Goal: Task Accomplishment & Management: Manage account settings

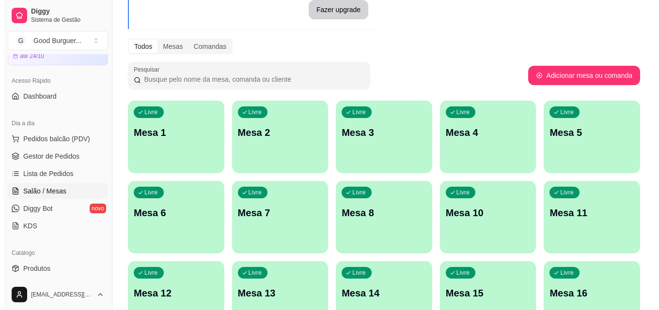
scroll to position [97, 0]
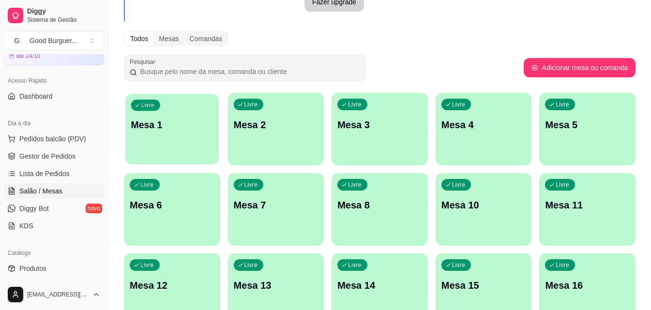
click at [184, 141] on div "Livre Mesa 1" at bounding box center [171, 123] width 93 height 59
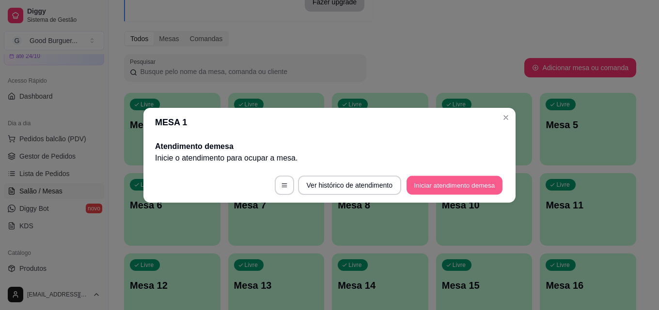
click at [465, 186] on button "Iniciar atendimento de mesa" at bounding box center [454, 185] width 96 height 19
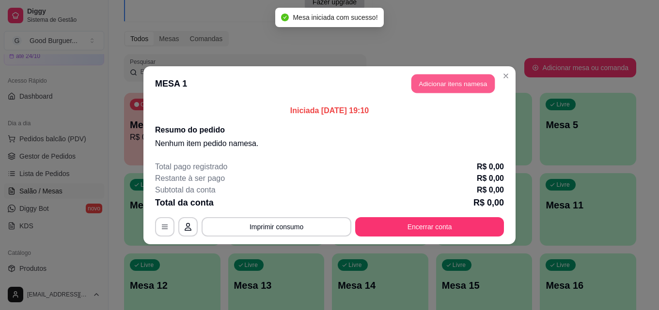
click at [456, 77] on button "Adicionar itens na mesa" at bounding box center [452, 83] width 83 height 19
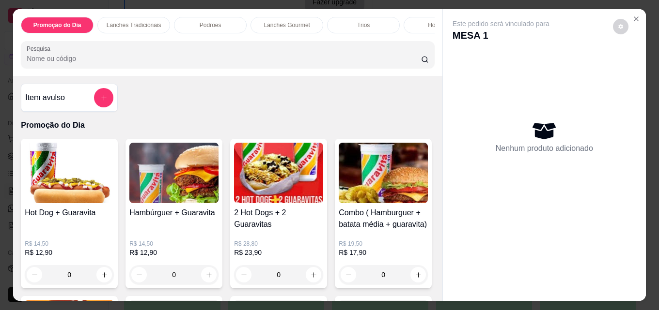
click at [135, 59] on input "Pesquisa" at bounding box center [224, 59] width 394 height 10
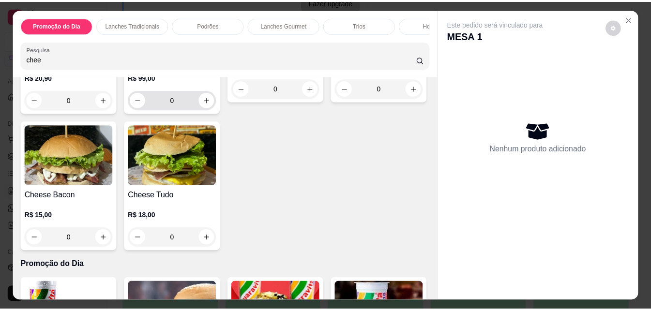
scroll to position [145, 0]
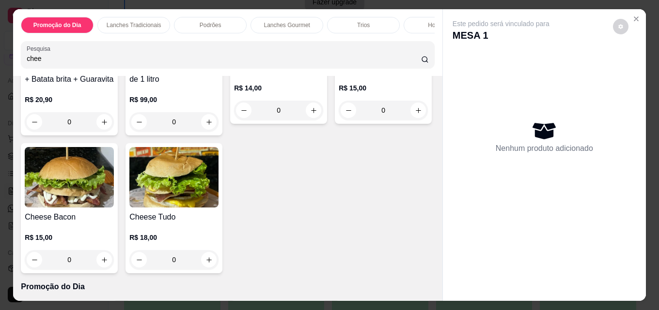
type input "chee"
click at [114, 185] on img at bounding box center [69, 177] width 89 height 61
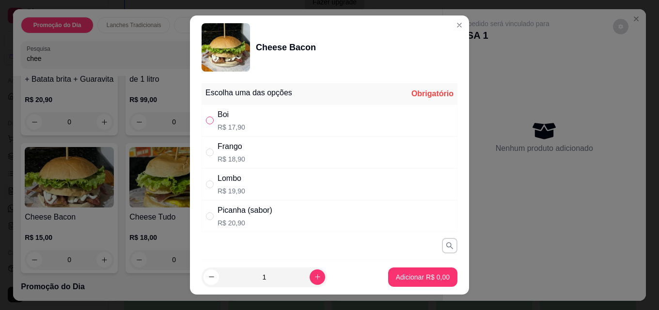
click at [207, 123] on input "" at bounding box center [210, 121] width 8 height 8
radio input "true"
click at [424, 275] on p "Adicionar R$ 17,90" at bounding box center [421, 277] width 56 height 9
type input "1"
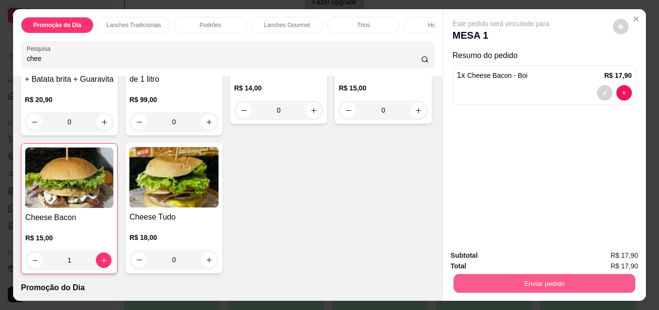
click at [547, 280] on button "Enviar pedido" at bounding box center [544, 283] width 182 height 19
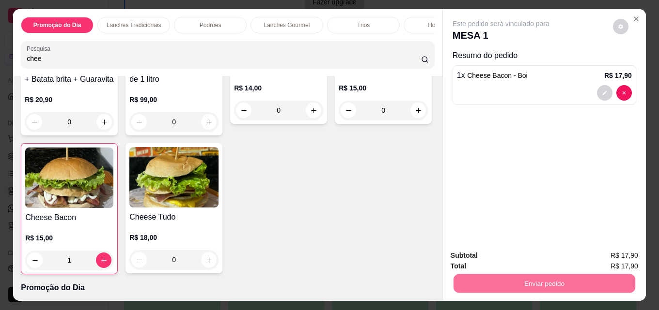
click at [609, 256] on button "Enviar pedido" at bounding box center [612, 256] width 53 height 18
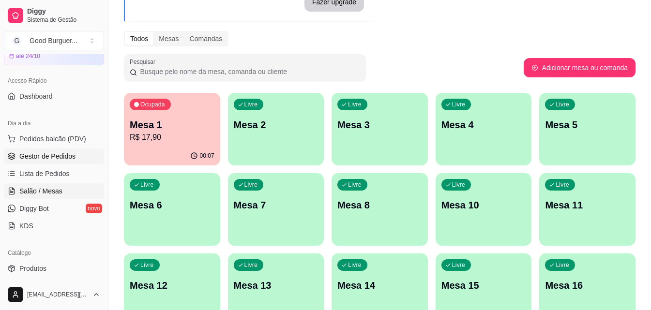
click at [46, 152] on span "Gestor de Pedidos" at bounding box center [47, 157] width 56 height 10
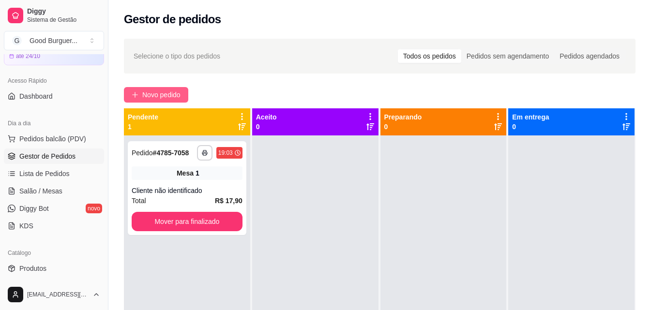
click at [153, 89] on button "Novo pedido" at bounding box center [156, 94] width 64 height 15
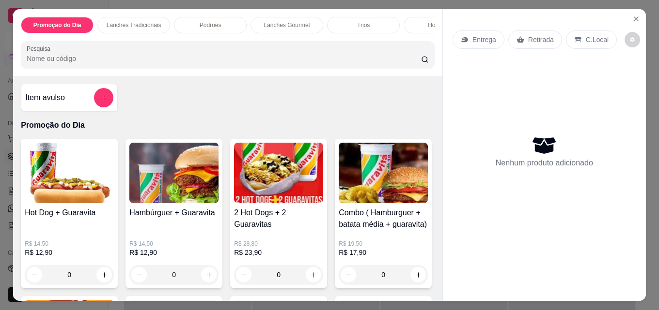
click at [48, 177] on img at bounding box center [69, 173] width 89 height 61
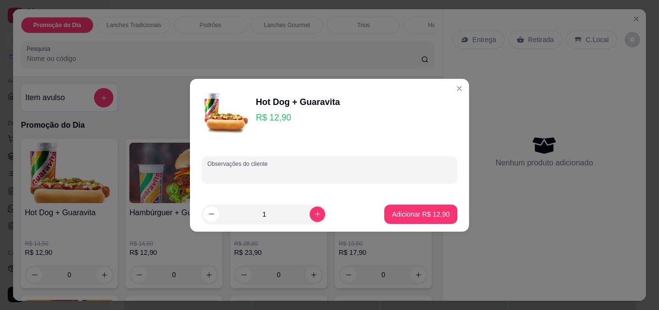
click at [269, 171] on input "Observações do cliente" at bounding box center [329, 174] width 244 height 10
click at [346, 173] on input "Pão, molho, 2 salsicha, maionese e katchup" at bounding box center [329, 174] width 244 height 10
click at [276, 173] on input "Pão, molho, 2 salsicha, maionese e katchup" at bounding box center [329, 174] width 244 height 10
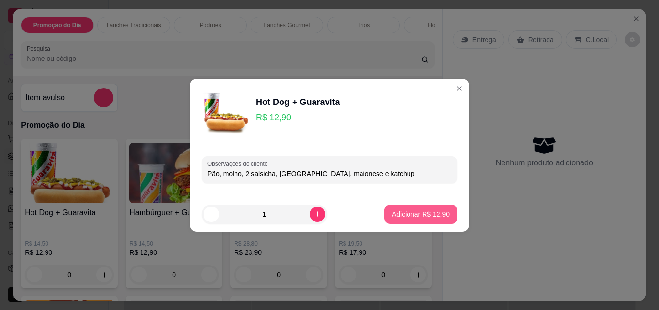
type input "Pão, molho, 2 salsicha, [GEOGRAPHIC_DATA], maionese e katchup"
click at [406, 211] on p "Adicionar R$ 12,90" at bounding box center [421, 214] width 56 height 9
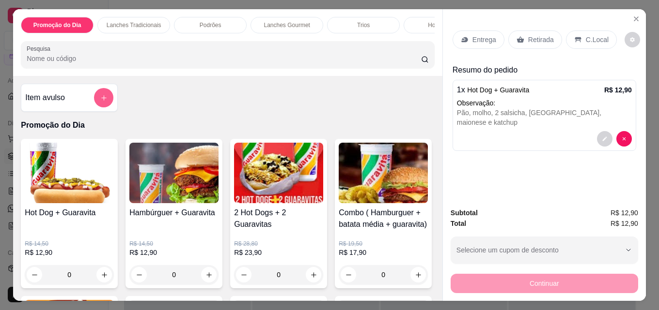
click at [96, 102] on button "add-separate-item" at bounding box center [103, 97] width 19 height 19
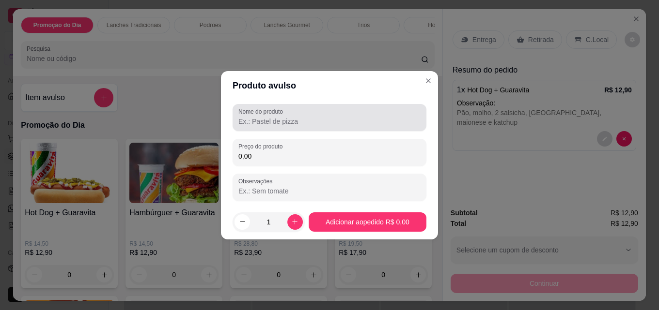
click at [303, 122] on input "Nome do produto" at bounding box center [329, 122] width 182 height 10
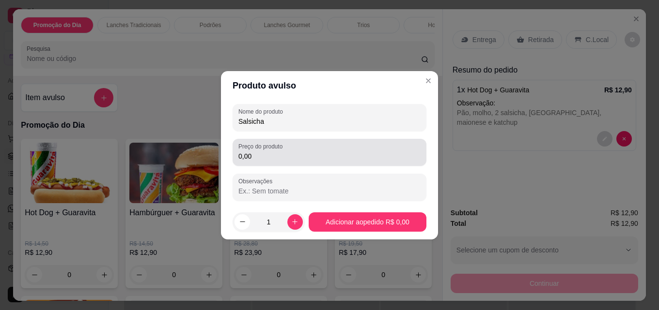
type input "Salsicha"
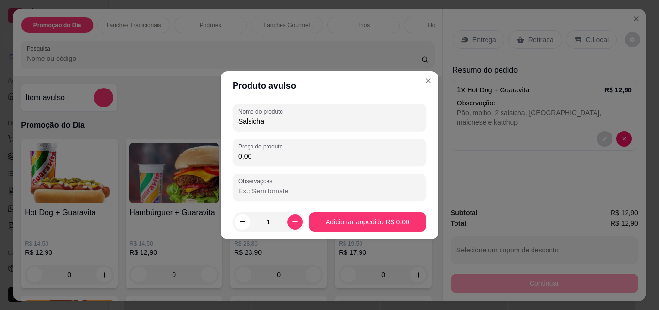
click at [291, 153] on input "0,00" at bounding box center [329, 157] width 182 height 10
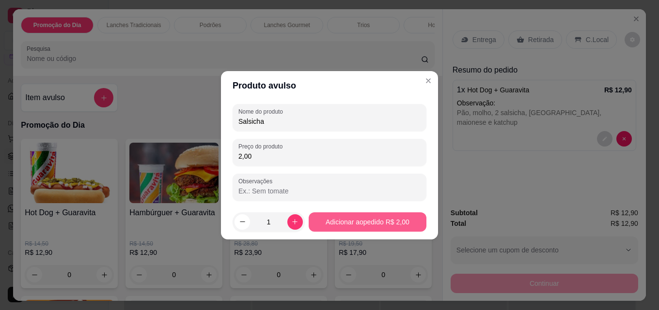
type input "2,00"
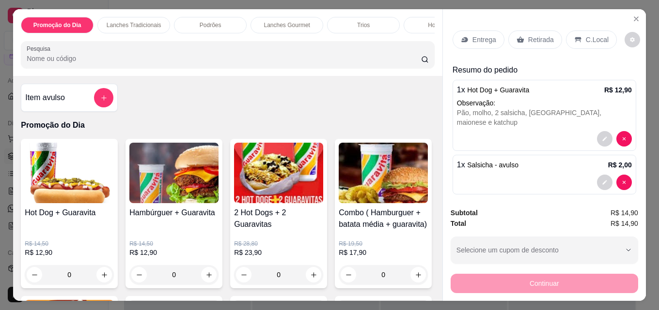
click at [544, 37] on p "Retirada" at bounding box center [541, 40] width 26 height 10
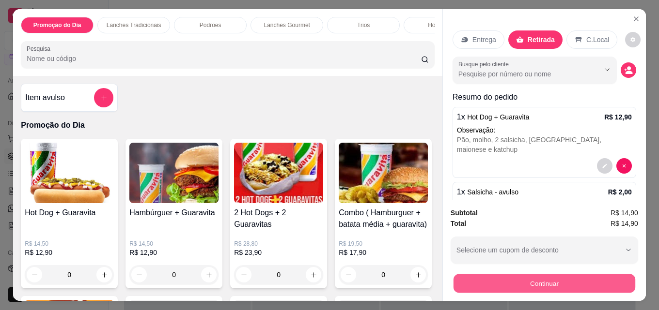
click at [526, 275] on button "Continuar" at bounding box center [544, 283] width 182 height 19
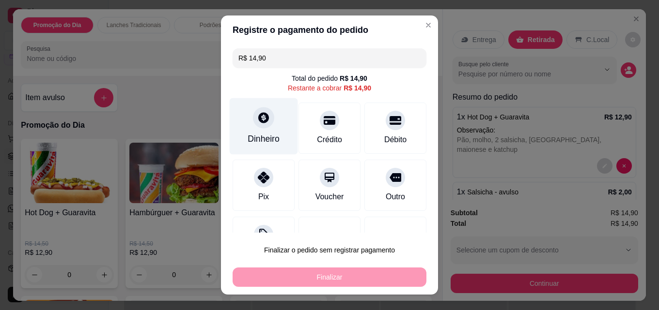
click at [261, 115] on icon at bounding box center [263, 117] width 11 height 11
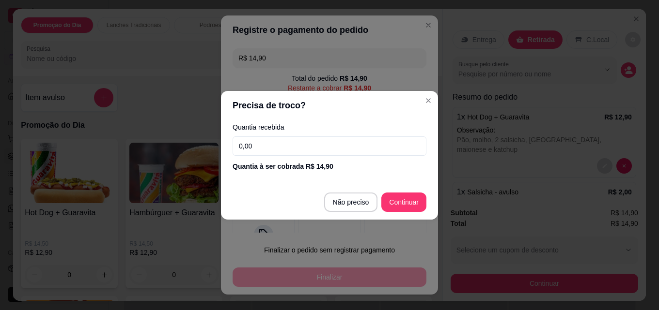
click at [272, 141] on input "0,00" at bounding box center [329, 146] width 194 height 19
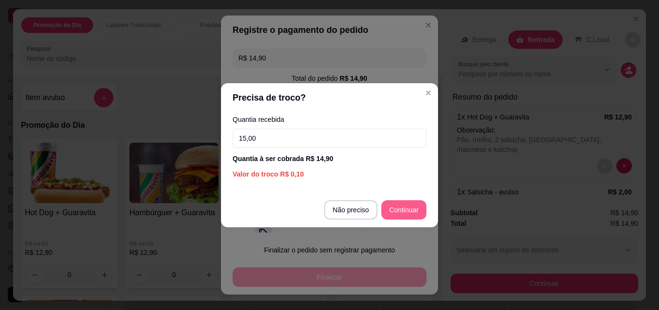
type input "15,00"
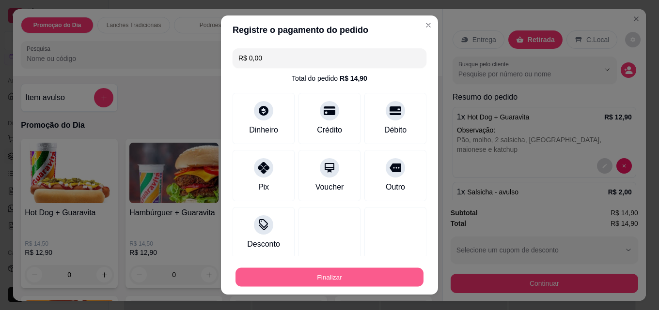
click at [351, 275] on button "Finalizar" at bounding box center [329, 277] width 188 height 19
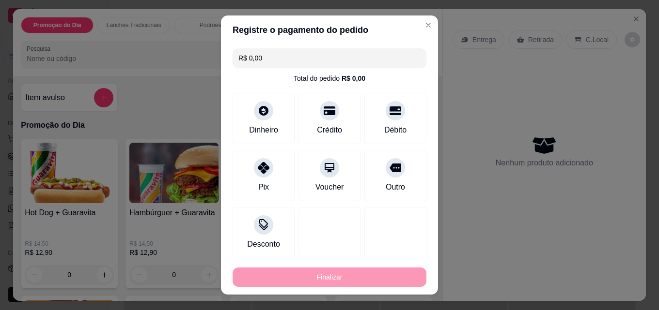
type input "-R$ 14,90"
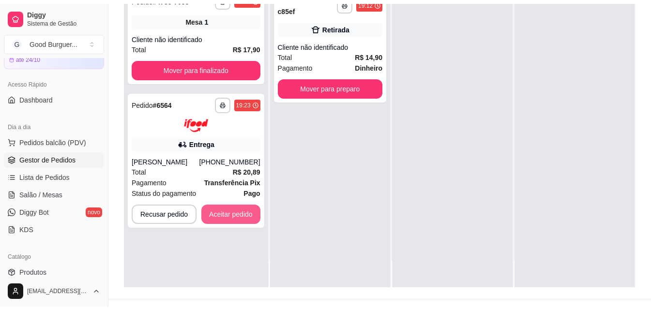
scroll to position [145, 0]
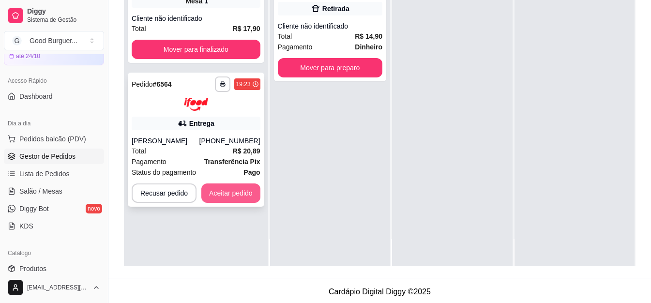
click at [231, 193] on button "Aceitar pedido" at bounding box center [230, 193] width 59 height 19
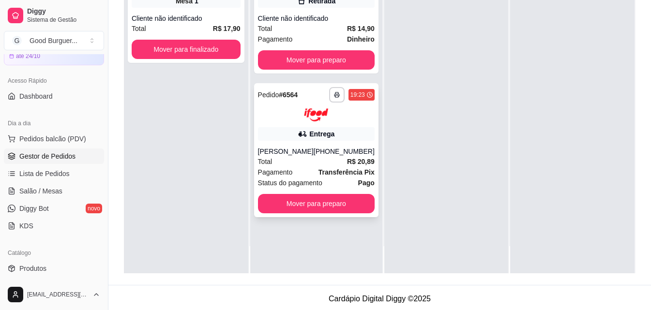
scroll to position [0, 0]
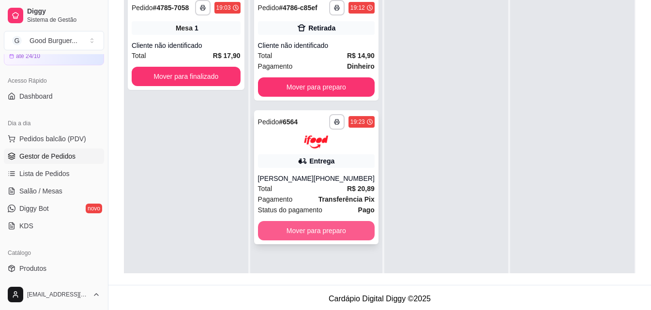
click at [336, 236] on button "Mover para preparo" at bounding box center [316, 230] width 117 height 19
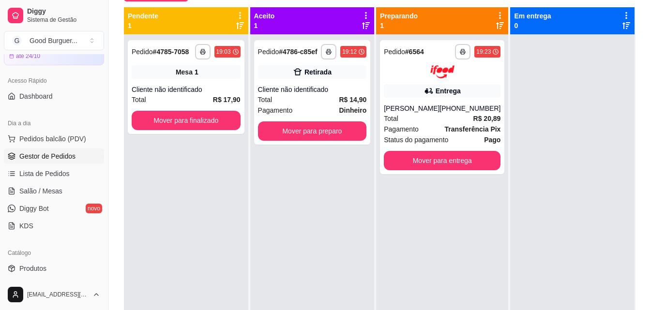
scroll to position [48, 0]
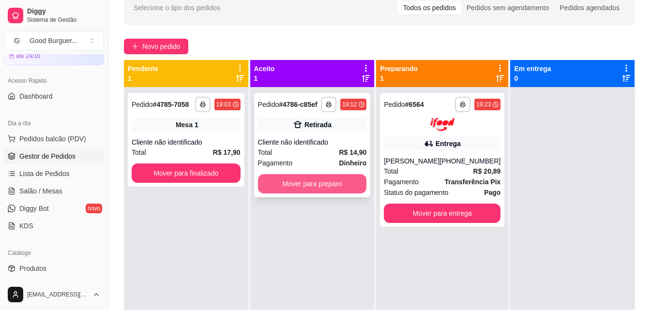
click at [314, 185] on button "Mover para preparo" at bounding box center [312, 183] width 109 height 19
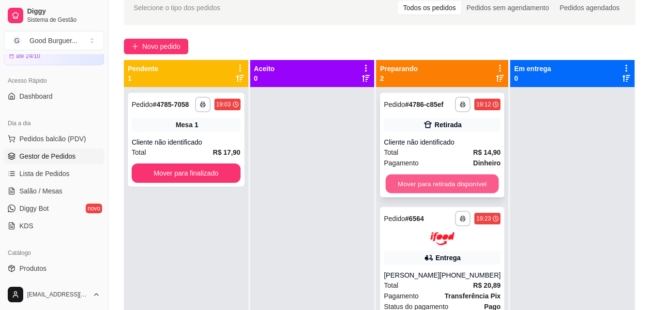
click at [416, 180] on button "Mover para retirada disponível" at bounding box center [442, 184] width 113 height 19
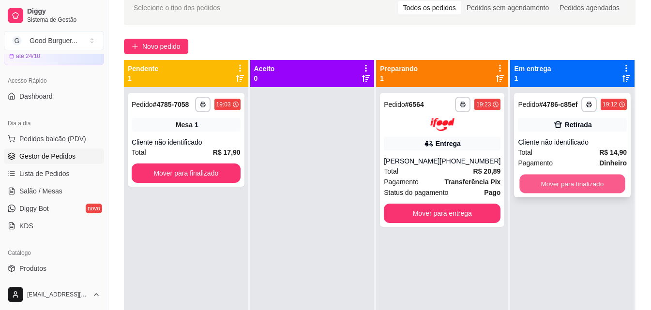
click at [562, 178] on button "Mover para finalizado" at bounding box center [573, 184] width 106 height 19
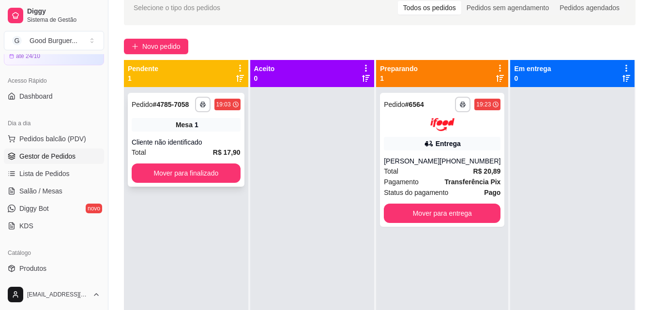
click at [200, 138] on div "Cliente não identificado" at bounding box center [186, 143] width 109 height 10
click at [48, 192] on span "Salão / Mesas" at bounding box center [40, 191] width 43 height 10
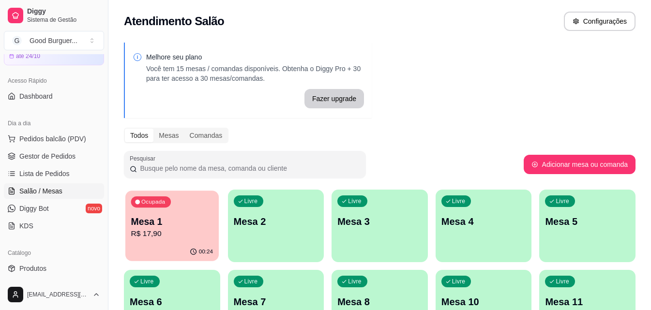
click at [184, 227] on p "Mesa 1" at bounding box center [172, 221] width 82 height 13
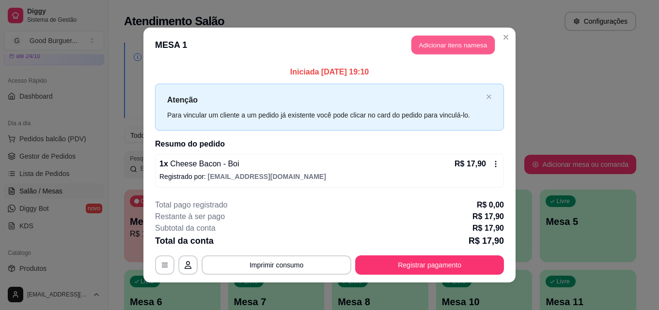
click at [434, 37] on button "Adicionar itens na mesa" at bounding box center [452, 45] width 83 height 19
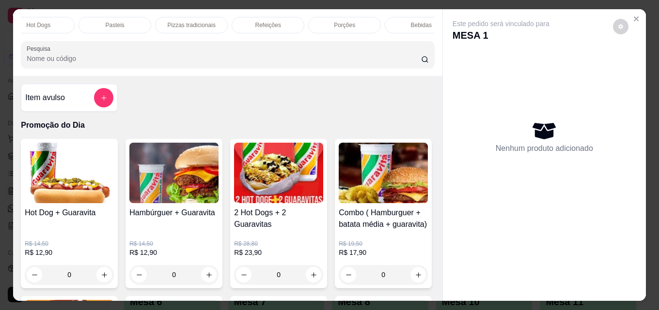
scroll to position [0, 424]
click at [394, 21] on p "Bebidas" at bounding box center [398, 25] width 21 height 8
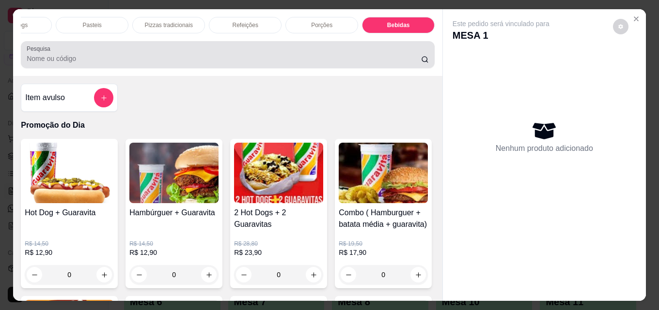
scroll to position [25, 0]
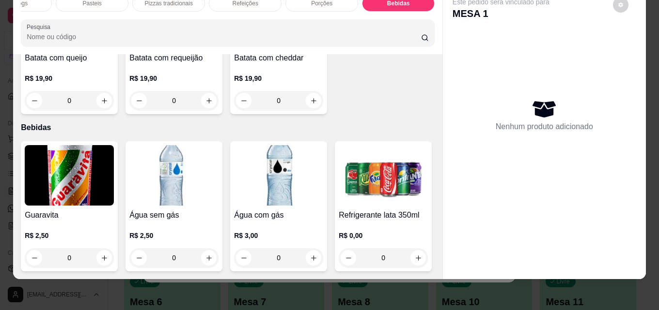
click at [338, 206] on img at bounding box center [382, 175] width 89 height 61
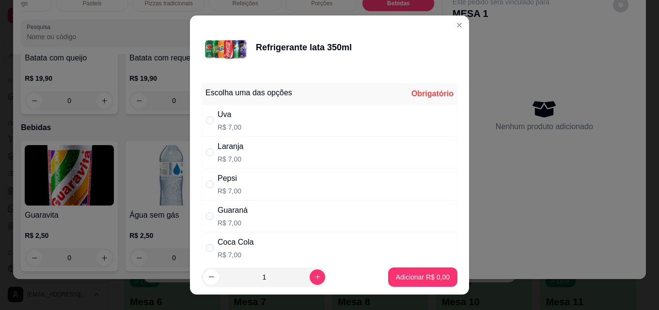
click at [231, 246] on div "Coca Cola" at bounding box center [235, 243] width 36 height 12
radio input "true"
click at [413, 281] on p "Adicionar R$ 7,00" at bounding box center [422, 277] width 52 height 9
type input "1"
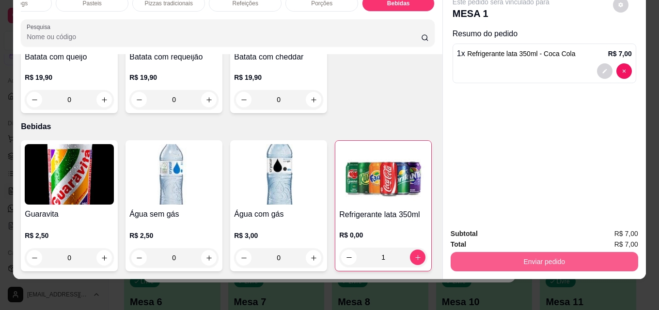
click at [507, 257] on button "Enviar pedido" at bounding box center [543, 261] width 187 height 19
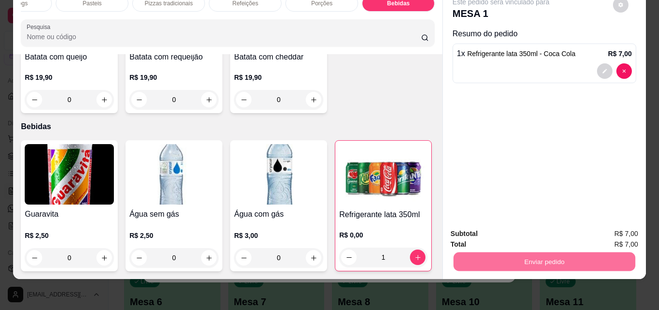
click at [598, 231] on button "Enviar pedido" at bounding box center [612, 231] width 53 height 18
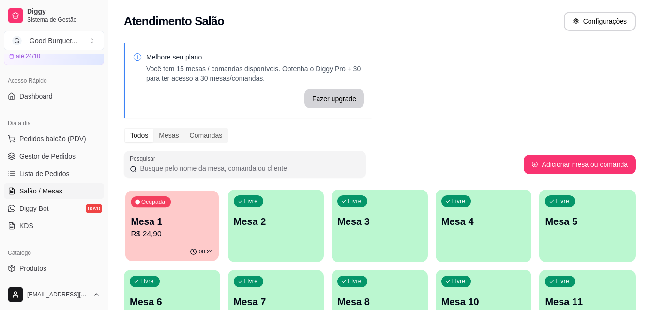
click at [171, 239] on p "R$ 24,90" at bounding box center [172, 234] width 82 height 11
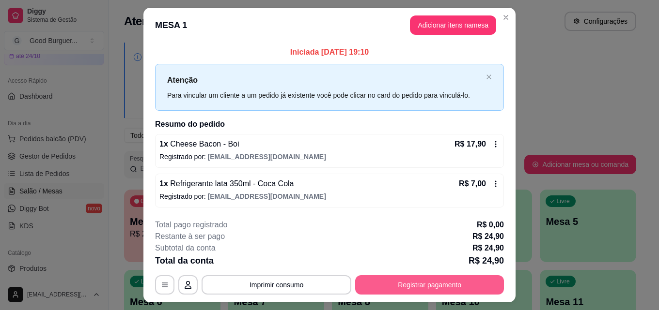
click at [432, 285] on button "Registrar pagamento" at bounding box center [429, 285] width 149 height 19
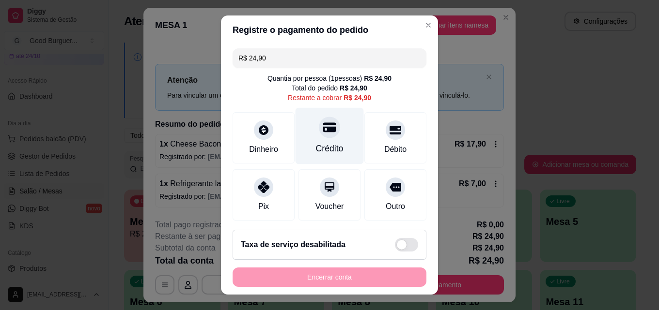
click at [323, 130] on icon at bounding box center [329, 128] width 13 height 10
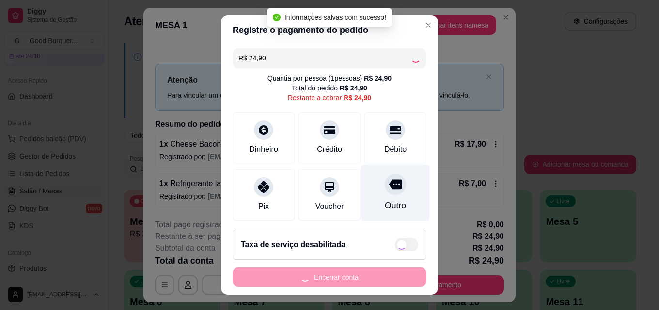
type input "R$ 0,00"
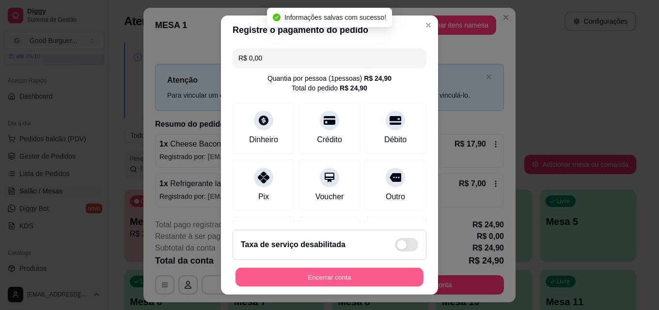
click at [339, 277] on button "Encerrar conta" at bounding box center [329, 277] width 188 height 19
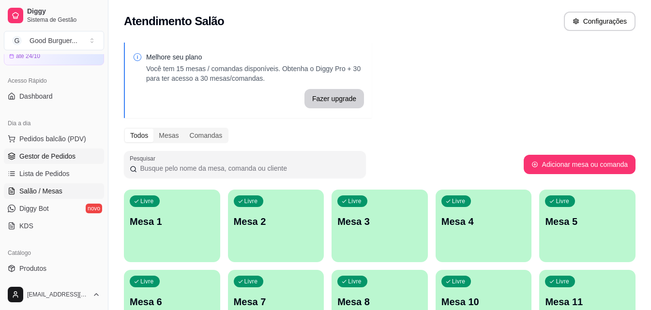
click at [57, 156] on span "Gestor de Pedidos" at bounding box center [47, 157] width 56 height 10
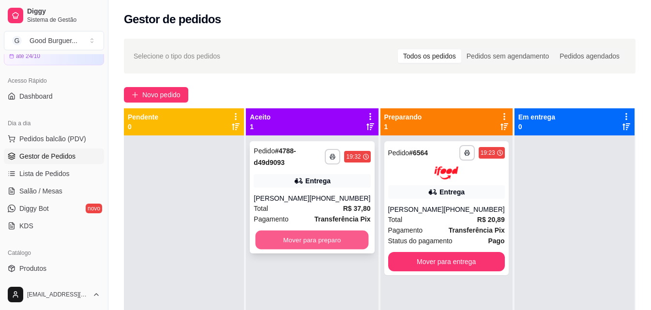
click at [299, 234] on button "Mover para preparo" at bounding box center [312, 240] width 113 height 19
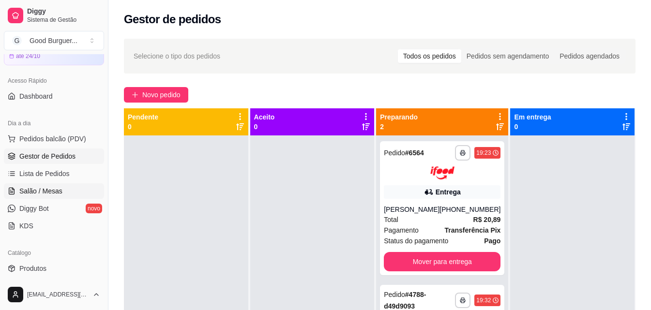
click at [59, 189] on span "Salão / Mesas" at bounding box center [40, 191] width 43 height 10
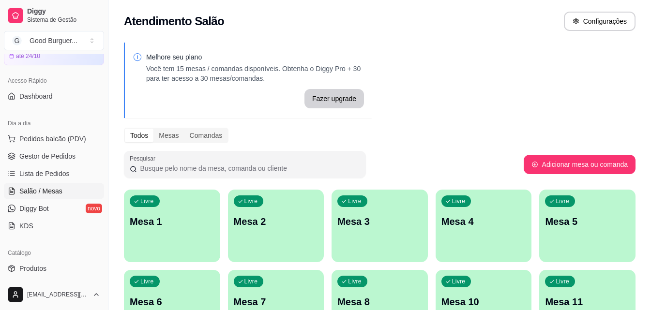
click at [186, 221] on p "Mesa 1" at bounding box center [172, 222] width 85 height 14
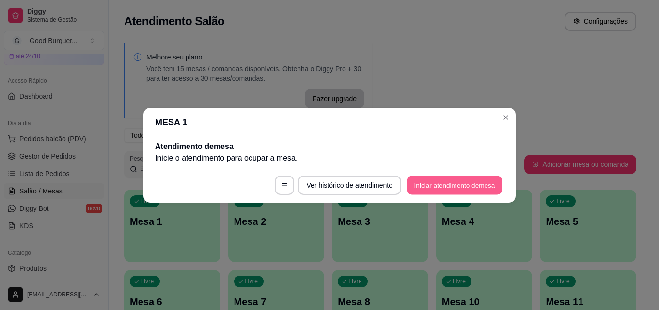
click at [455, 189] on button "Iniciar atendimento de mesa" at bounding box center [454, 185] width 96 height 19
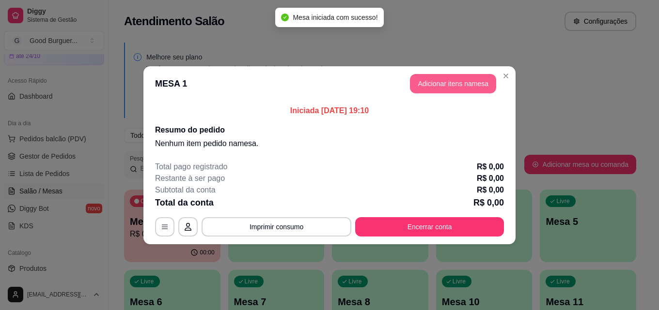
click at [462, 86] on button "Adicionar itens na mesa" at bounding box center [453, 83] width 86 height 19
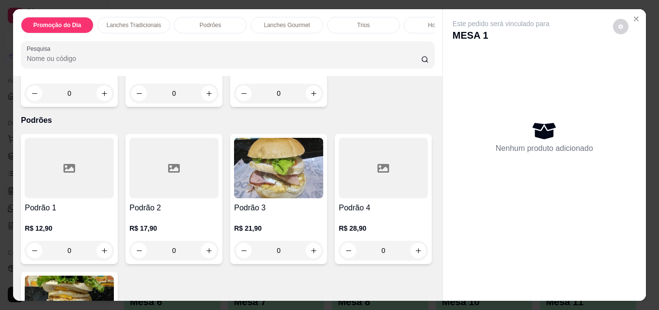
scroll to position [775, 0]
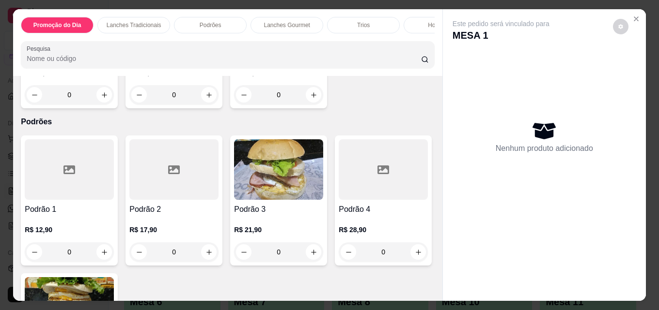
click at [218, 77] on p "R$ 18,00" at bounding box center [173, 73] width 89 height 10
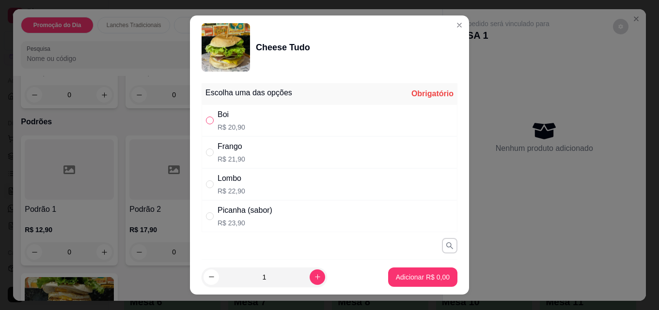
click at [208, 121] on input "" at bounding box center [210, 121] width 8 height 8
radio input "true"
click at [403, 273] on p "Adicionar R$ 20,90" at bounding box center [421, 277] width 56 height 9
type input "1"
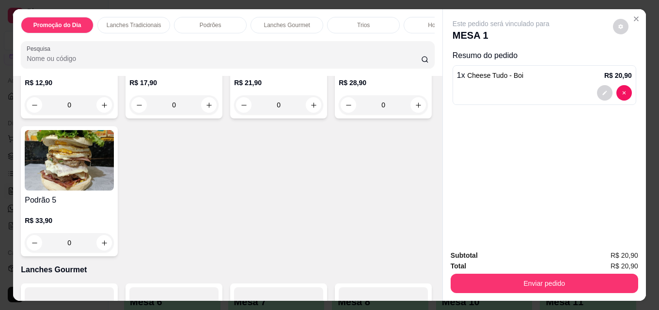
scroll to position [969, 0]
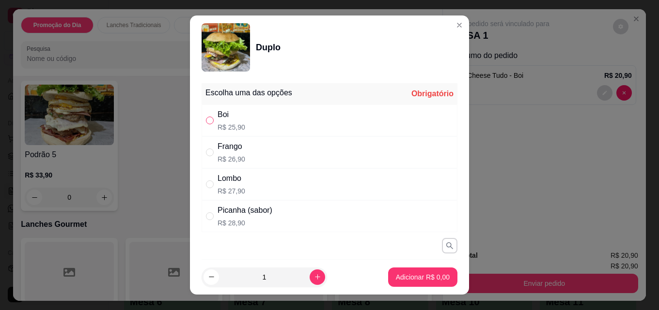
click at [206, 118] on input "" at bounding box center [210, 121] width 8 height 8
radio input "true"
click at [427, 274] on p "Adicionar R$ 25,90" at bounding box center [421, 278] width 58 height 10
type input "1"
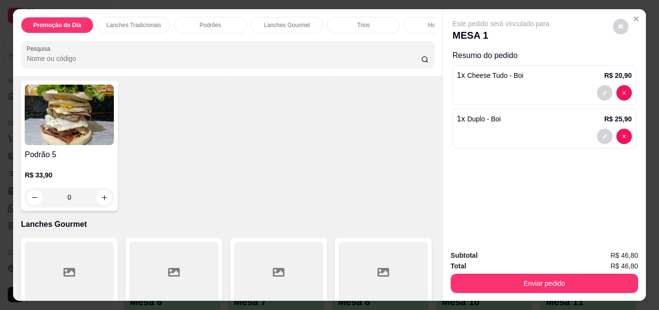
scroll to position [969, 0]
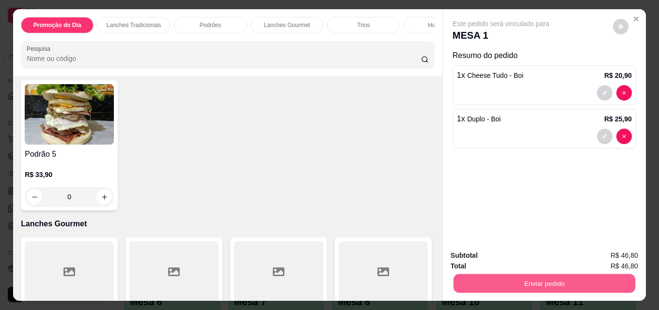
click at [536, 280] on button "Enviar pedido" at bounding box center [544, 283] width 182 height 19
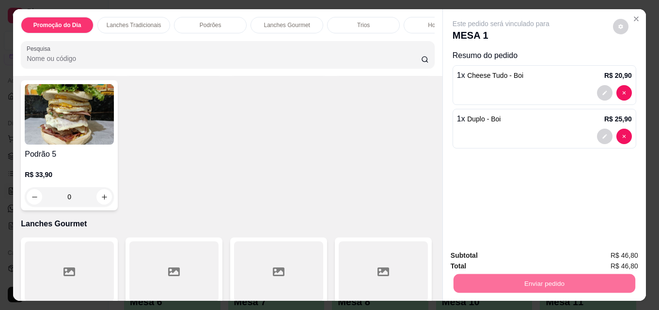
click at [626, 253] on button "Enviar pedido" at bounding box center [612, 256] width 55 height 18
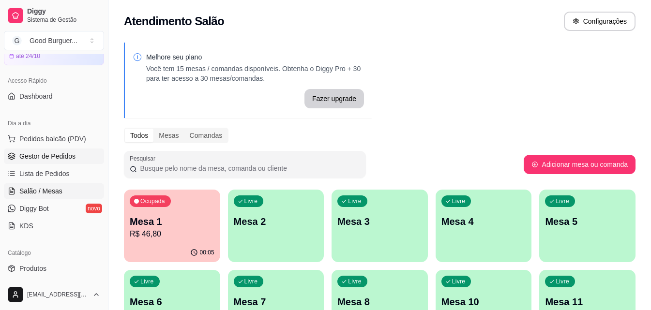
click at [45, 159] on span "Gestor de Pedidos" at bounding box center [47, 157] width 56 height 10
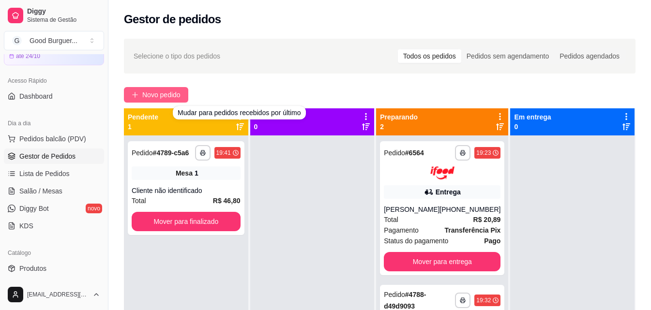
click at [161, 90] on span "Novo pedido" at bounding box center [161, 95] width 38 height 11
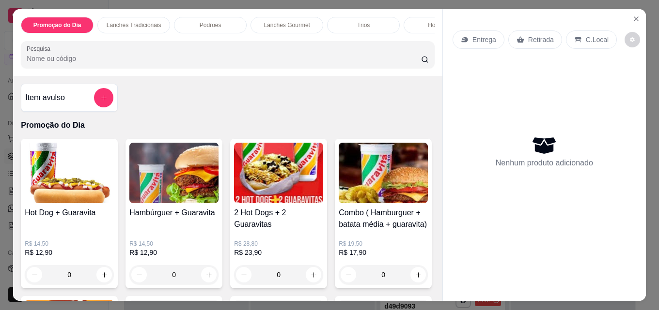
click at [167, 237] on div "R$ 14,50 R$ 12,90 0" at bounding box center [173, 258] width 89 height 54
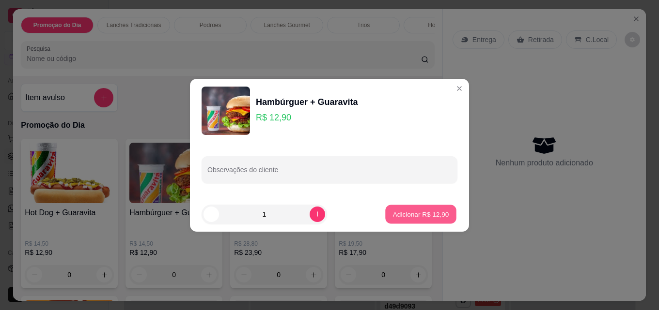
click at [419, 211] on p "Adicionar R$ 12,90" at bounding box center [421, 214] width 56 height 9
type input "1"
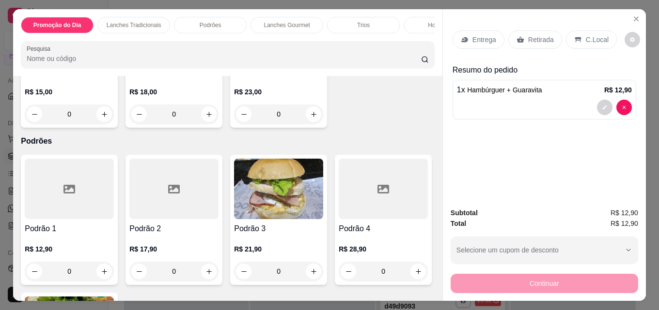
scroll to position [775, 0]
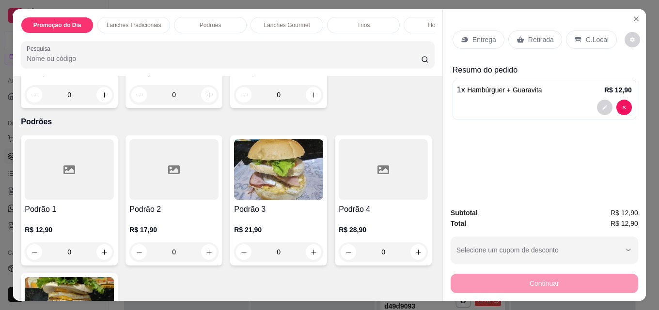
click at [114, 43] on img at bounding box center [69, 12] width 89 height 61
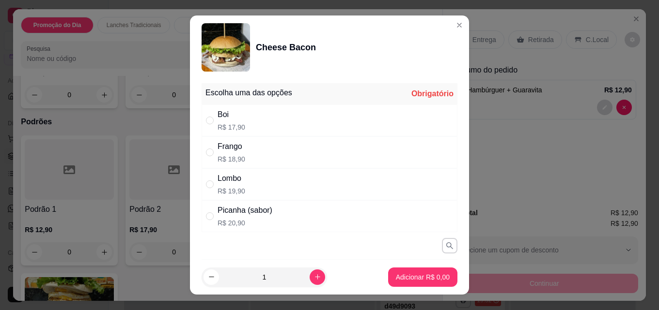
click at [217, 125] on p "R$ 17,90" at bounding box center [231, 128] width 28 height 10
radio input "true"
click at [423, 280] on p "Adicionar R$ 17,90" at bounding box center [421, 278] width 58 height 10
type input "1"
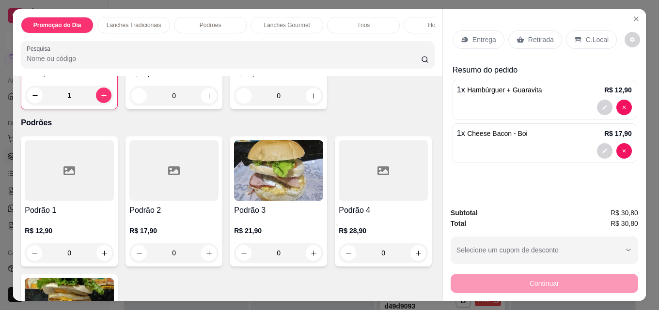
click at [522, 33] on div "Retirada" at bounding box center [535, 40] width 54 height 18
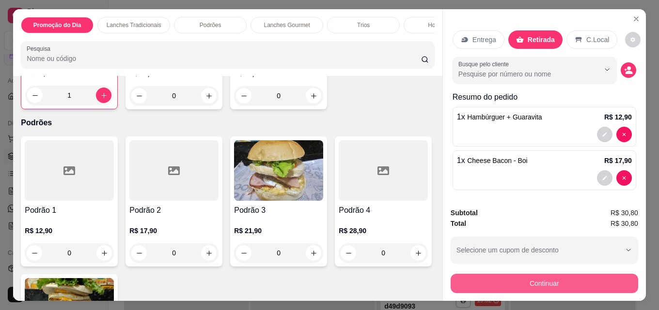
click at [562, 280] on button "Continuar" at bounding box center [543, 283] width 187 height 19
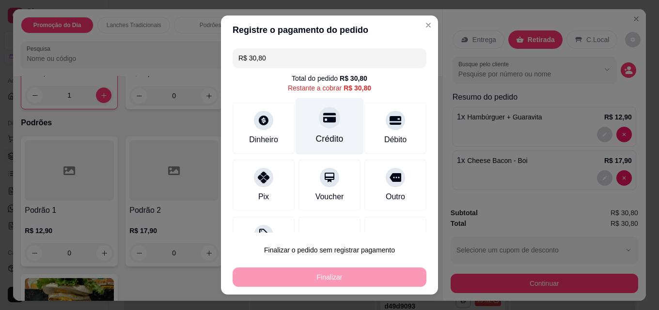
click at [323, 123] on icon at bounding box center [329, 118] width 13 height 10
type input "R$ 0,00"
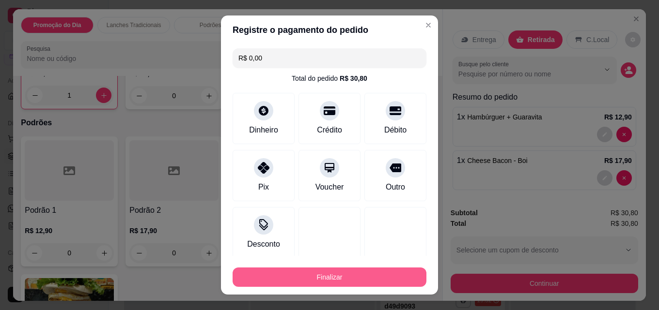
click at [330, 281] on button "Finalizar" at bounding box center [329, 277] width 194 height 19
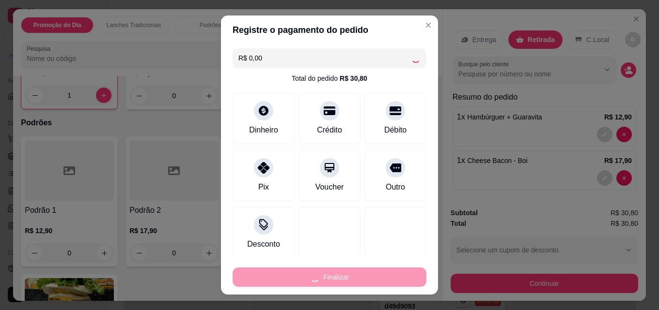
type input "0"
type input "-R$ 30,80"
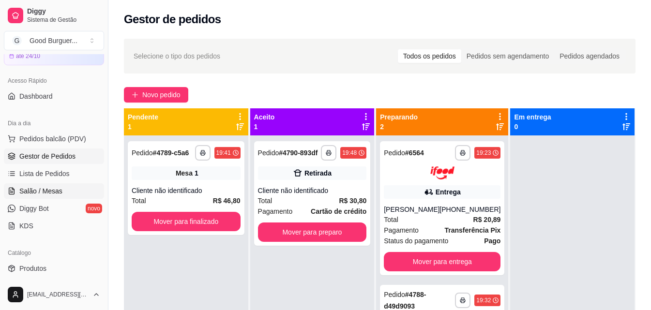
click at [47, 188] on span "Salão / Mesas" at bounding box center [40, 191] width 43 height 10
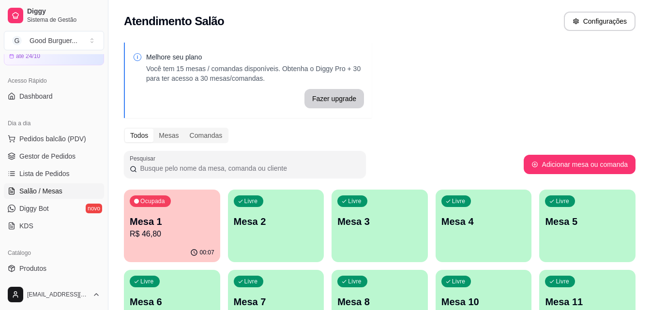
click at [257, 234] on div "Livre Mesa 2" at bounding box center [276, 220] width 96 height 61
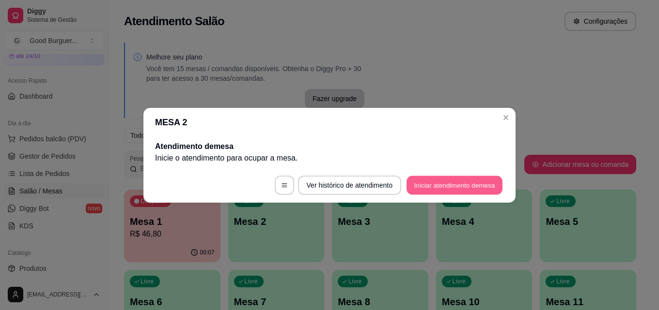
click at [459, 185] on button "Iniciar atendimento de mesa" at bounding box center [454, 185] width 96 height 19
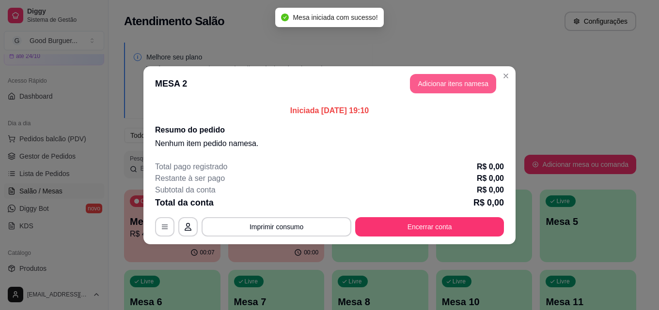
click at [432, 79] on button "Adicionar itens na mesa" at bounding box center [453, 83] width 86 height 19
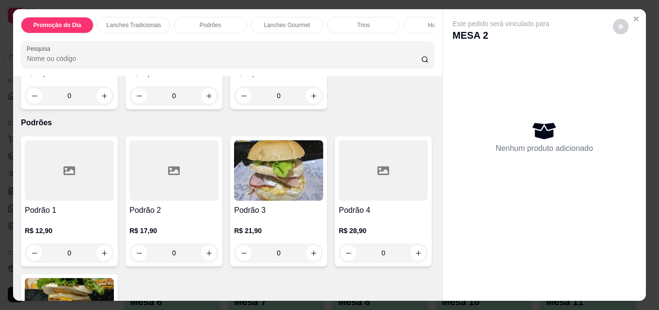
scroll to position [775, 0]
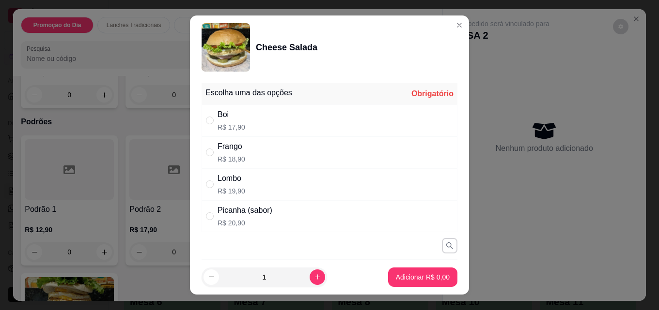
click at [219, 118] on div "Boi" at bounding box center [231, 115] width 28 height 12
radio input "true"
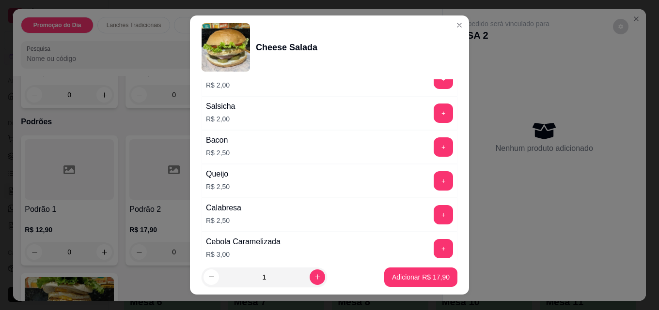
scroll to position [581, 0]
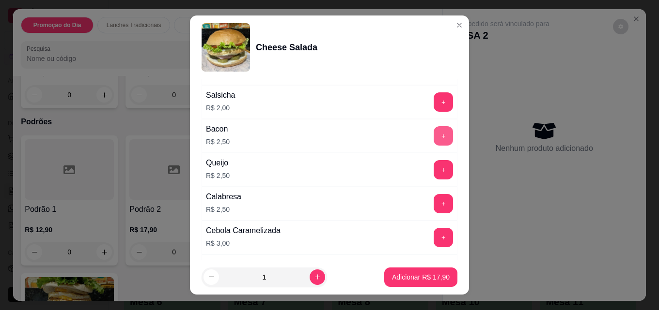
click at [433, 134] on button "+" at bounding box center [442, 135] width 19 height 19
click at [409, 278] on p "Adicionar R$ 20,40" at bounding box center [421, 278] width 58 height 10
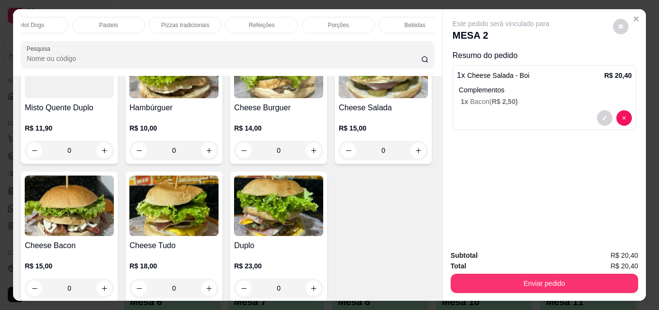
scroll to position [0, 424]
click at [390, 21] on p "Bebidas" at bounding box center [398, 25] width 21 height 8
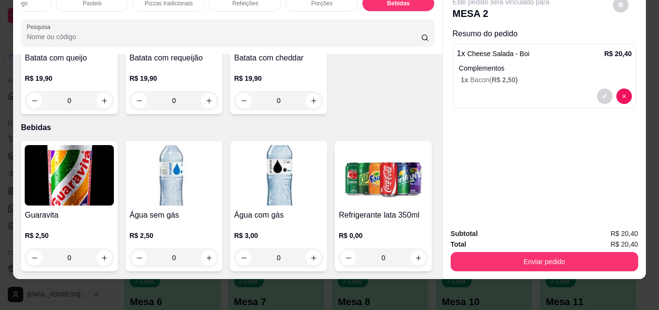
scroll to position [3458, 0]
click at [338, 175] on img at bounding box center [382, 175] width 89 height 61
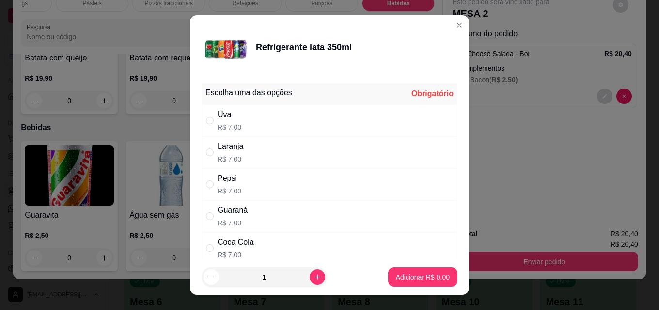
click at [232, 245] on div "Coca Cola" at bounding box center [235, 243] width 36 height 12
radio input "true"
click at [414, 275] on p "Adicionar R$ 7,00" at bounding box center [422, 277] width 52 height 9
type input "1"
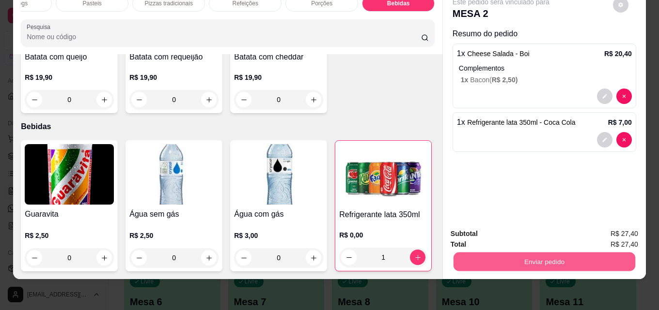
click at [549, 252] on button "Enviar pedido" at bounding box center [544, 261] width 182 height 19
click at [621, 229] on button "Enviar pedido" at bounding box center [612, 231] width 53 height 18
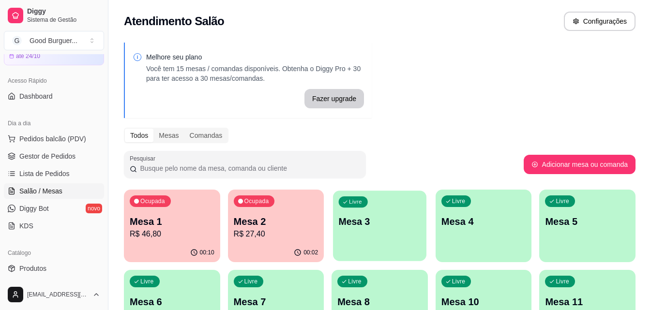
click at [379, 243] on div "Livre Mesa 3" at bounding box center [379, 220] width 93 height 59
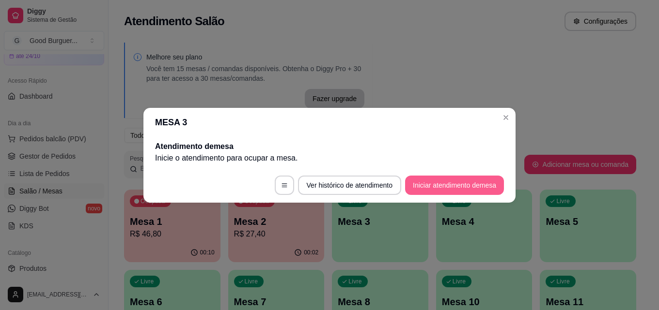
click at [443, 181] on button "Iniciar atendimento de mesa" at bounding box center [454, 185] width 99 height 19
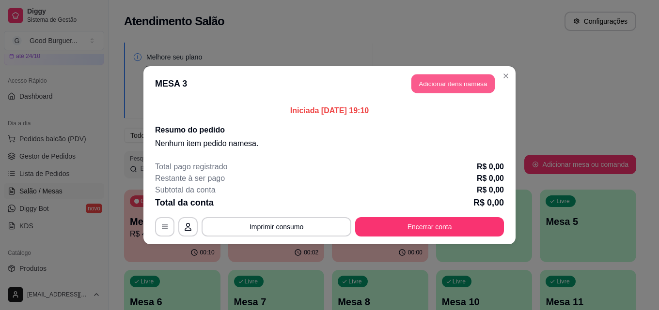
click at [458, 75] on button "Adicionar itens na mesa" at bounding box center [452, 83] width 83 height 19
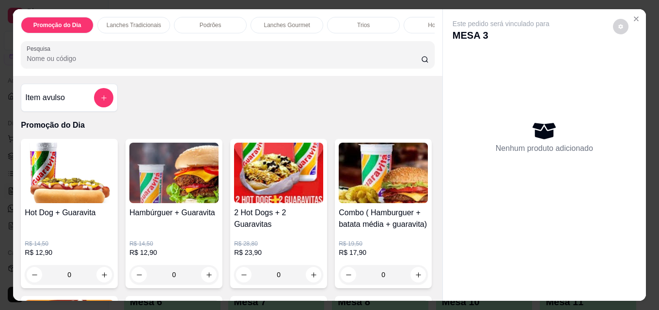
click at [216, 22] on p "Podrões" at bounding box center [211, 25] width 22 height 8
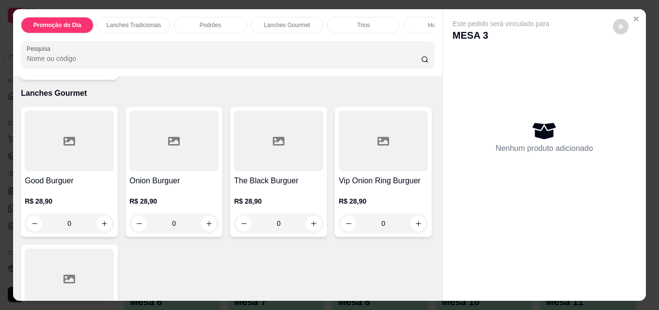
scroll to position [25, 0]
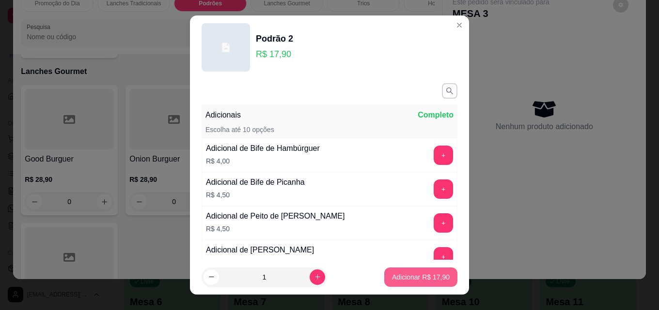
click at [421, 279] on p "Adicionar R$ 17,90" at bounding box center [421, 278] width 58 height 10
type input "1"
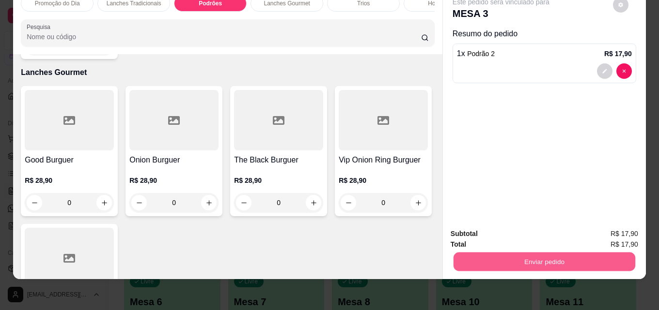
click at [531, 255] on button "Enviar pedido" at bounding box center [544, 261] width 182 height 19
click at [601, 226] on button "Enviar pedido" at bounding box center [612, 231] width 53 height 18
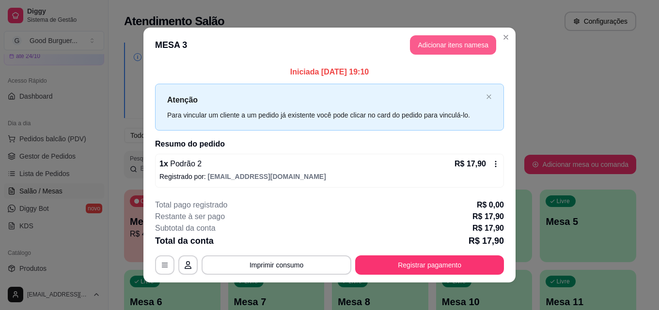
click at [450, 44] on button "Adicionar itens na mesa" at bounding box center [453, 44] width 86 height 19
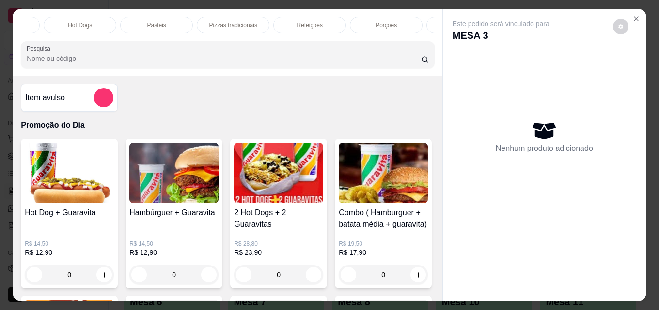
scroll to position [0, 424]
click at [394, 21] on p "Bebidas" at bounding box center [398, 25] width 21 height 8
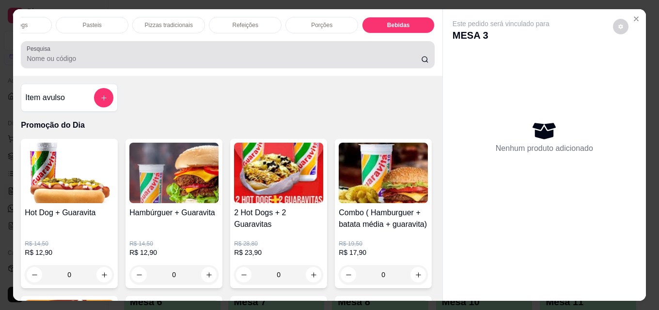
scroll to position [25, 0]
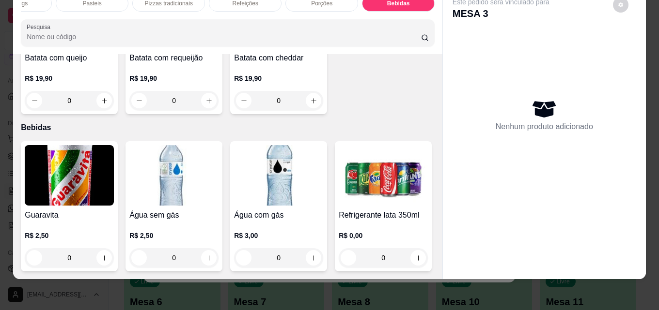
click at [338, 206] on img at bounding box center [382, 175] width 89 height 61
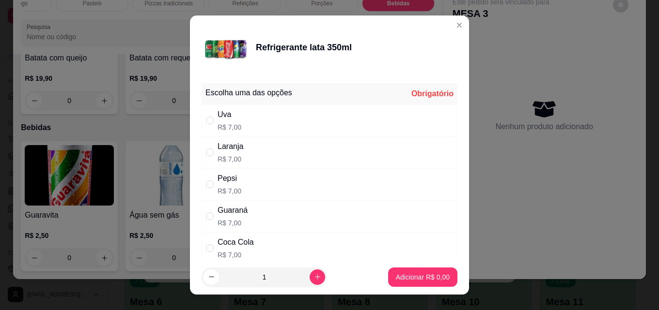
click at [222, 246] on div "Coca Cola" at bounding box center [235, 243] width 36 height 12
radio input "true"
click at [430, 277] on p "Adicionar R$ 7,00" at bounding box center [422, 277] width 52 height 9
type input "1"
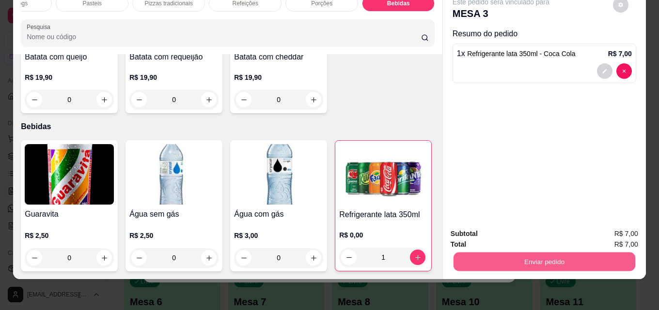
click at [532, 255] on button "Enviar pedido" at bounding box center [544, 261] width 182 height 19
click at [602, 224] on button "Enviar pedido" at bounding box center [612, 231] width 53 height 18
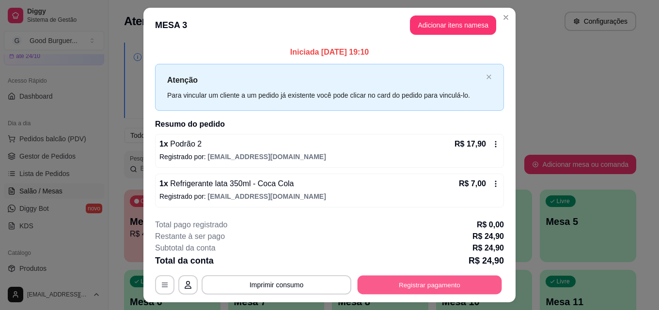
click at [415, 284] on button "Registrar pagamento" at bounding box center [429, 285] width 144 height 19
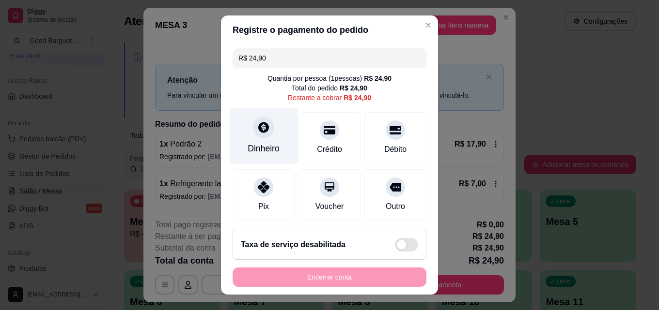
click at [257, 134] on icon at bounding box center [263, 127] width 13 height 13
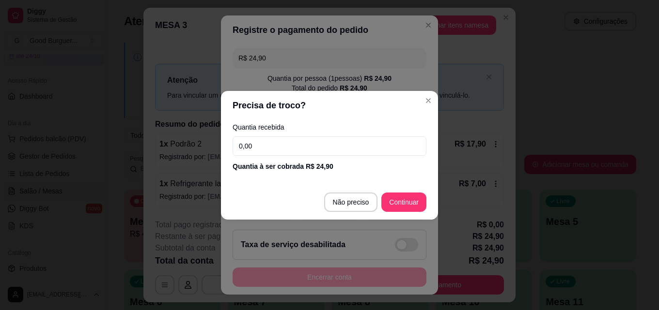
click at [282, 146] on input "0,00" at bounding box center [329, 146] width 194 height 19
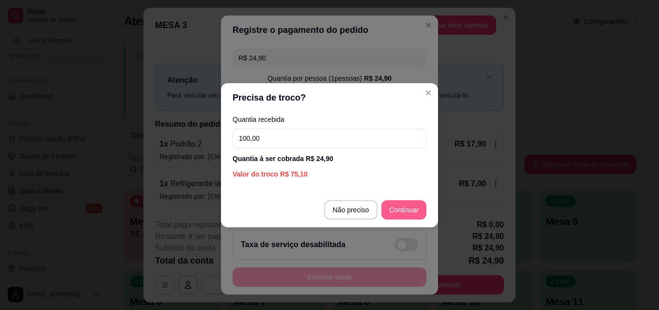
type input "100,00"
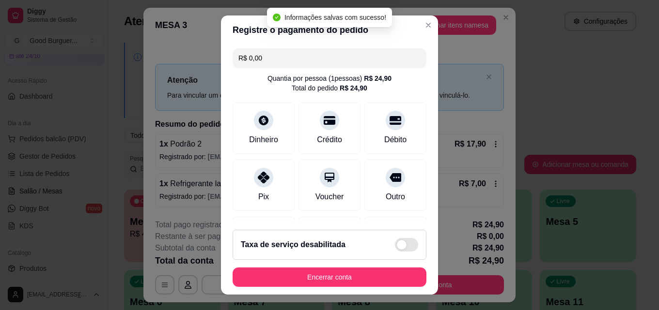
type input "R$ 0,00"
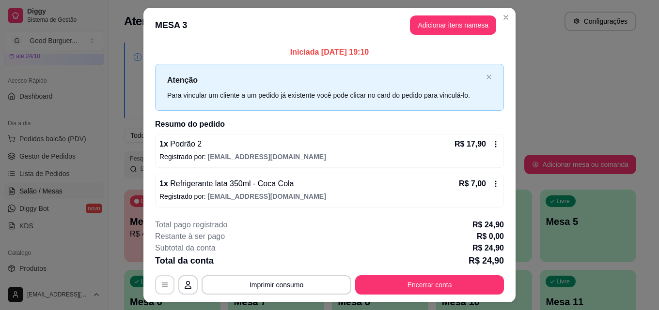
click at [156, 282] on button "button" at bounding box center [164, 285] width 19 height 19
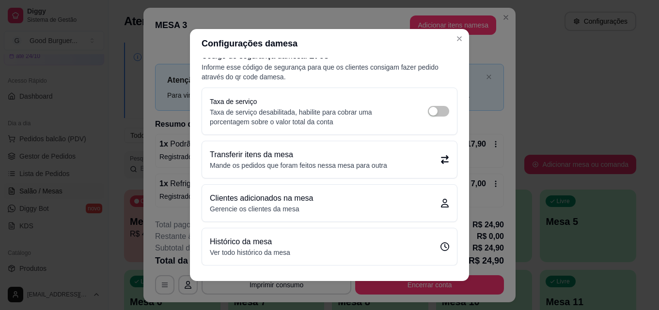
scroll to position [17, 0]
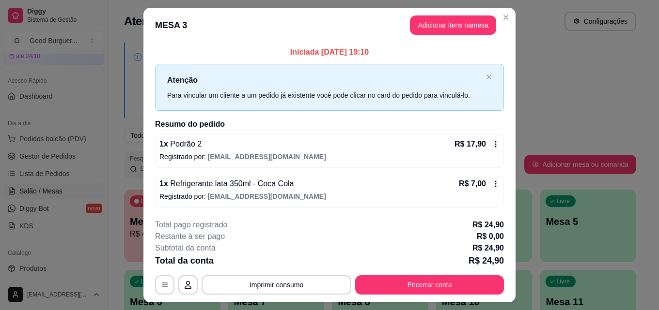
click at [492, 181] on icon at bounding box center [496, 184] width 8 height 8
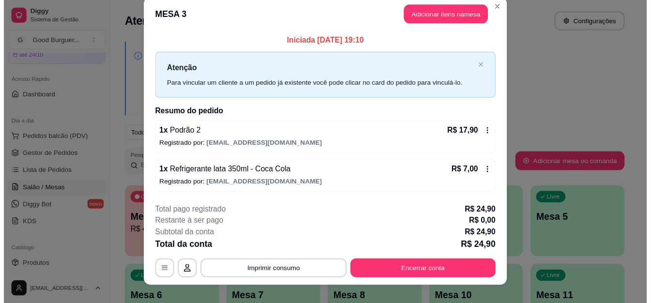
scroll to position [0, 0]
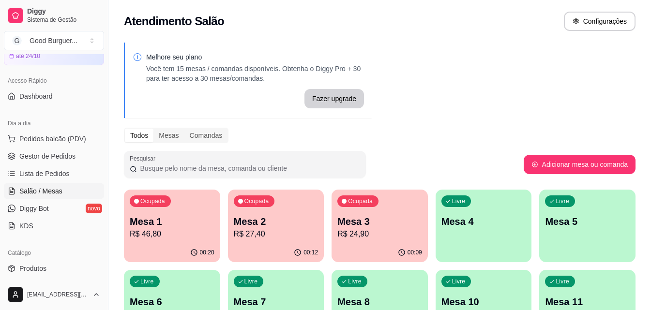
click at [46, 84] on div "Acesso Rápido" at bounding box center [54, 80] width 100 height 15
click at [52, 96] on link "Dashboard" at bounding box center [54, 96] width 100 height 15
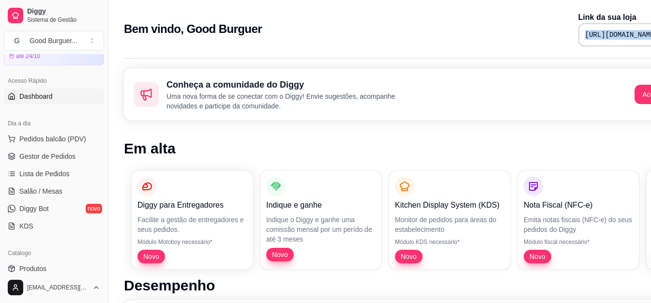
scroll to position [0, 46]
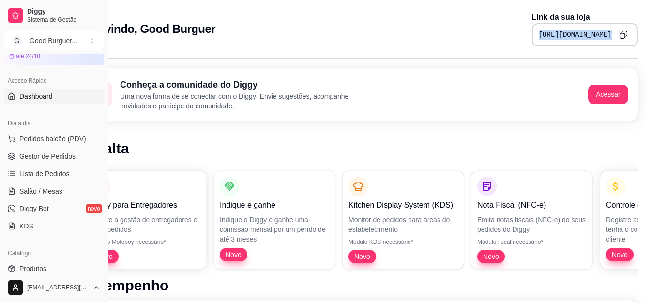
drag, startPoint x: 523, startPoint y: 35, endPoint x: 614, endPoint y: 33, distance: 91.1
click at [605, 40] on html "Diggy Sistema de Gestão G Good Burguer ... Loja aberta Diggy Pro + 15 até 24/10…" at bounding box center [279, 151] width 651 height 303
click at [622, 35] on icon "Copy to clipboard" at bounding box center [623, 35] width 8 height 8
click at [53, 155] on span "Gestor de Pedidos" at bounding box center [47, 157] width 56 height 10
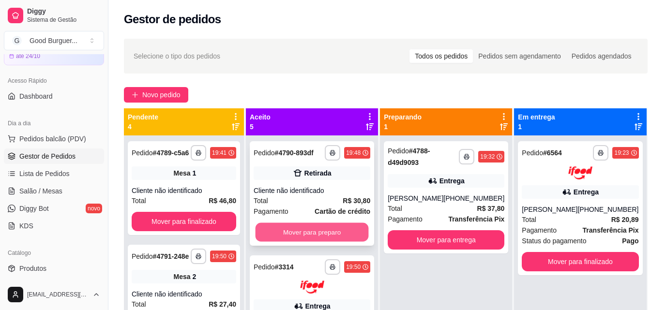
click at [309, 240] on button "Mover para preparo" at bounding box center [312, 232] width 113 height 19
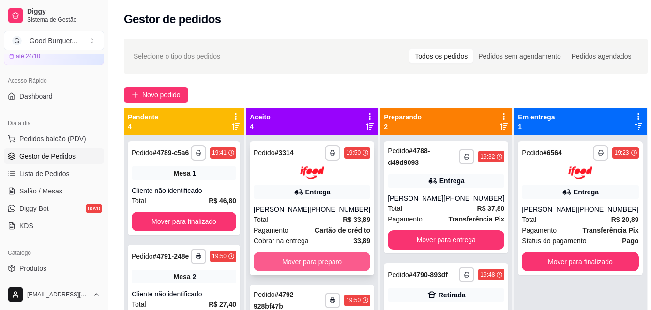
click at [317, 261] on button "Mover para preparo" at bounding box center [312, 261] width 117 height 19
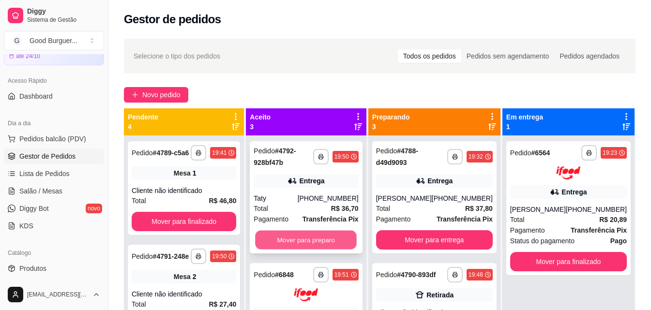
click at [307, 240] on button "Mover para preparo" at bounding box center [307, 240] width 102 height 19
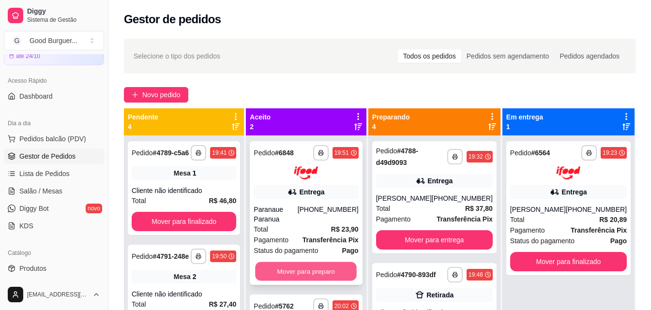
click at [318, 271] on button "Mover para preparo" at bounding box center [307, 271] width 102 height 19
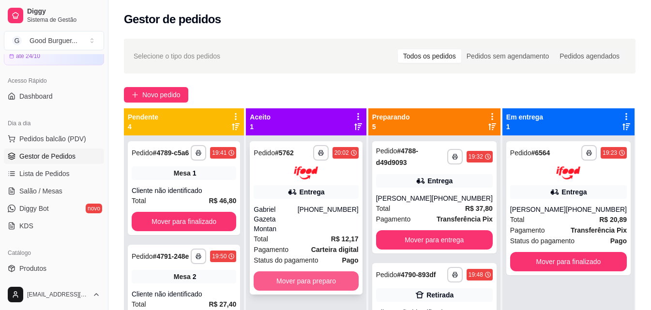
click at [317, 272] on button "Mover para preparo" at bounding box center [306, 281] width 105 height 19
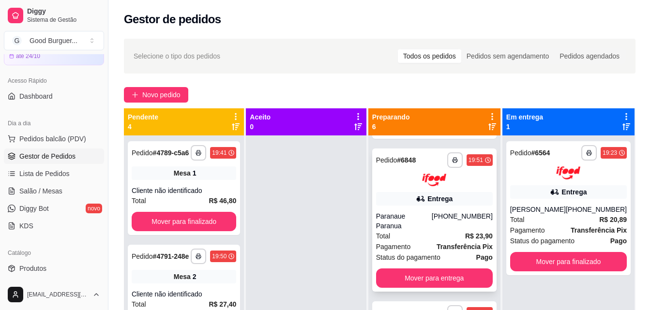
scroll to position [498, 0]
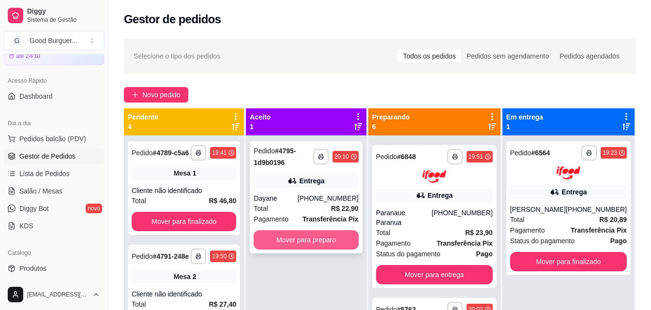
click at [322, 242] on button "Mover para preparo" at bounding box center [306, 240] width 105 height 19
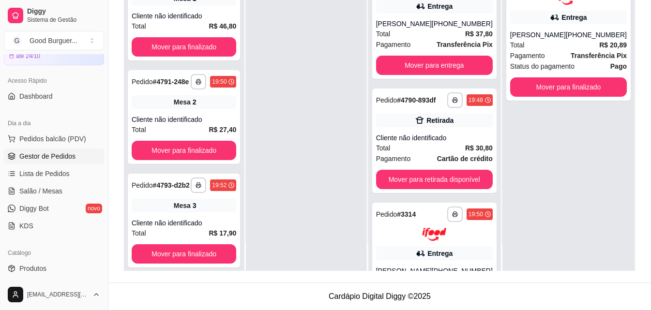
scroll to position [0, 0]
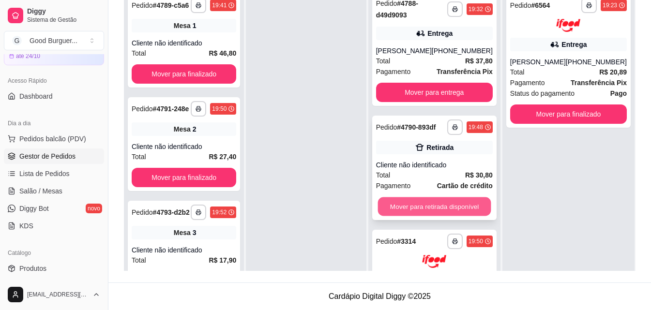
click at [437, 207] on button "Mover para retirada disponível" at bounding box center [434, 207] width 113 height 19
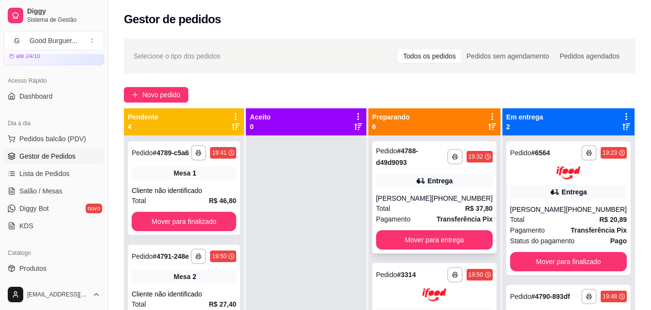
click at [452, 199] on div "[PHONE_NUMBER]" at bounding box center [462, 199] width 61 height 10
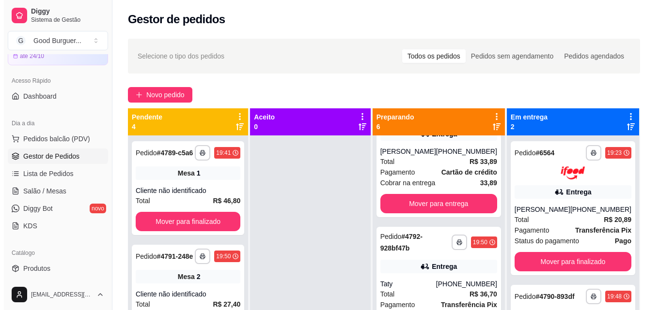
scroll to position [194, 0]
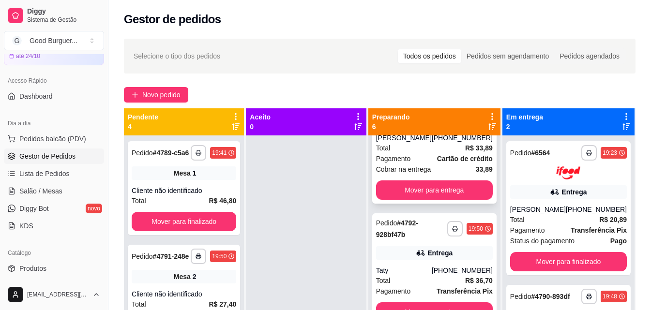
click at [438, 157] on strong "Cartão de crédito" at bounding box center [465, 159] width 56 height 8
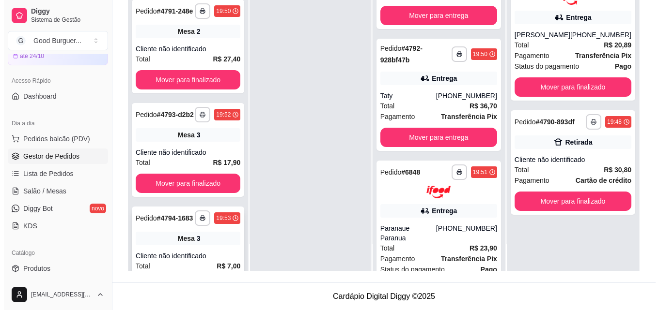
scroll to position [0, 0]
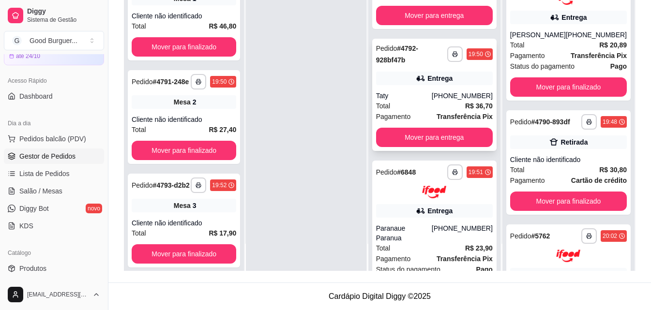
click at [403, 102] on div "Total R$ 36,70" at bounding box center [434, 106] width 117 height 11
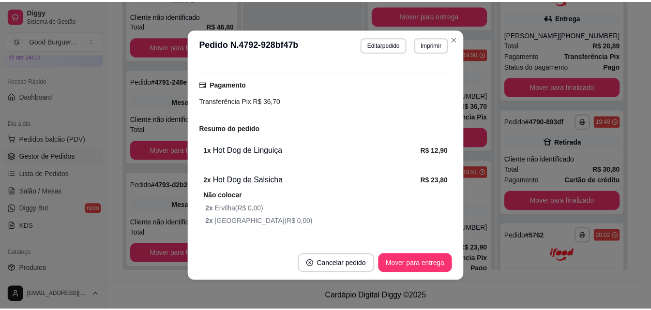
scroll to position [268, 0]
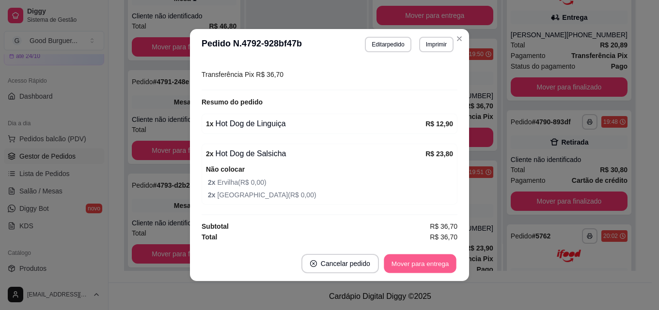
click at [409, 265] on button "Mover para entrega" at bounding box center [420, 264] width 73 height 19
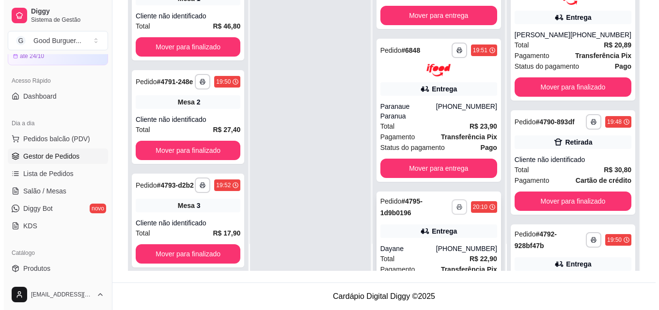
scroll to position [240, 0]
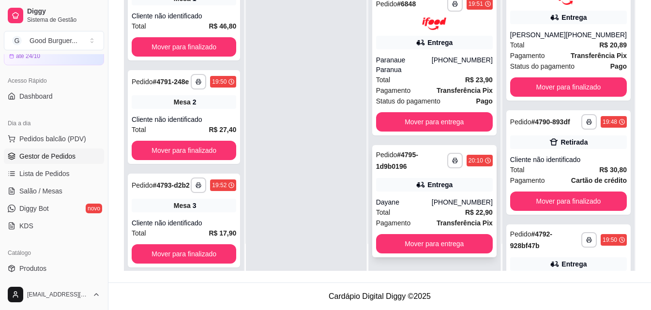
click at [424, 203] on div "Dayane" at bounding box center [404, 203] width 56 height 10
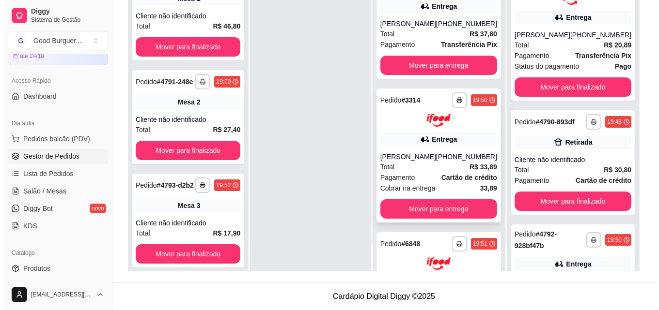
scroll to position [0, 0]
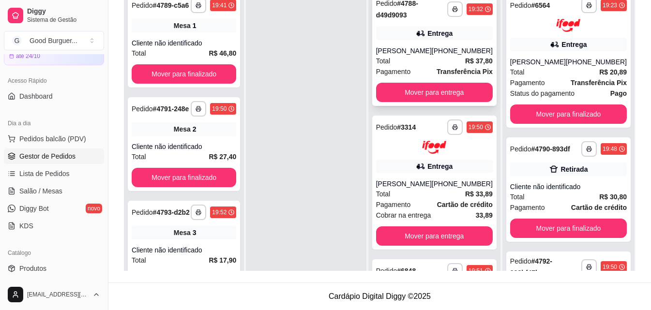
click at [425, 50] on div "[PERSON_NAME]" at bounding box center [404, 51] width 56 height 10
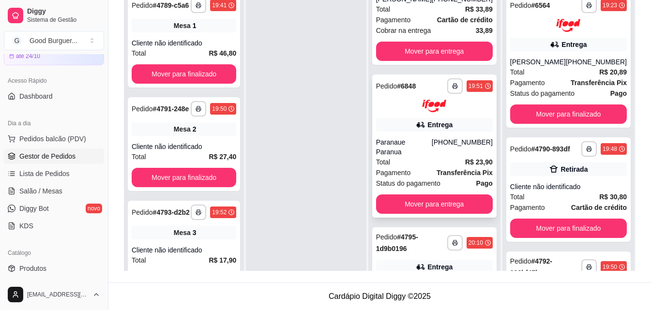
scroll to position [240, 0]
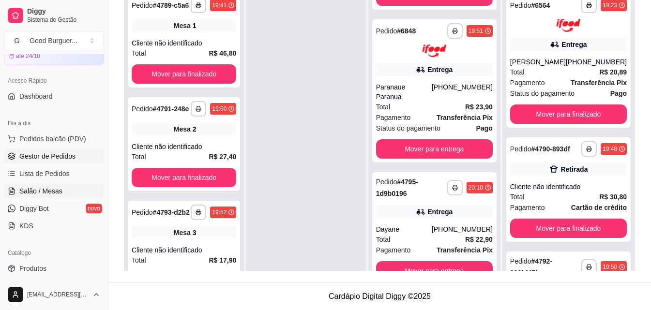
click at [54, 190] on span "Salão / Mesas" at bounding box center [40, 191] width 43 height 10
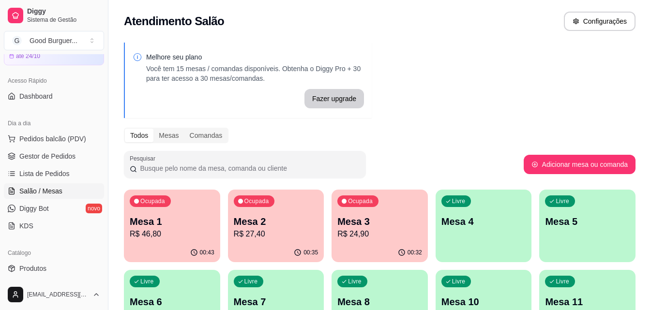
click at [379, 238] on p "R$ 24,90" at bounding box center [380, 235] width 85 height 12
click at [264, 236] on p "R$ 27,40" at bounding box center [276, 235] width 85 height 12
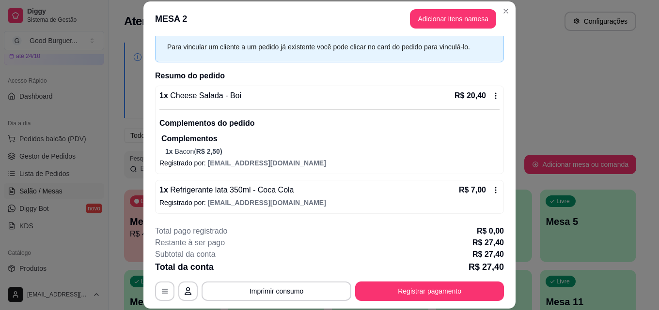
scroll to position [30, 0]
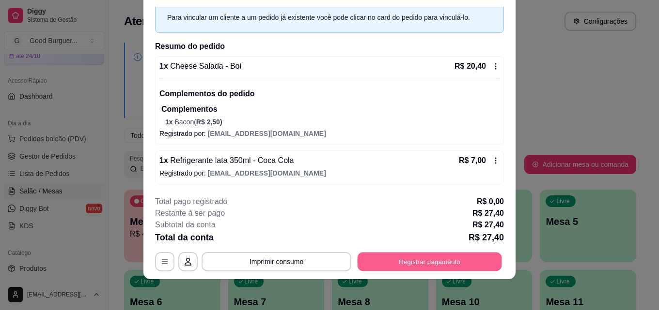
click at [415, 262] on button "Registrar pagamento" at bounding box center [429, 261] width 144 height 19
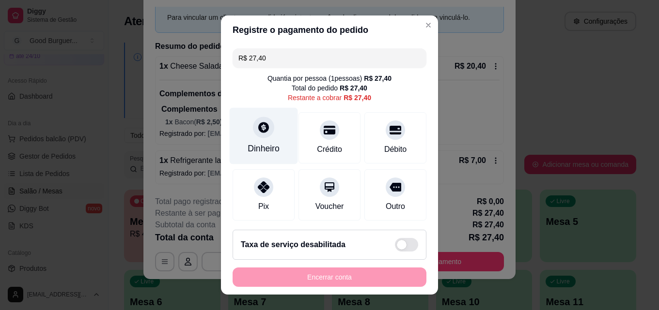
click at [258, 129] on icon at bounding box center [263, 127] width 13 height 13
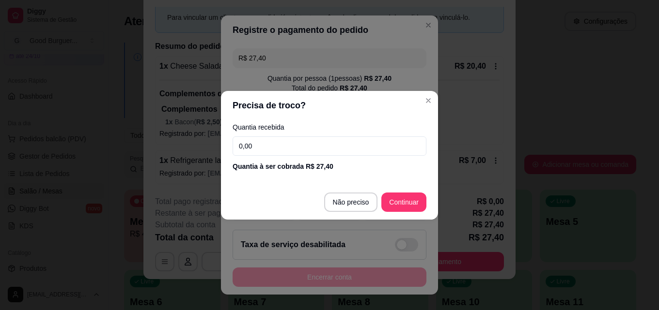
click at [268, 146] on input "0,00" at bounding box center [329, 146] width 194 height 19
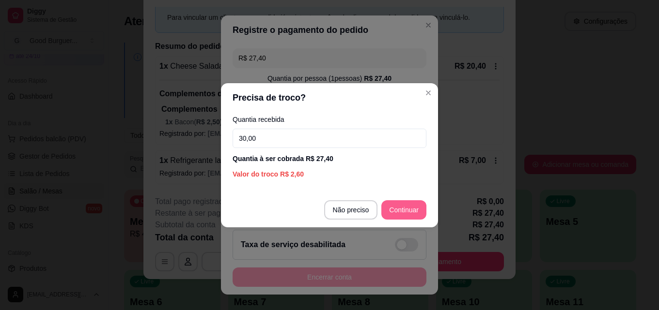
type input "30,00"
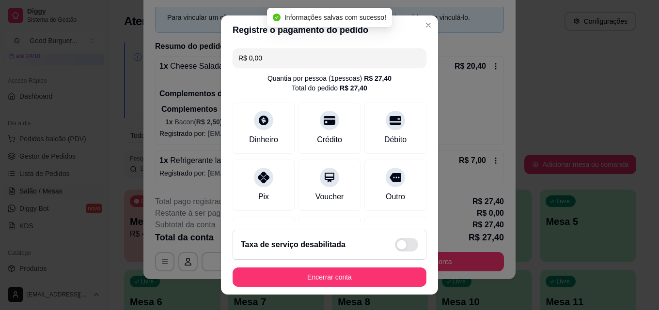
type input "R$ 0,00"
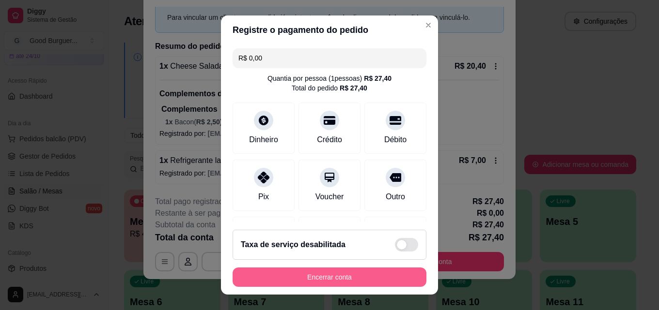
click at [346, 275] on button "Encerrar conta" at bounding box center [329, 277] width 194 height 19
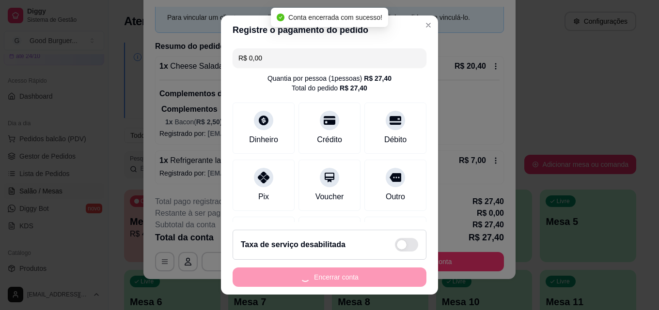
scroll to position [0, 0]
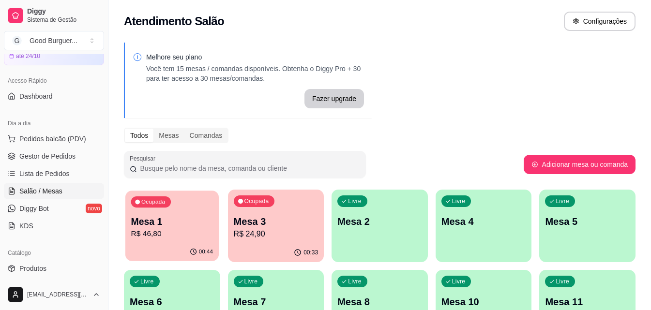
click at [169, 228] on p "Mesa 1" at bounding box center [172, 221] width 82 height 13
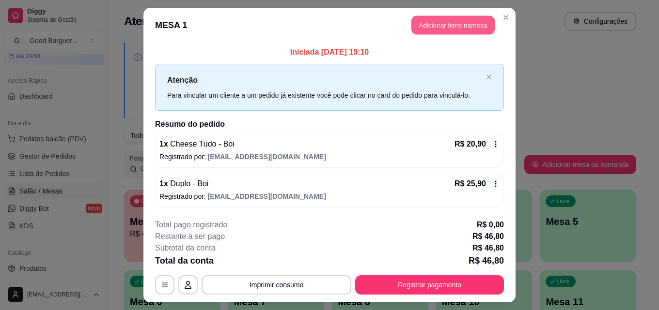
click at [438, 25] on button "Adicionar itens na mesa" at bounding box center [452, 25] width 83 height 19
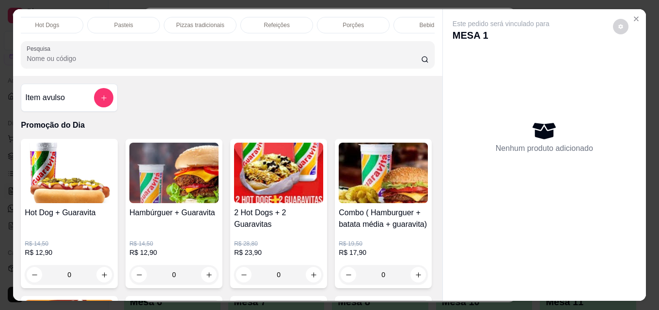
scroll to position [0, 424]
click at [391, 17] on div "Bebidas" at bounding box center [398, 25] width 73 height 16
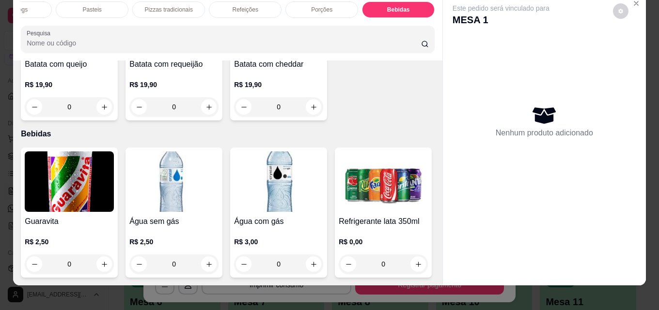
scroll to position [0, 0]
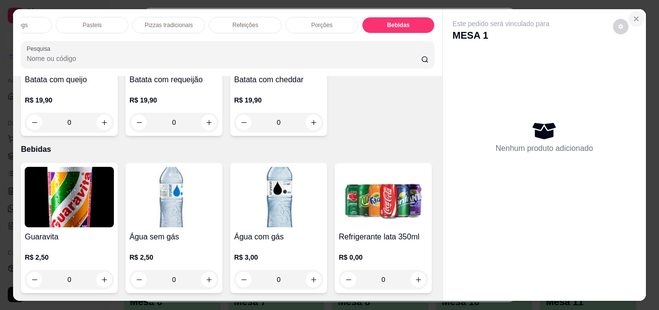
click at [633, 15] on icon "Close" at bounding box center [636, 19] width 8 height 8
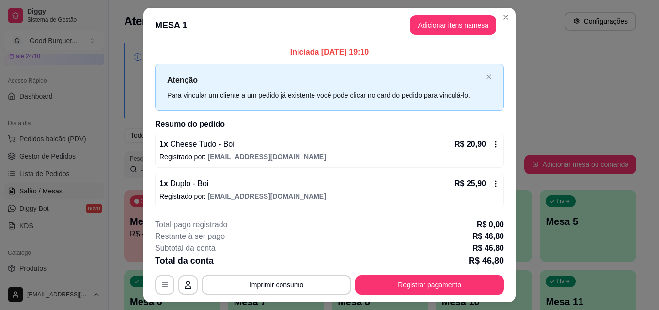
scroll to position [23, 0]
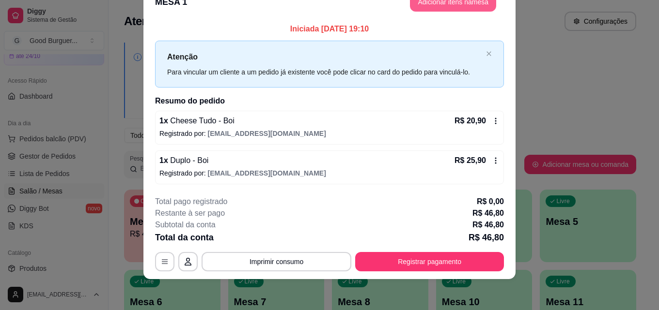
click at [446, 2] on button "Adicionar itens na mesa" at bounding box center [453, 1] width 86 height 19
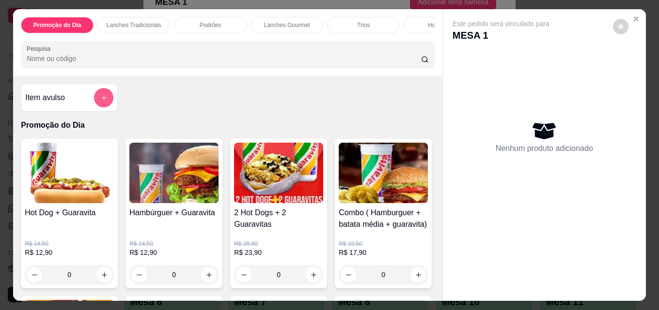
click at [94, 98] on button "add-separate-item" at bounding box center [103, 97] width 19 height 19
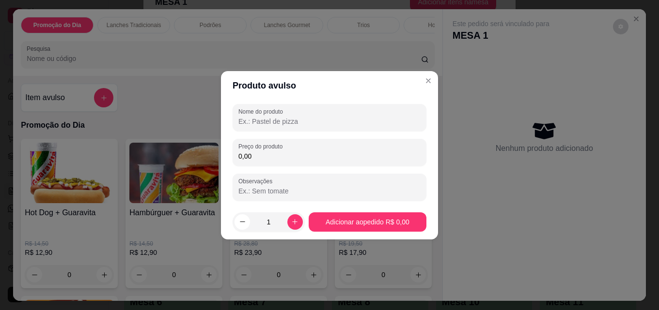
click at [287, 117] on input "Nome do produto" at bounding box center [329, 122] width 182 height 10
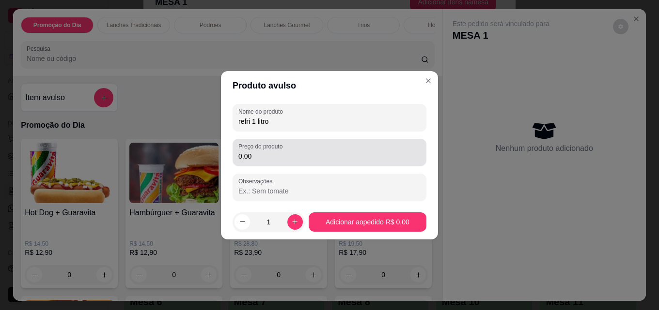
type input "refri 1 litro"
click at [261, 156] on input "0,00" at bounding box center [329, 157] width 182 height 10
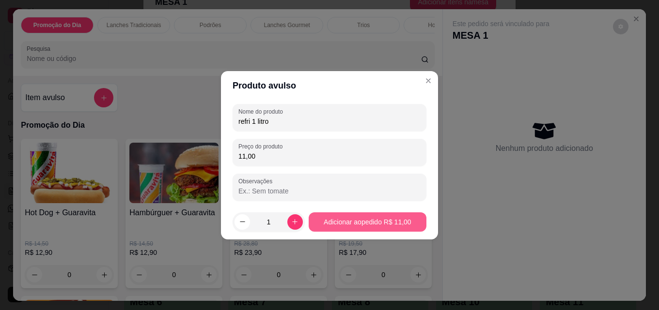
type input "11,00"
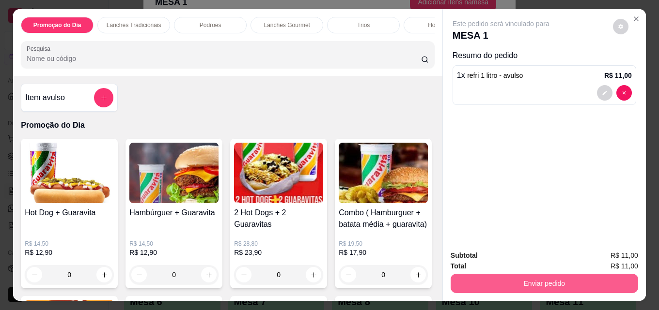
click at [542, 280] on button "Enviar pedido" at bounding box center [543, 283] width 187 height 19
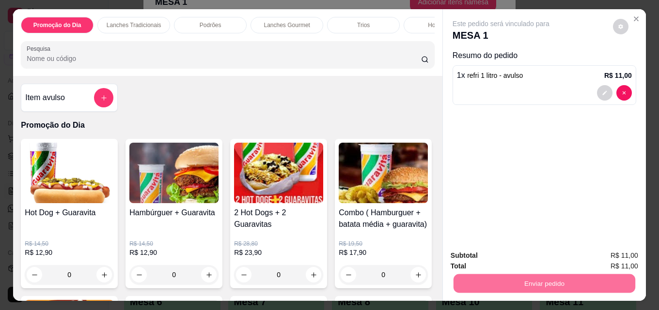
click at [612, 255] on button "Enviar pedido" at bounding box center [612, 256] width 53 height 18
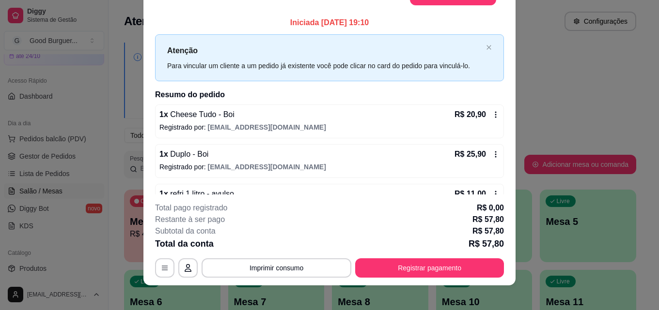
scroll to position [17, 0]
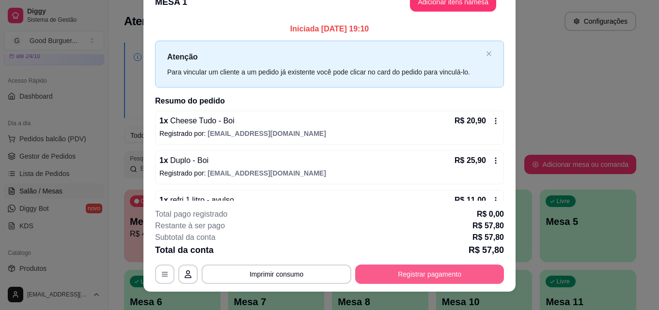
click at [441, 272] on button "Registrar pagamento" at bounding box center [429, 274] width 149 height 19
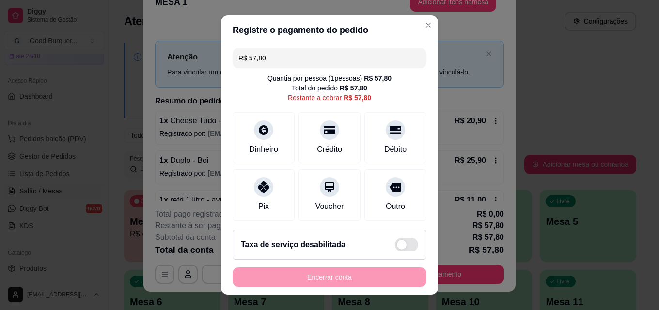
click at [274, 56] on input "R$ 57,80" at bounding box center [329, 57] width 182 height 19
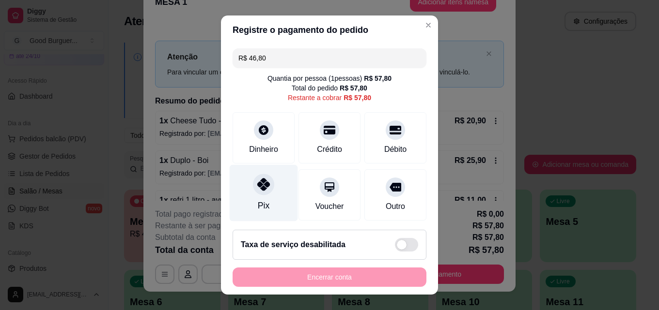
click at [259, 187] on icon at bounding box center [263, 184] width 13 height 13
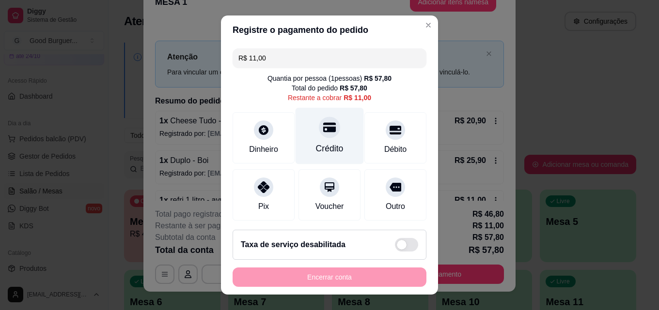
click at [323, 131] on icon at bounding box center [329, 128] width 13 height 10
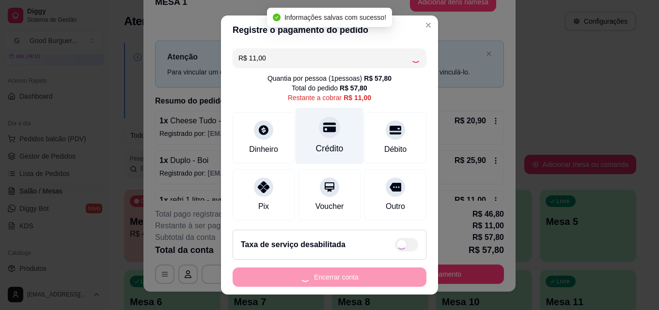
type input "R$ 0,00"
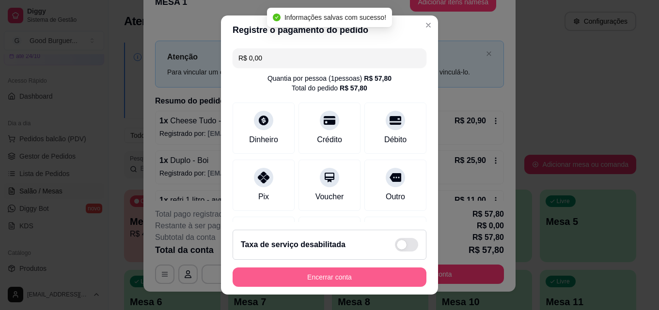
click at [346, 274] on button "Encerrar conta" at bounding box center [329, 277] width 194 height 19
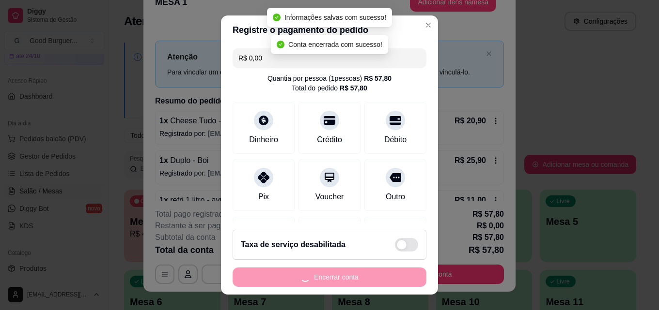
scroll to position [0, 0]
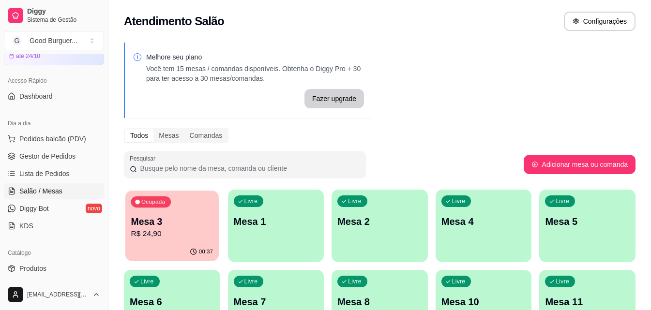
click at [159, 236] on p "R$ 24,90" at bounding box center [172, 234] width 82 height 11
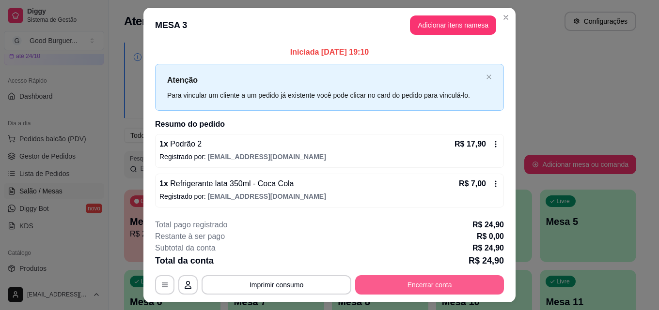
click at [430, 285] on button "Encerrar conta" at bounding box center [429, 285] width 149 height 19
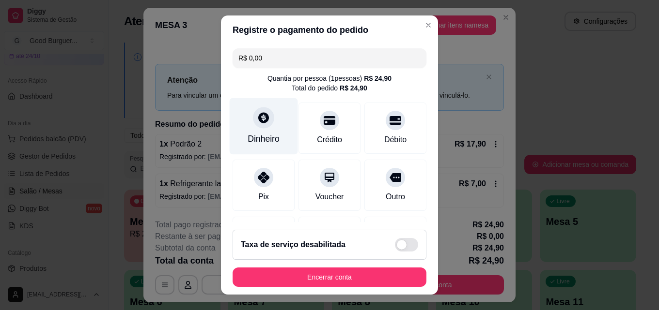
click at [258, 119] on icon at bounding box center [263, 117] width 11 height 11
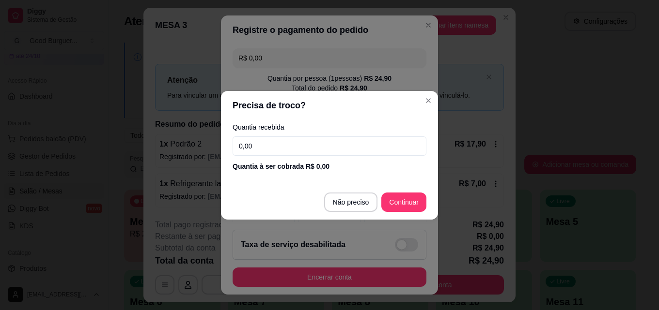
click at [273, 144] on input "0,00" at bounding box center [329, 146] width 194 height 19
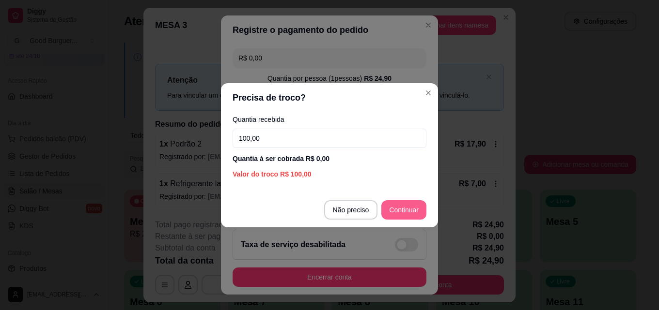
type input "100,00"
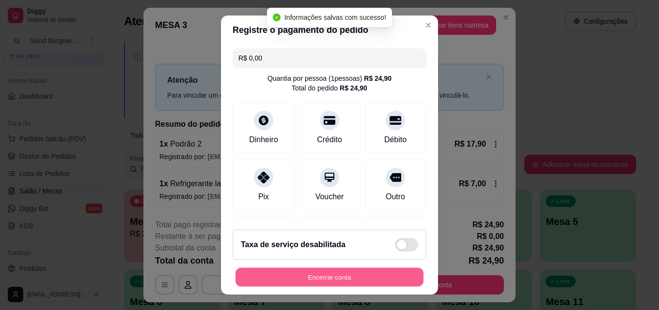
click at [358, 270] on button "Encerrar conta" at bounding box center [329, 277] width 188 height 19
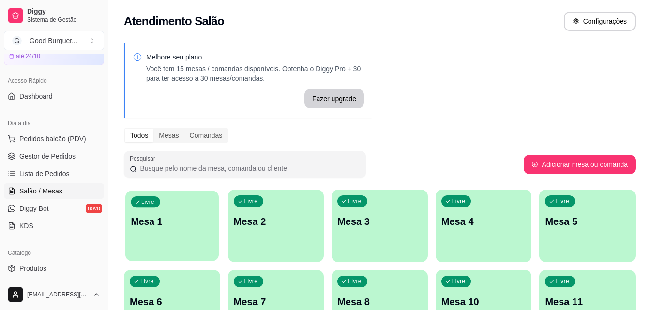
click at [165, 231] on div "Livre Mesa 1" at bounding box center [171, 220] width 93 height 59
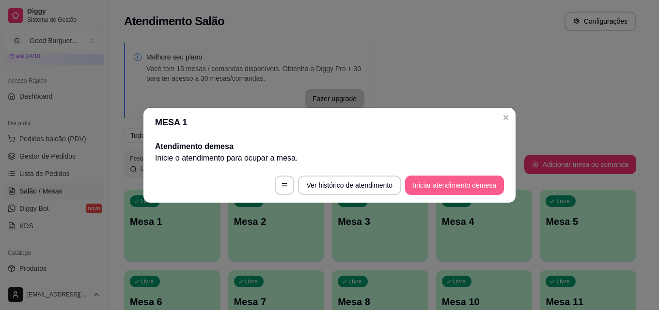
click at [467, 185] on button "Iniciar atendimento de mesa" at bounding box center [454, 185] width 99 height 19
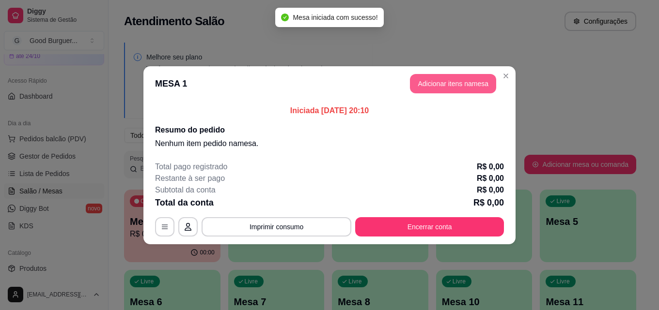
click at [436, 84] on button "Adicionar itens na mesa" at bounding box center [453, 83] width 86 height 19
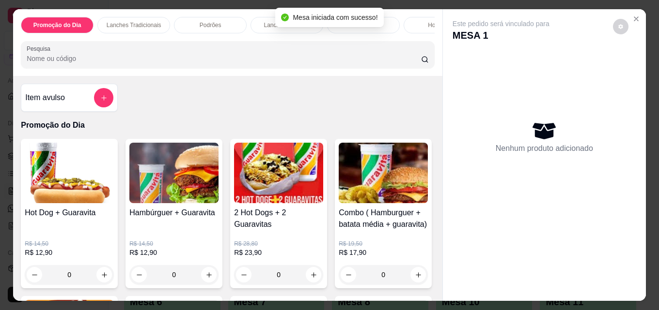
click at [170, 63] on input "Pesquisa" at bounding box center [224, 59] width 394 height 10
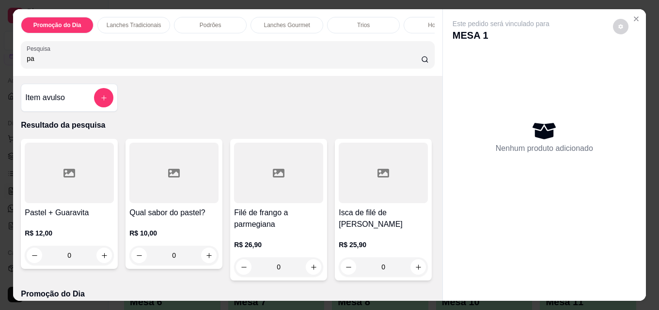
type input "pa"
click at [174, 198] on div at bounding box center [173, 173] width 89 height 61
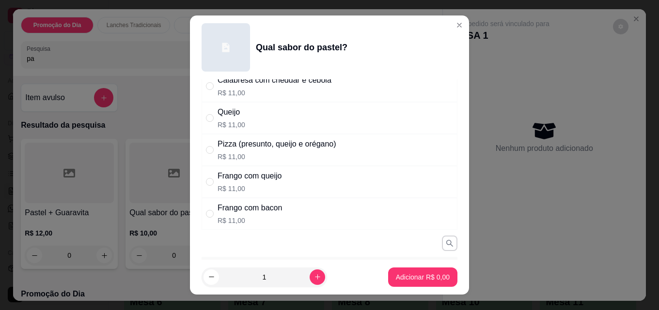
scroll to position [291, 0]
click at [233, 149] on div "Pizza (presunto, queijo e orégano)" at bounding box center [276, 144] width 119 height 12
radio input "true"
click at [408, 278] on p "Adicionar R$ 11,00" at bounding box center [421, 278] width 58 height 10
type input "1"
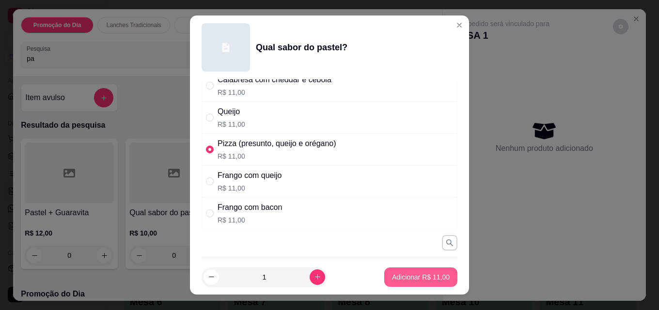
type input "1"
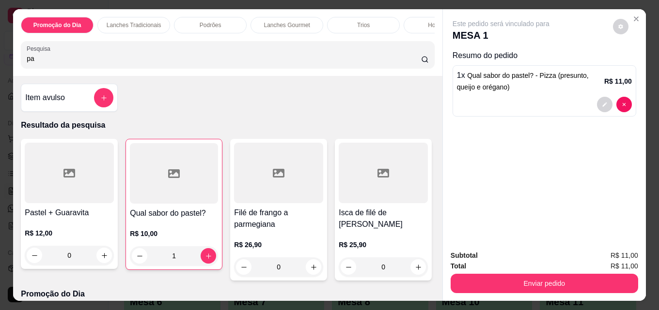
click at [169, 195] on div at bounding box center [174, 173] width 88 height 61
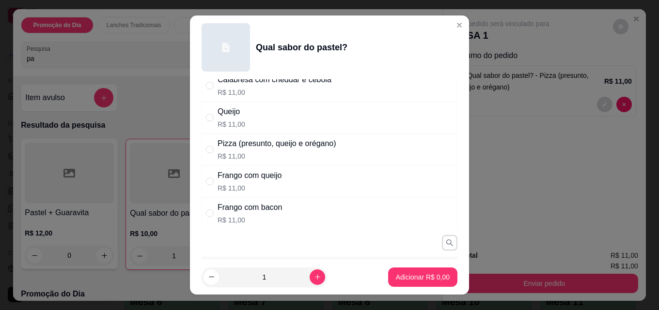
click at [233, 207] on div "Frango com bacon" at bounding box center [249, 208] width 64 height 12
radio input "true"
click at [404, 277] on p "Adicionar R$ 11,00" at bounding box center [421, 277] width 56 height 9
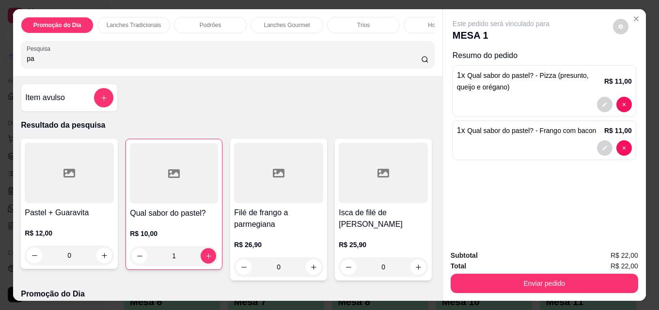
click at [182, 217] on h4 "Qual sabor do pastel?" at bounding box center [174, 214] width 88 height 12
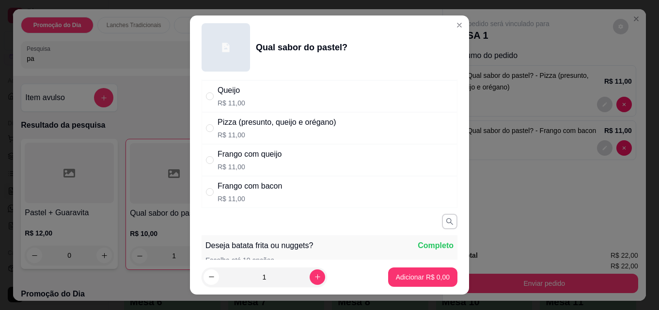
scroll to position [339, 0]
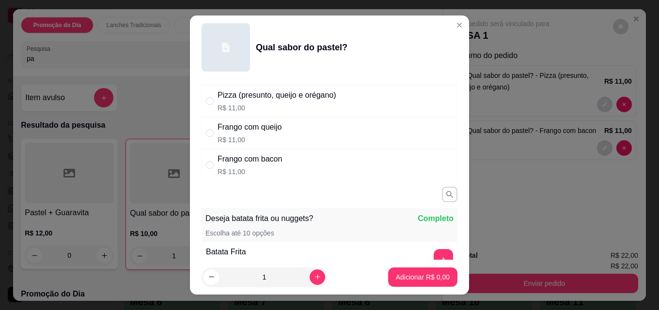
click at [236, 124] on div "Frango com queijo" at bounding box center [249, 128] width 64 height 12
radio input "true"
click at [405, 274] on p "Adicionar R$ 11,00" at bounding box center [421, 277] width 56 height 9
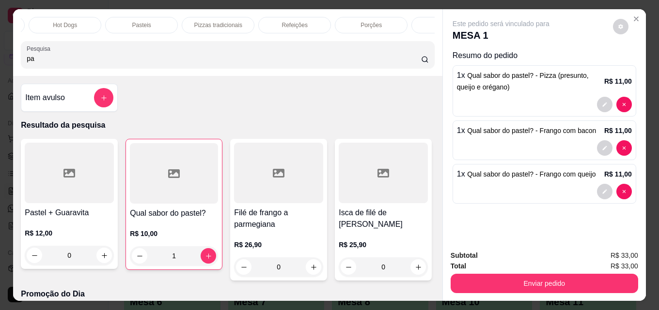
scroll to position [0, 424]
click at [392, 21] on p "Bebidas" at bounding box center [398, 25] width 21 height 8
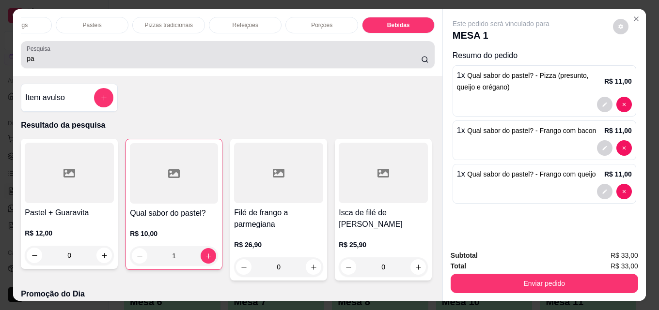
scroll to position [25, 0]
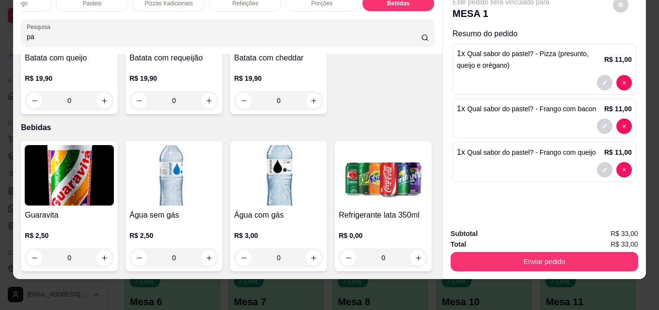
click at [338, 206] on img at bounding box center [382, 175] width 89 height 61
click at [56, 145] on img at bounding box center [69, 175] width 89 height 61
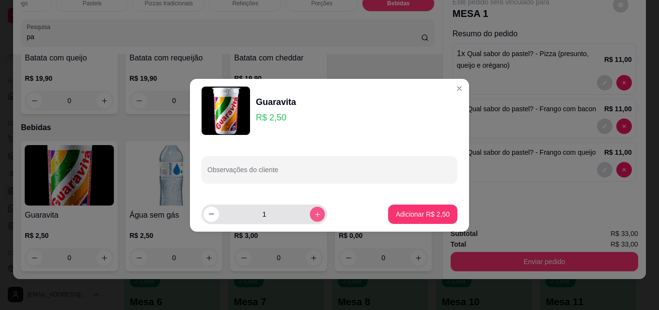
click at [309, 214] on button "increase-product-quantity" at bounding box center [316, 214] width 15 height 15
click at [213, 212] on icon "decrease-product-quantity" at bounding box center [211, 214] width 7 height 7
type input "3"
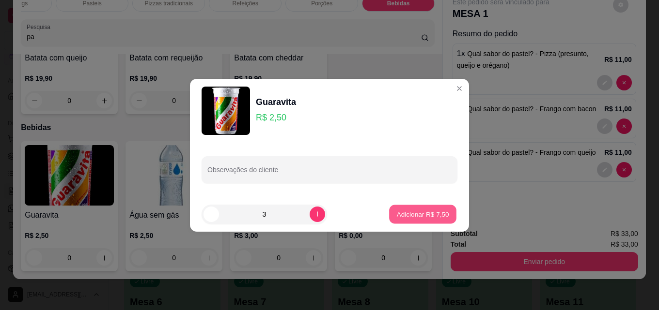
click at [424, 211] on p "Adicionar R$ 7,50" at bounding box center [422, 214] width 52 height 9
type input "3"
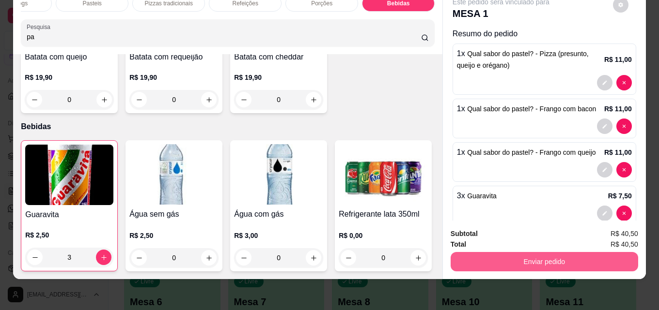
click at [533, 252] on button "Enviar pedido" at bounding box center [543, 261] width 187 height 19
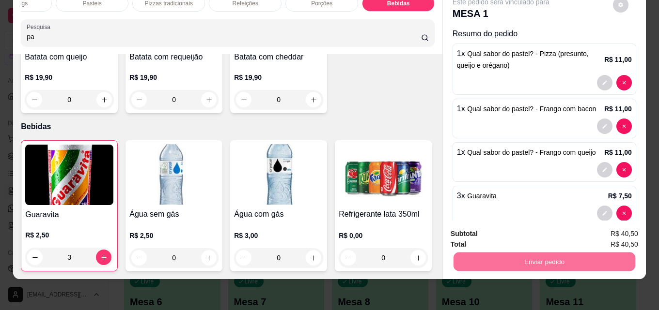
click at [607, 232] on button "Enviar pedido" at bounding box center [612, 231] width 53 height 18
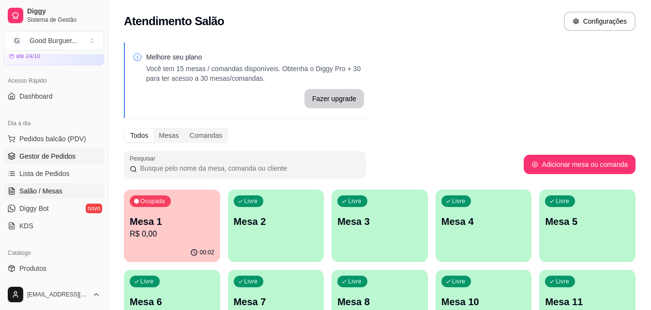
click at [49, 158] on span "Gestor de Pedidos" at bounding box center [47, 157] width 56 height 10
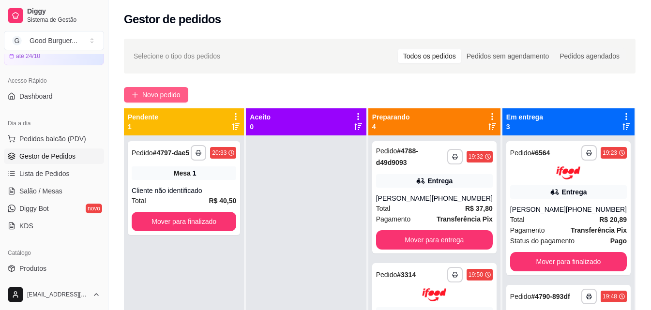
click at [175, 90] on span "Novo pedido" at bounding box center [161, 95] width 38 height 11
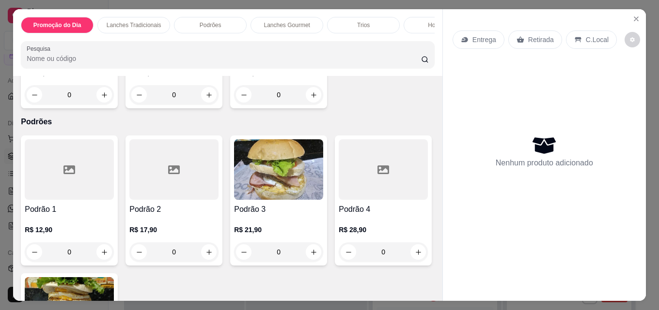
scroll to position [823, 0]
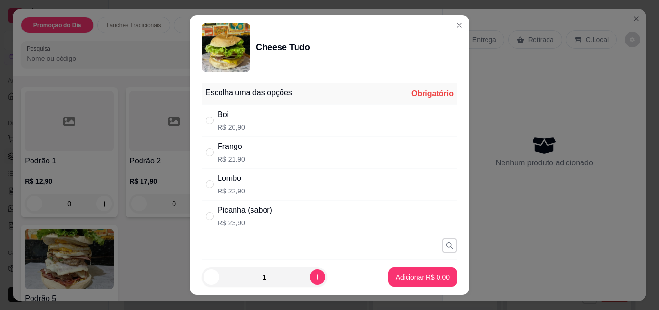
click at [227, 178] on div "Lombo" at bounding box center [231, 179] width 28 height 12
radio input "true"
click at [404, 276] on p "Adicionar R$ 22,90" at bounding box center [421, 278] width 58 height 10
type input "1"
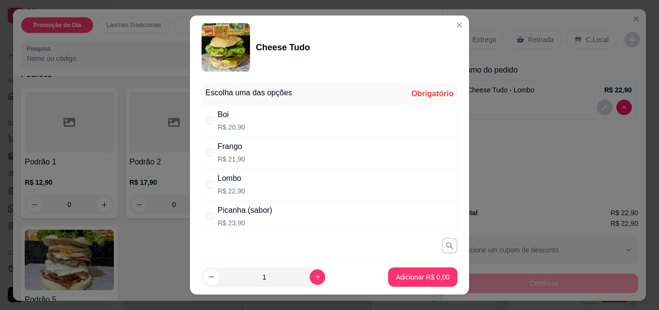
click at [245, 151] on div "Frango R$ 21,90" at bounding box center [329, 153] width 256 height 32
radio input "true"
click at [402, 278] on p "Adicionar R$ 21,90" at bounding box center [421, 277] width 56 height 9
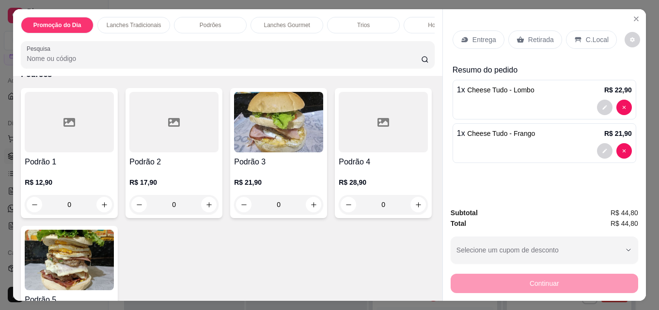
click at [533, 36] on p "Retirada" at bounding box center [541, 40] width 26 height 10
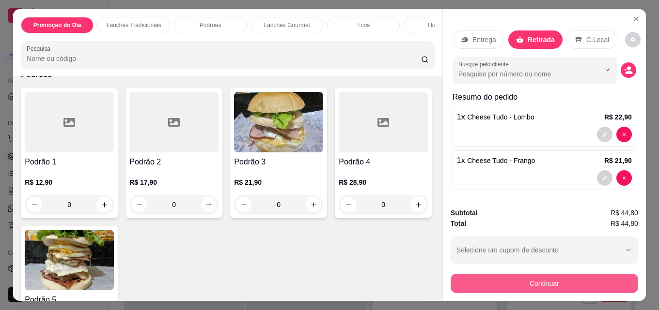
click at [558, 281] on button "Continuar" at bounding box center [543, 283] width 187 height 19
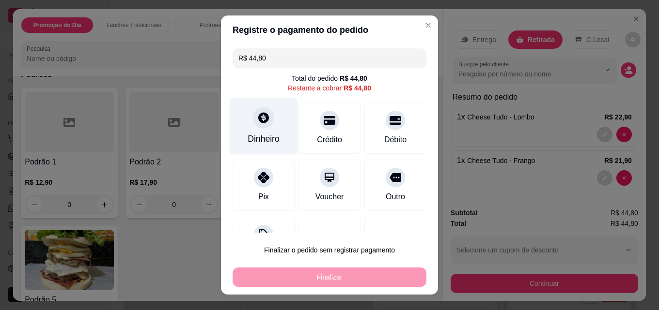
click at [263, 123] on icon at bounding box center [263, 117] width 13 height 13
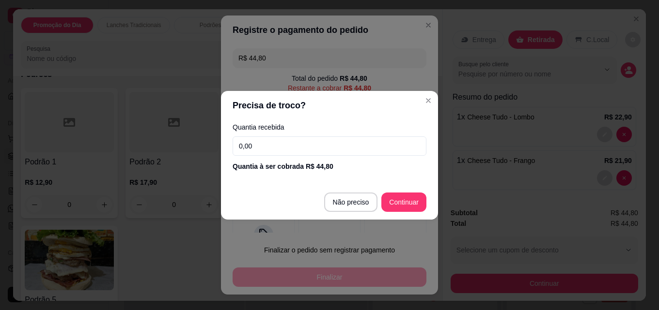
click at [278, 147] on input "0,00" at bounding box center [329, 146] width 194 height 19
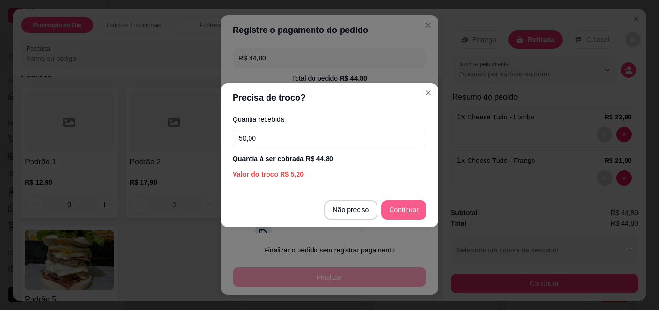
type input "50,00"
type input "R$ 0,00"
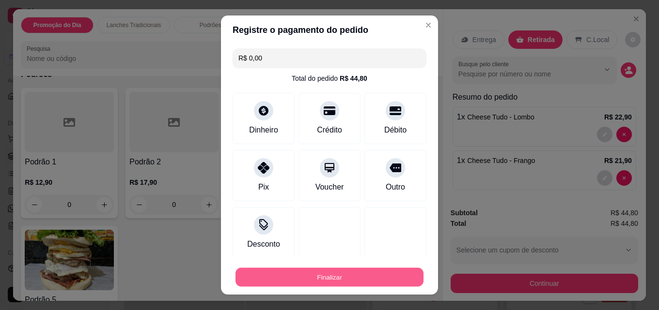
click at [344, 274] on button "Finalizar" at bounding box center [329, 277] width 188 height 19
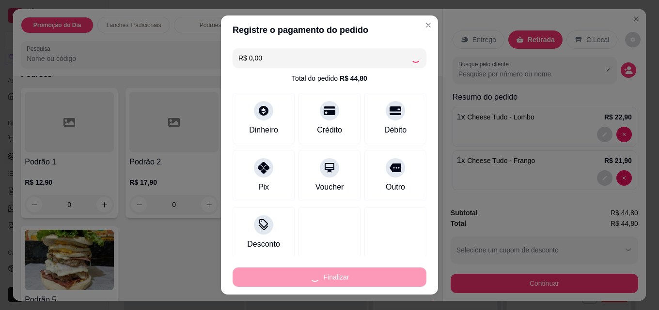
type input "0"
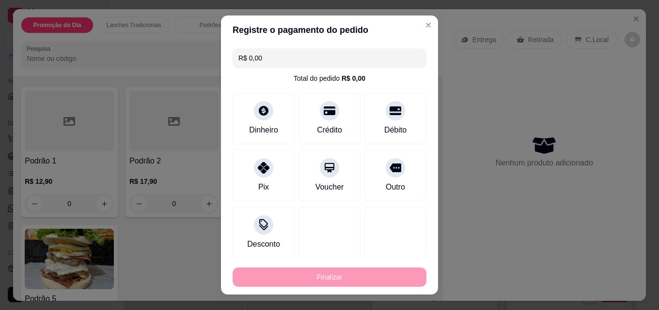
type input "-R$ 44,80"
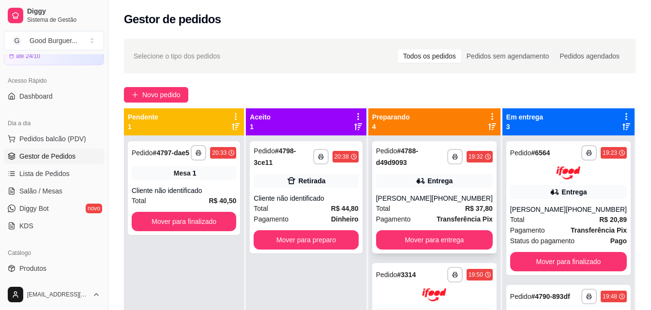
click at [477, 210] on strong "R$ 37,80" at bounding box center [479, 209] width 28 height 8
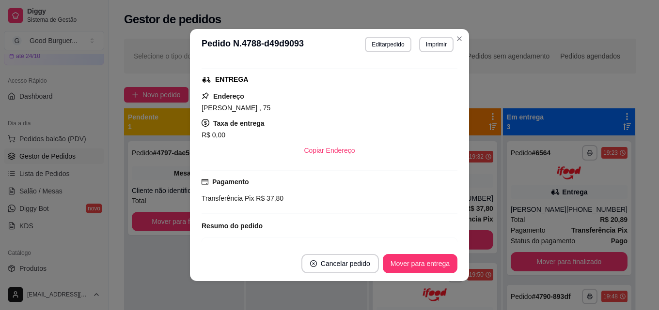
scroll to position [194, 0]
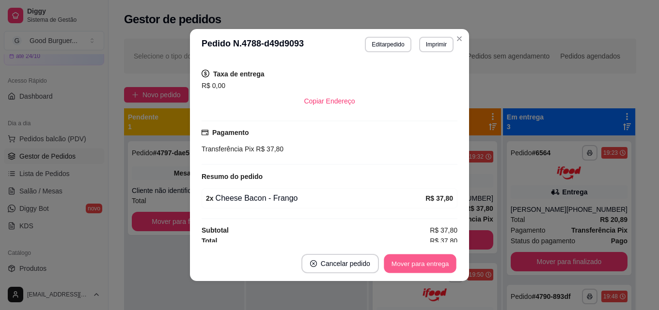
click at [421, 264] on button "Mover para entrega" at bounding box center [420, 264] width 73 height 19
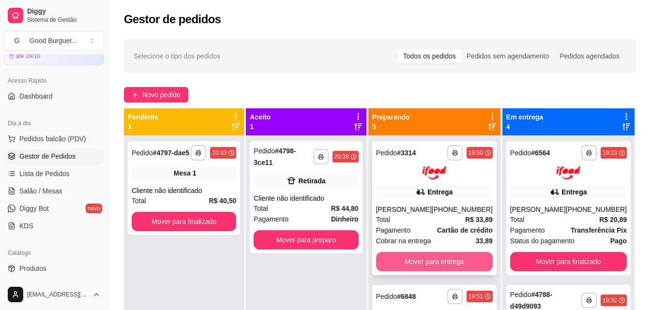
click at [422, 257] on button "Mover para entrega" at bounding box center [434, 261] width 117 height 19
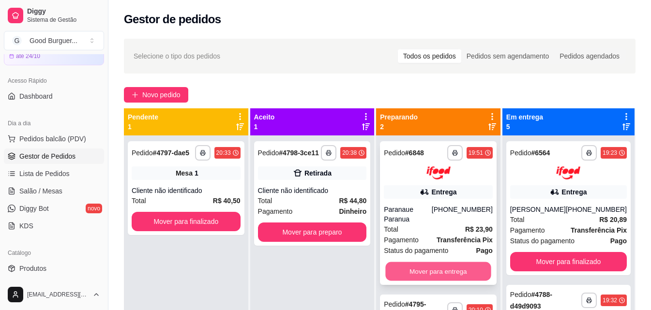
click at [438, 264] on button "Mover para entrega" at bounding box center [439, 271] width 106 height 19
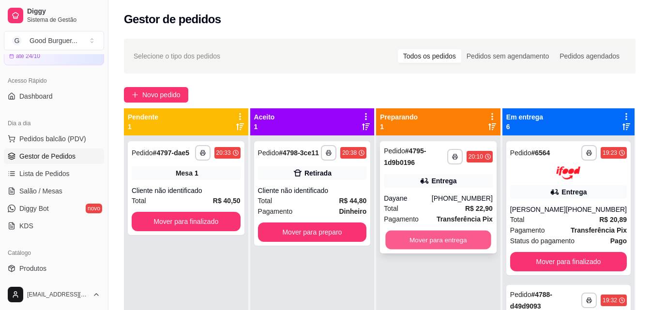
click at [436, 244] on button "Mover para entrega" at bounding box center [439, 240] width 106 height 19
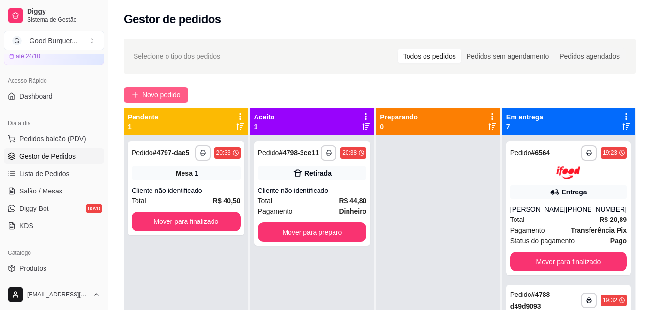
click at [147, 91] on span "Novo pedido" at bounding box center [161, 95] width 38 height 11
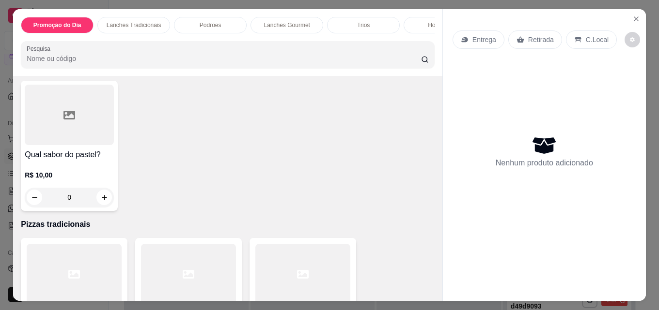
scroll to position [1985, 0]
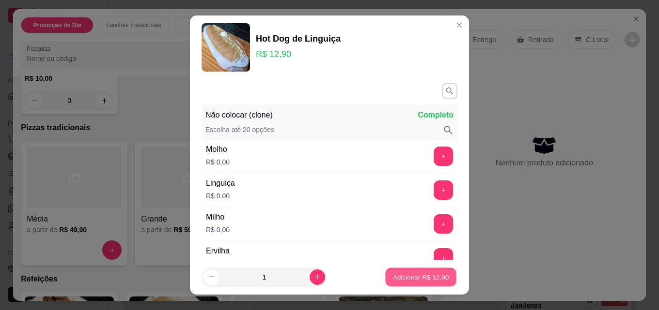
click at [407, 274] on p "Adicionar R$ 12,90" at bounding box center [421, 277] width 56 height 9
type input "1"
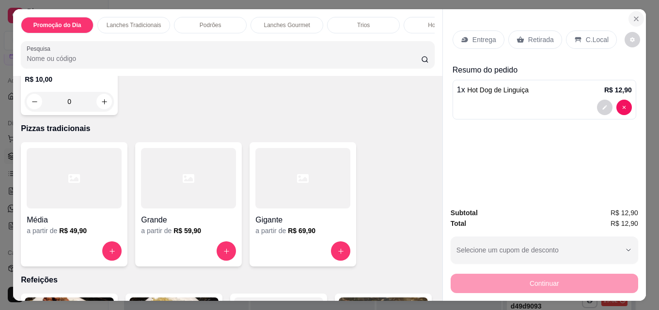
click at [632, 15] on icon "Close" at bounding box center [636, 19] width 8 height 8
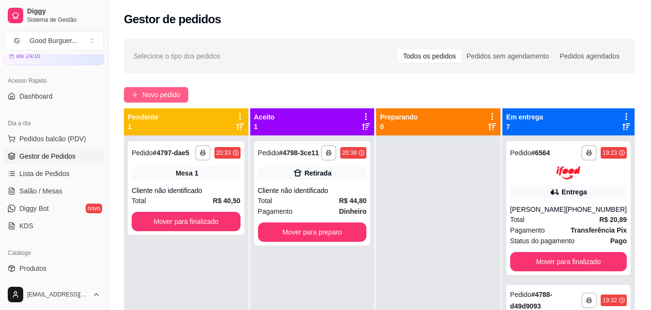
click at [170, 92] on span "Novo pedido" at bounding box center [161, 95] width 38 height 11
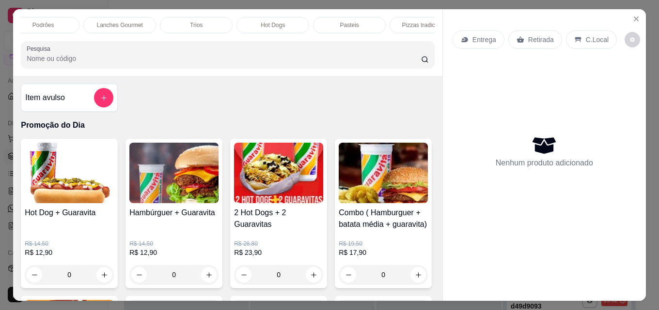
scroll to position [0, 171]
click at [263, 21] on p "Hot Dogs" at bounding box center [269, 25] width 24 height 8
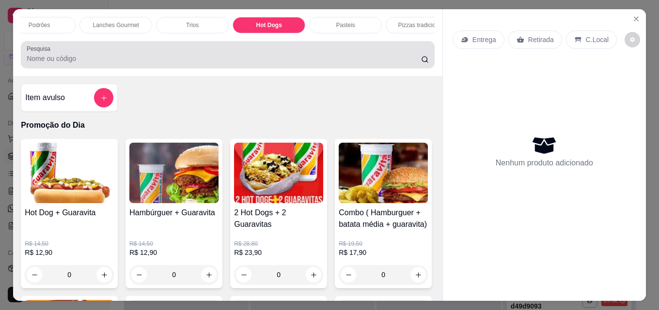
scroll to position [25, 0]
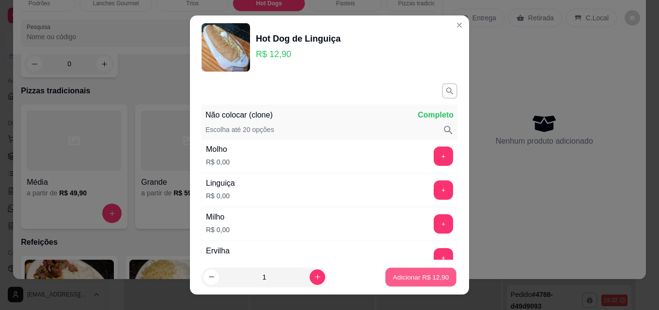
click at [413, 272] on button "Adicionar R$ 12,90" at bounding box center [420, 277] width 71 height 19
type input "1"
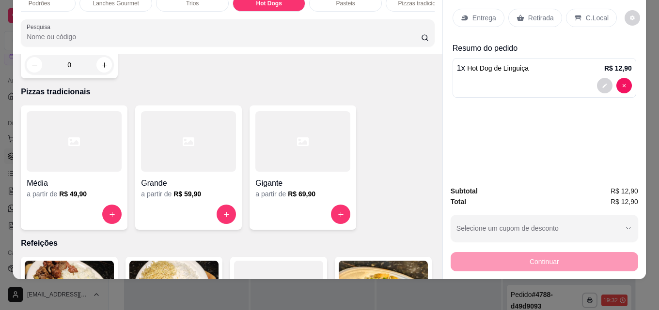
click at [531, 13] on p "Retirada" at bounding box center [541, 18] width 26 height 10
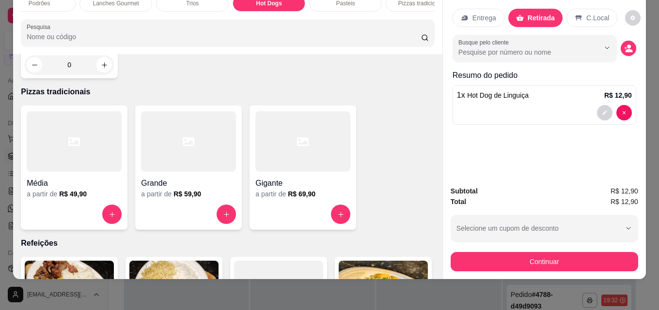
click at [483, 13] on p "Entrega" at bounding box center [484, 18] width 24 height 10
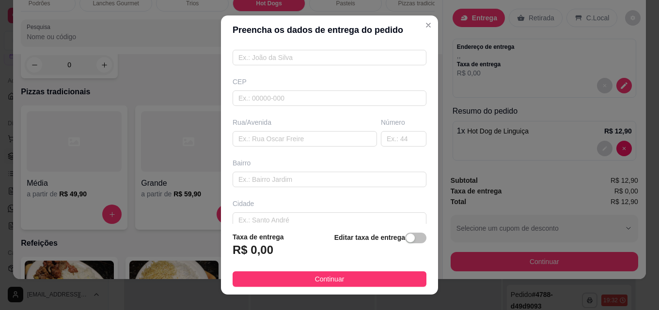
scroll to position [97, 0]
click at [278, 136] on input "text" at bounding box center [304, 134] width 144 height 15
paste input "[PERSON_NAME]"
type input "[PERSON_NAME]"
click at [385, 133] on input "text" at bounding box center [404, 134] width 46 height 15
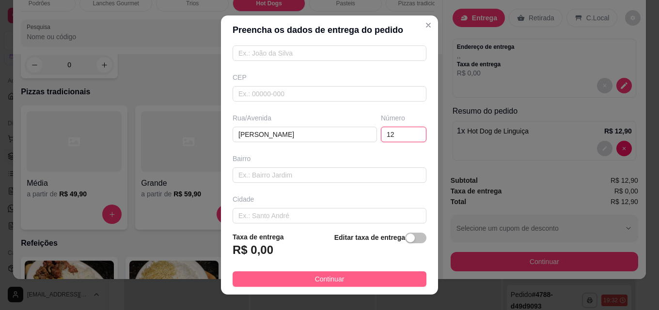
type input "12"
click at [372, 275] on button "Continuar" at bounding box center [329, 279] width 194 height 15
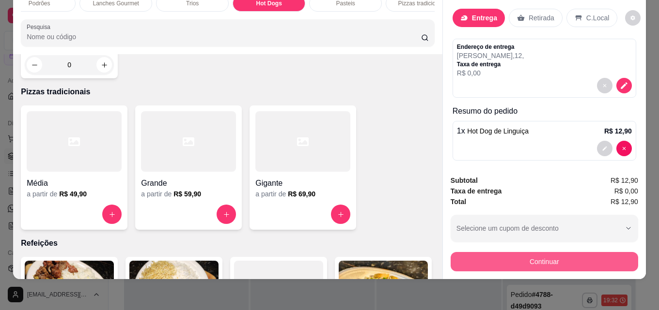
click at [486, 253] on button "Continuar" at bounding box center [543, 261] width 187 height 19
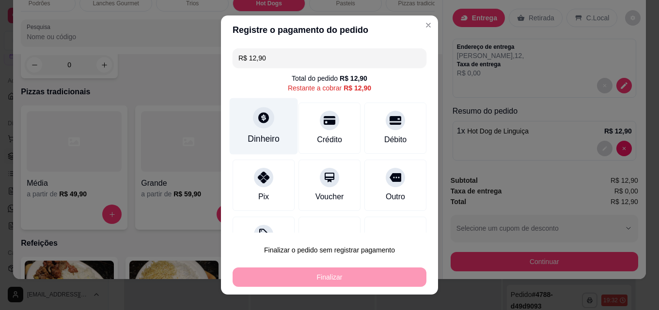
click at [265, 120] on div at bounding box center [263, 117] width 21 height 21
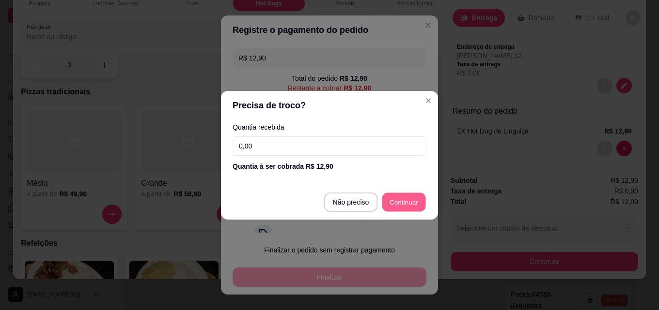
type input "R$ 0,00"
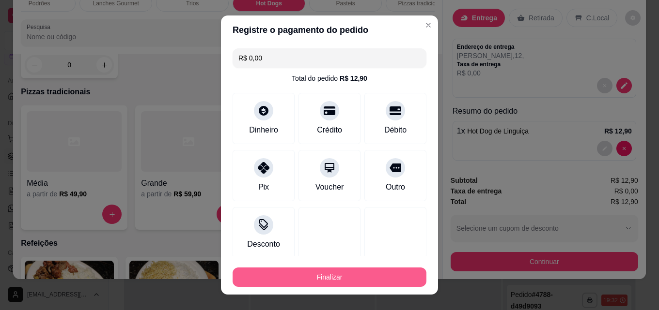
click at [343, 276] on button "Finalizar" at bounding box center [329, 277] width 194 height 19
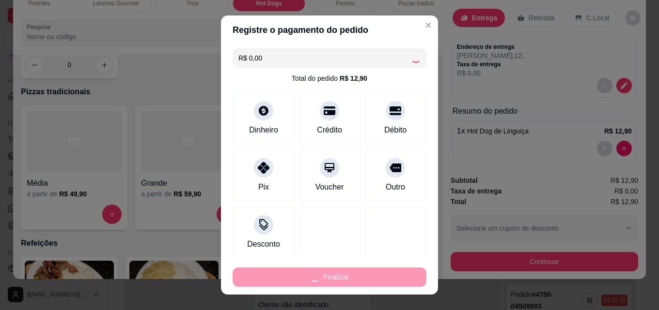
type input "0"
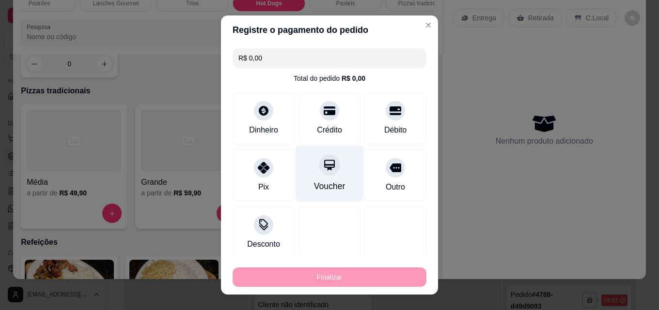
type input "-R$ 12,90"
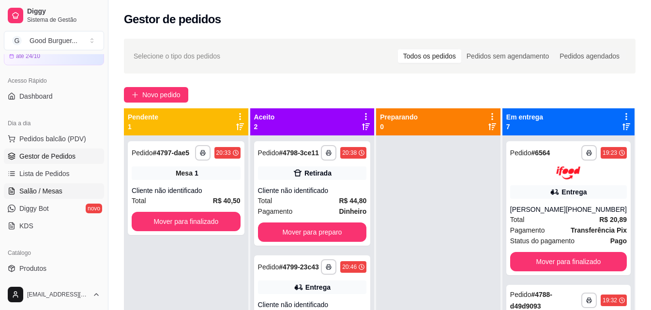
click at [38, 191] on span "Salão / Mesas" at bounding box center [40, 191] width 43 height 10
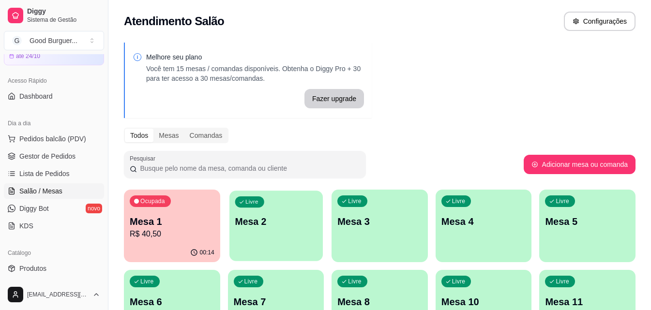
click at [281, 221] on p "Mesa 2" at bounding box center [276, 221] width 82 height 13
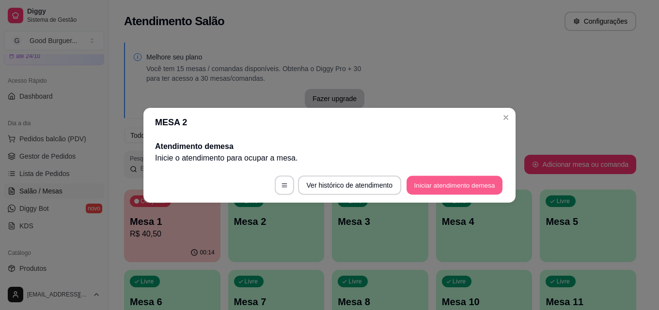
click at [422, 186] on button "Iniciar atendimento de mesa" at bounding box center [454, 185] width 96 height 19
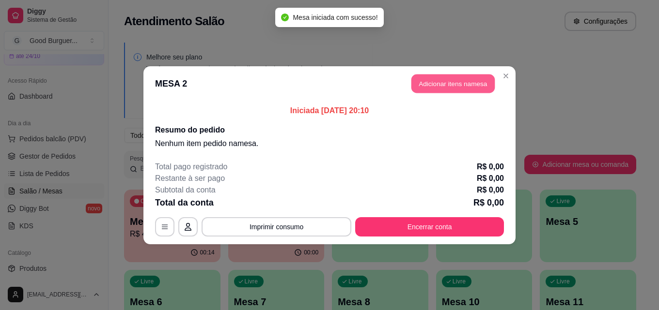
click at [417, 76] on button "Adicionar itens na mesa" at bounding box center [452, 83] width 83 height 19
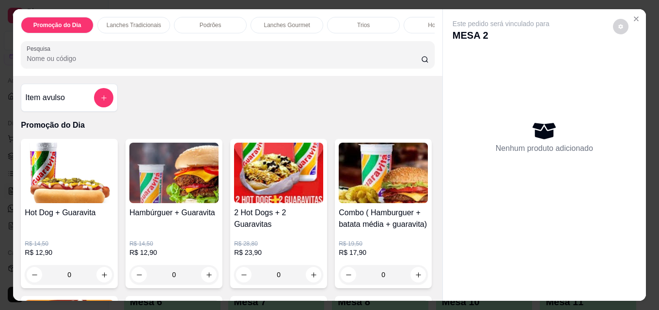
click at [190, 62] on input "Pesquisa" at bounding box center [224, 59] width 394 height 10
click at [205, 17] on div "Podrões" at bounding box center [210, 25] width 73 height 16
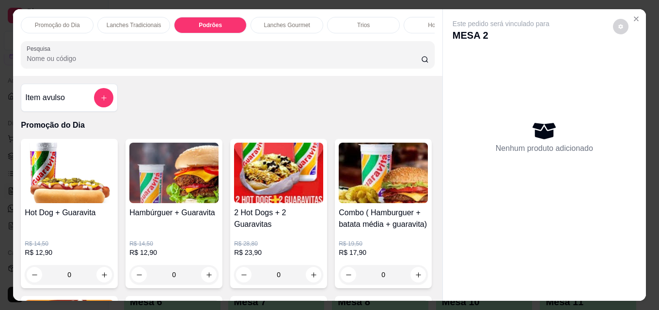
scroll to position [25, 0]
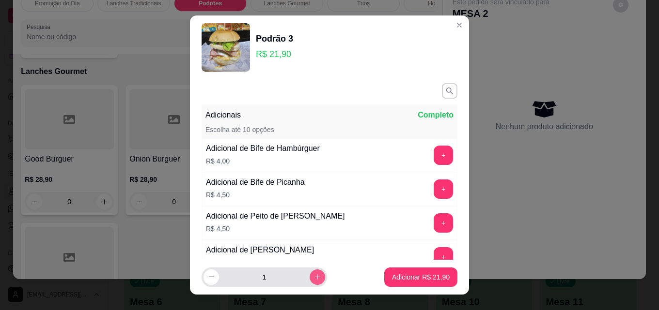
click at [314, 274] on icon "increase-product-quantity" at bounding box center [317, 277] width 7 height 7
type input "2"
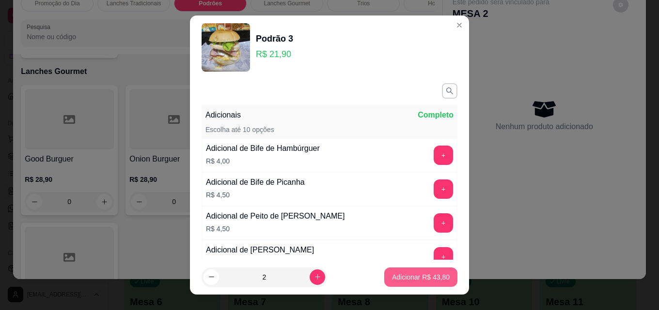
click at [423, 275] on p "Adicionar R$ 43,80" at bounding box center [421, 278] width 58 height 10
type input "2"
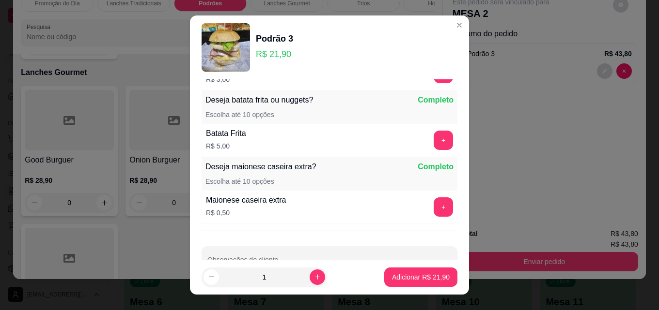
scroll to position [685, 0]
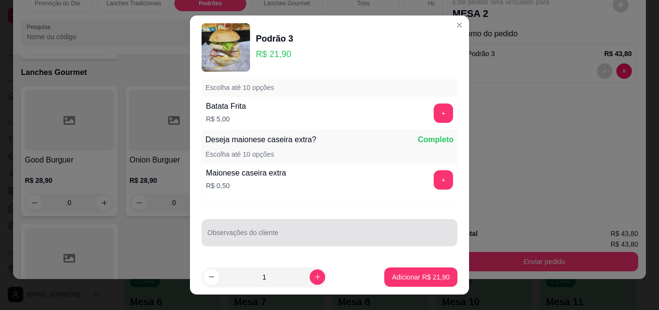
click at [296, 232] on input "Observações do cliente" at bounding box center [329, 237] width 244 height 10
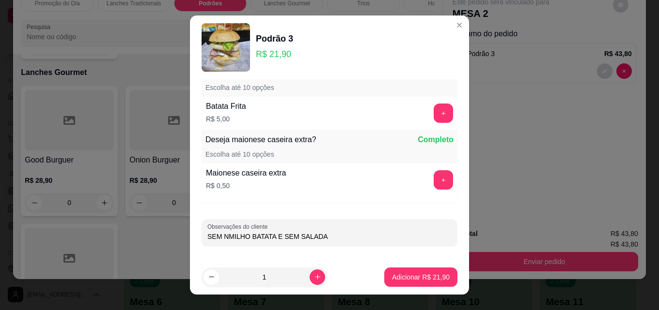
click at [222, 237] on input "SEM NMILHO BATATA E SEM SALADA" at bounding box center [329, 237] width 244 height 10
type input "SEM MILHO BATATA E SEM SALADA"
click at [415, 276] on p "Adicionar R$ 21,90" at bounding box center [421, 277] width 56 height 9
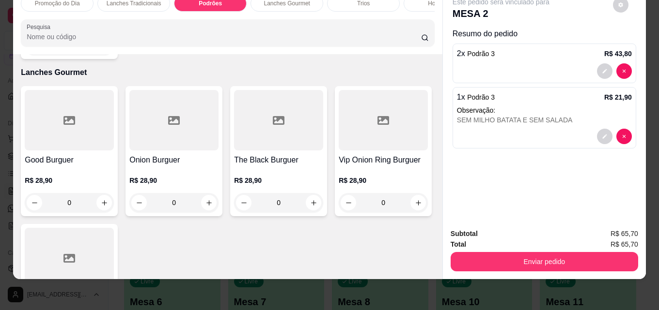
click at [492, 55] on div "2 x Podrão 3 R$ 43,80" at bounding box center [544, 64] width 184 height 40
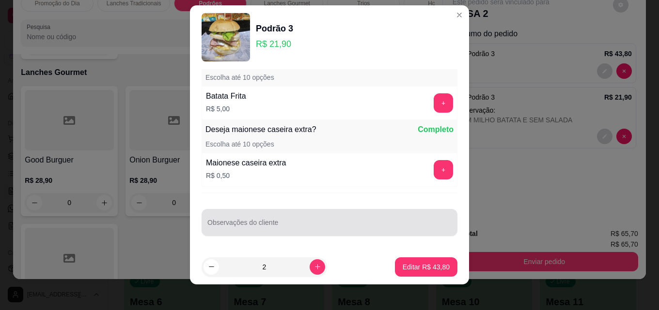
scroll to position [15, 0]
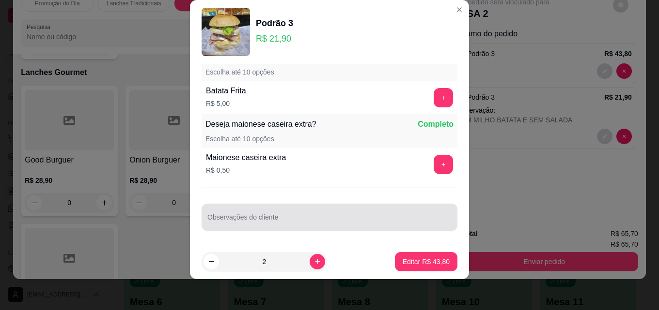
click at [297, 215] on div at bounding box center [329, 217] width 244 height 19
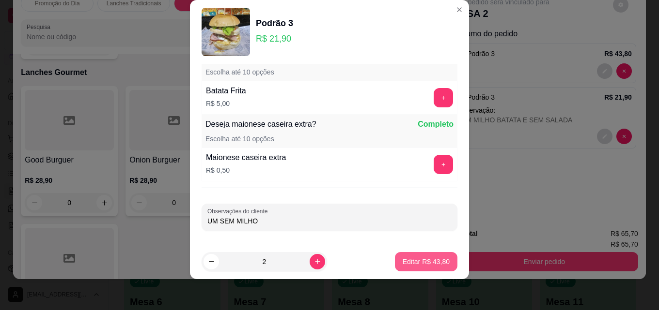
type input "UM SEM MILHO"
click at [433, 262] on p "Editar R$ 43,80" at bounding box center [425, 262] width 47 height 10
type input "0"
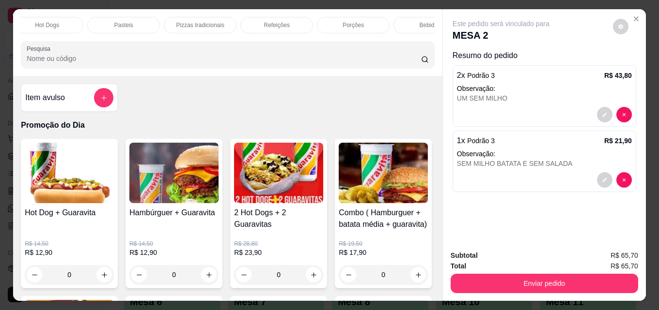
scroll to position [0, 424]
click at [318, 21] on p "Porções" at bounding box center [321, 25] width 21 height 8
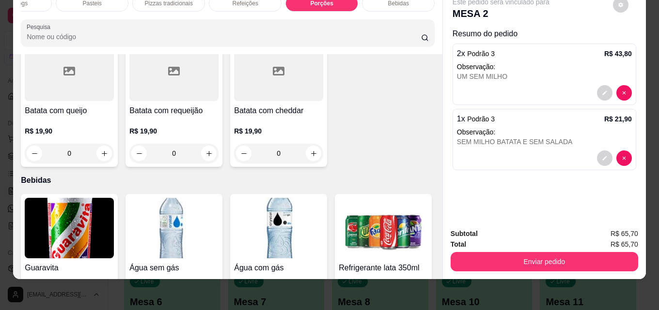
scroll to position [2822, 0]
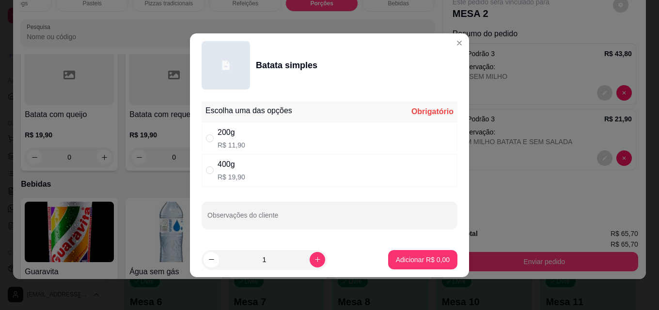
click at [225, 141] on p "R$ 11,90" at bounding box center [231, 145] width 28 height 10
radio input "true"
click at [411, 262] on p "Adicionar R$ 11,90" at bounding box center [421, 259] width 56 height 9
type input "1"
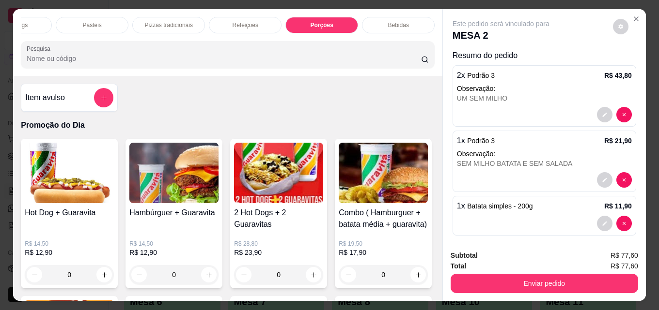
scroll to position [0, 63]
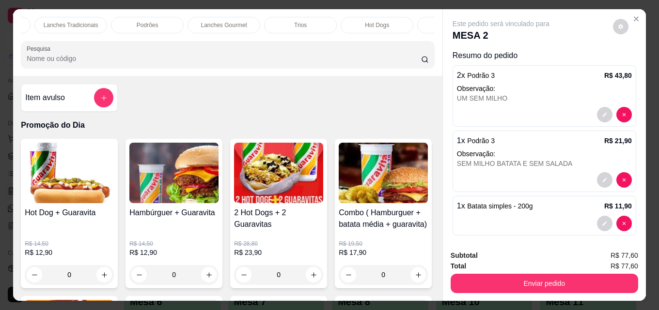
click at [163, 21] on div "Podrões" at bounding box center [147, 25] width 73 height 16
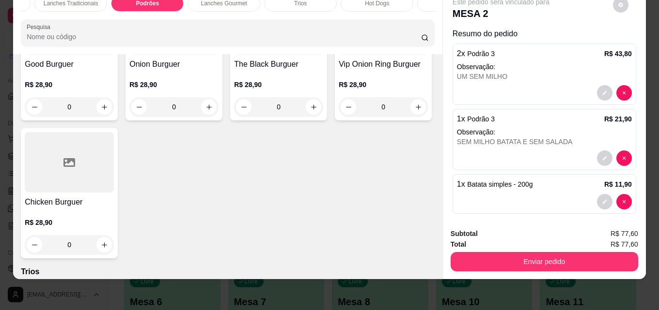
scroll to position [1244, 0]
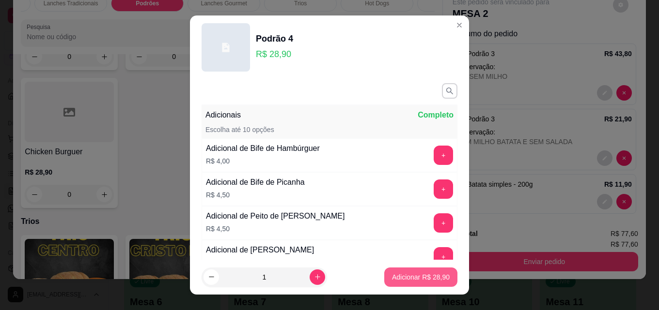
click at [403, 279] on p "Adicionar R$ 28,90" at bounding box center [421, 278] width 58 height 10
type input "1"
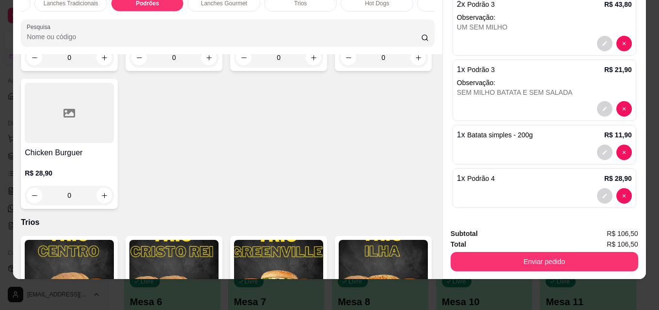
scroll to position [50, 0]
click at [601, 192] on icon "decrease-product-quantity" at bounding box center [604, 195] width 6 height 6
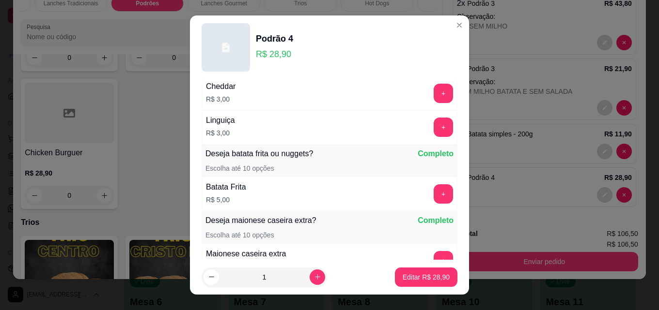
scroll to position [685, 0]
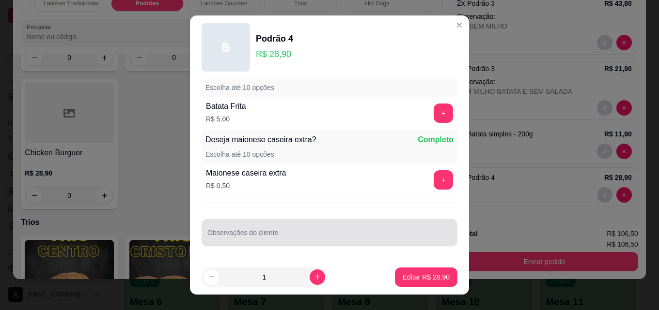
click at [273, 232] on input "Observações do cliente" at bounding box center [329, 237] width 244 height 10
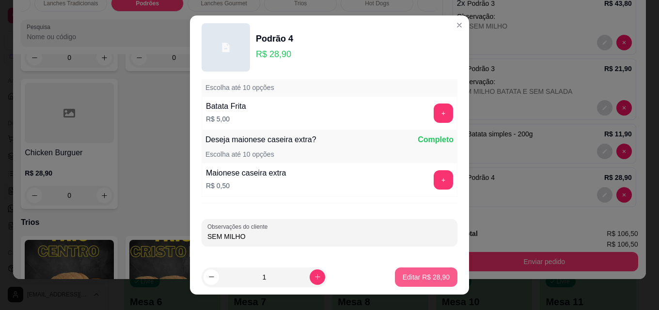
type input "SEM MILHO"
click at [402, 279] on p "Editar R$ 28,90" at bounding box center [425, 278] width 47 height 10
type input "0"
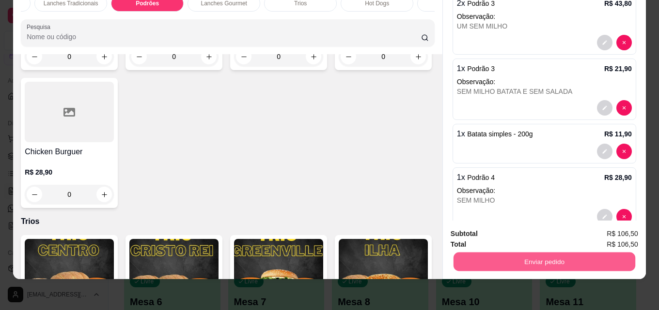
click at [537, 252] on button "Enviar pedido" at bounding box center [544, 261] width 182 height 19
click at [625, 228] on button "Enviar pedido" at bounding box center [612, 231] width 53 height 18
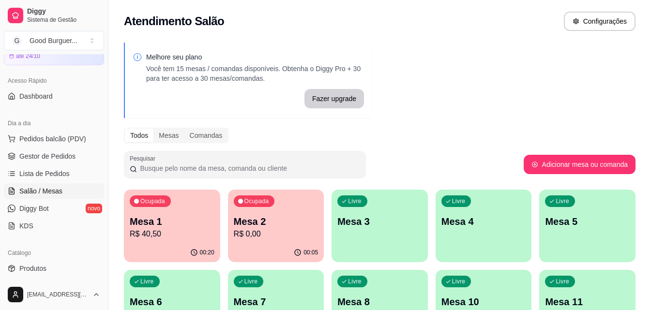
click at [186, 236] on p "R$ 40,50" at bounding box center [172, 235] width 85 height 12
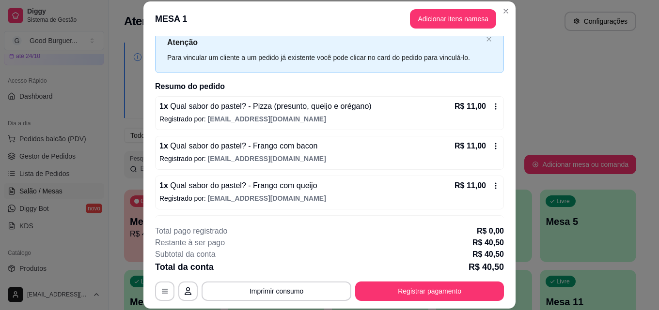
scroll to position [67, 0]
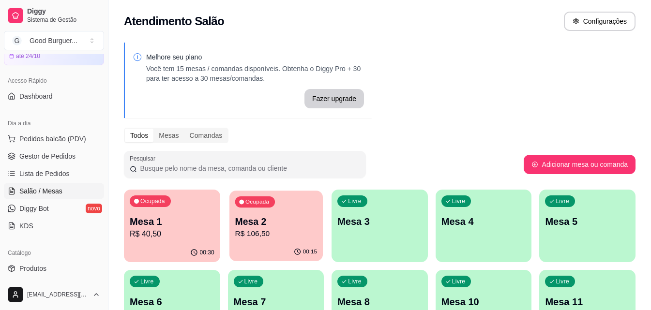
click at [283, 228] on p "Mesa 2" at bounding box center [276, 221] width 82 height 13
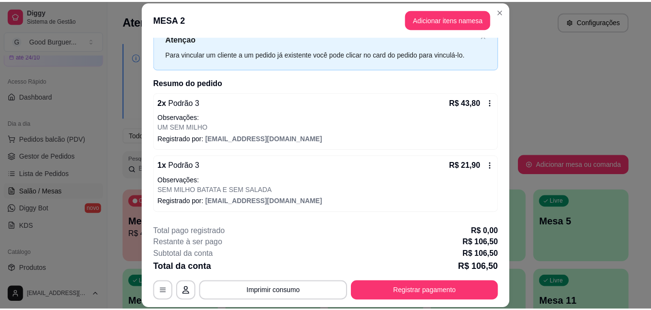
scroll to position [137, 0]
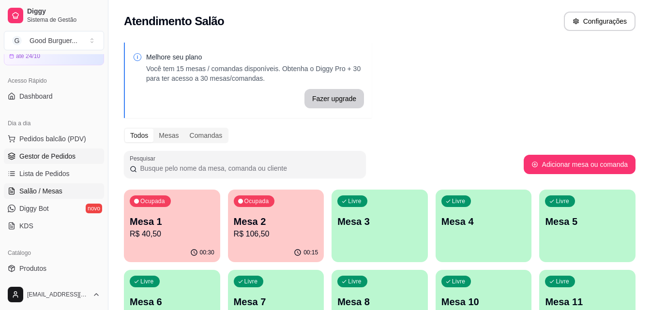
click at [56, 153] on span "Gestor de Pedidos" at bounding box center [47, 157] width 56 height 10
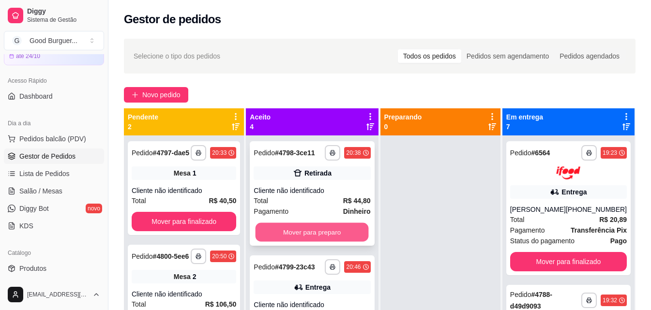
click at [288, 239] on button "Mover para preparo" at bounding box center [312, 232] width 113 height 19
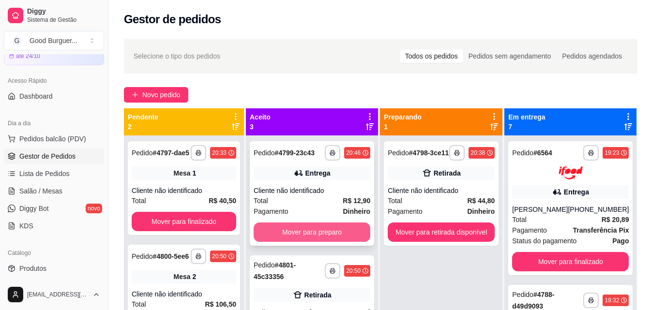
click at [290, 239] on button "Mover para preparo" at bounding box center [312, 232] width 117 height 19
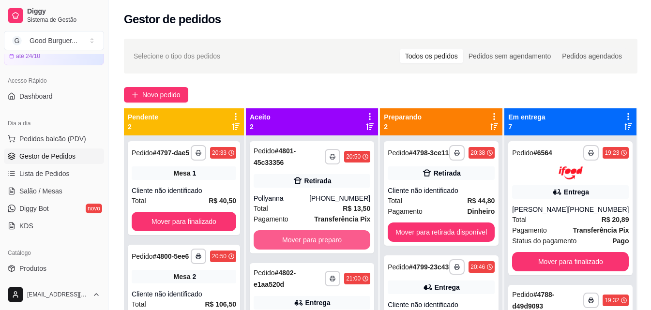
click at [290, 239] on button "Mover para preparo" at bounding box center [312, 240] width 117 height 19
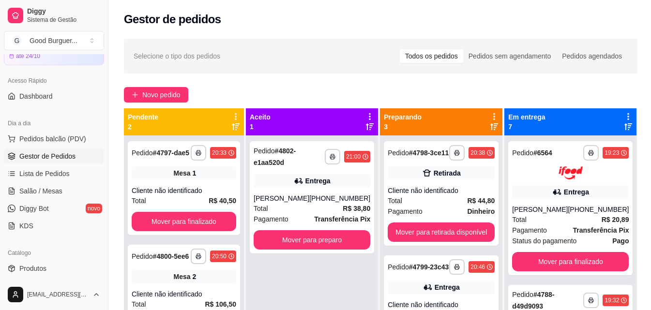
click at [290, 239] on div "**********" at bounding box center [312, 197] width 124 height 112
click at [315, 250] on button "Mover para preparo" at bounding box center [312, 240] width 117 height 19
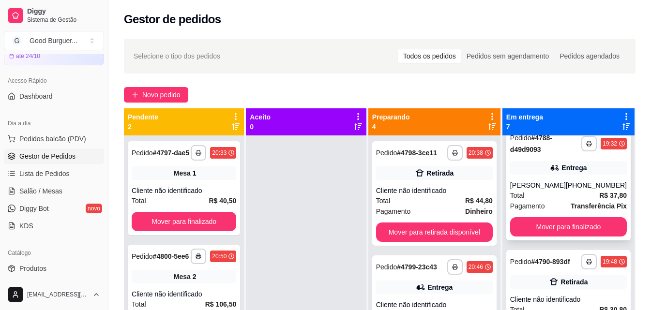
scroll to position [48, 0]
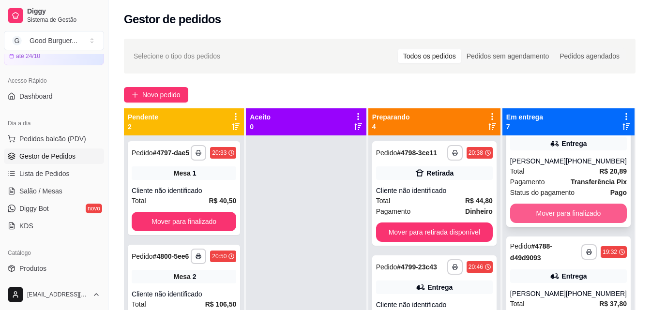
click at [579, 223] on button "Mover para finalizado" at bounding box center [568, 213] width 117 height 19
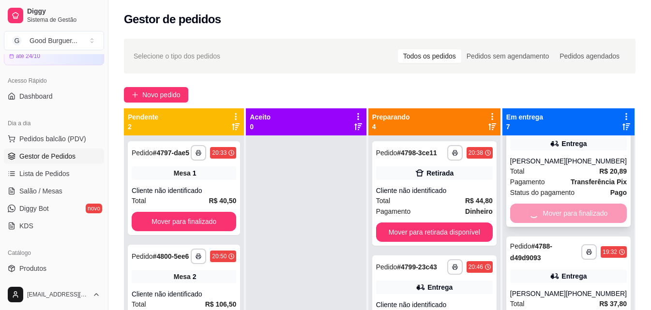
scroll to position [0, 0]
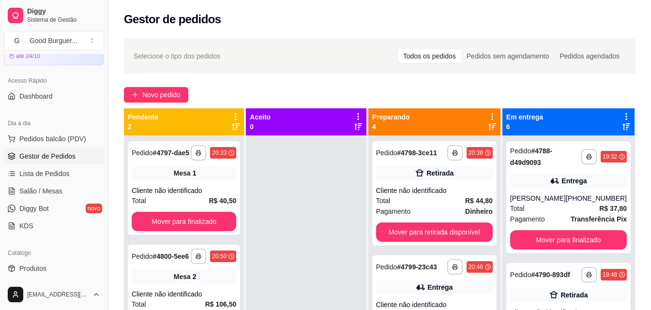
click at [579, 223] on strong "Transferência Pix" at bounding box center [599, 219] width 56 height 8
click at [569, 237] on button "Mover para finalizado" at bounding box center [568, 240] width 117 height 19
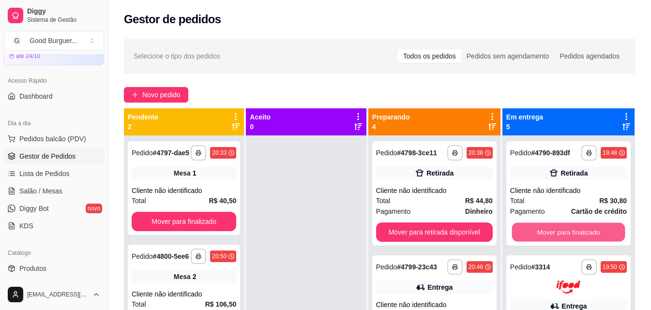
click at [569, 237] on button "Mover para finalizado" at bounding box center [568, 232] width 113 height 19
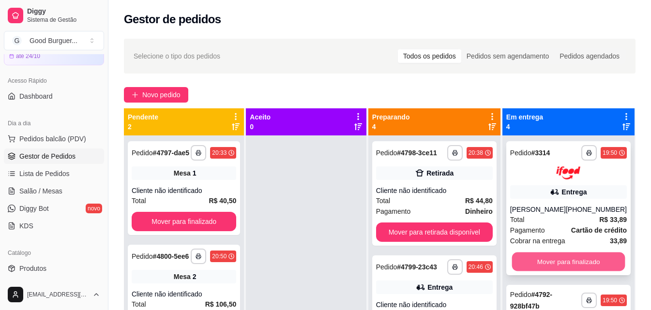
click at [578, 256] on button "Mover para finalizado" at bounding box center [568, 261] width 113 height 19
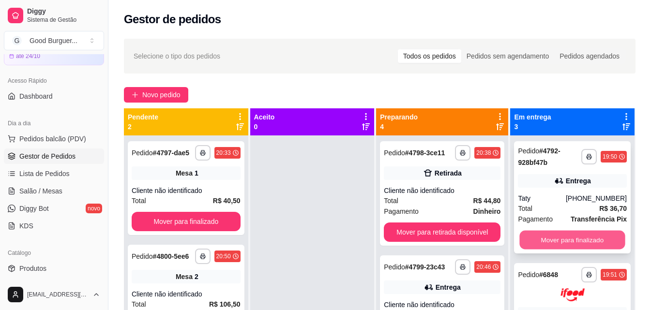
click at [571, 234] on button "Mover para finalizado" at bounding box center [573, 240] width 106 height 19
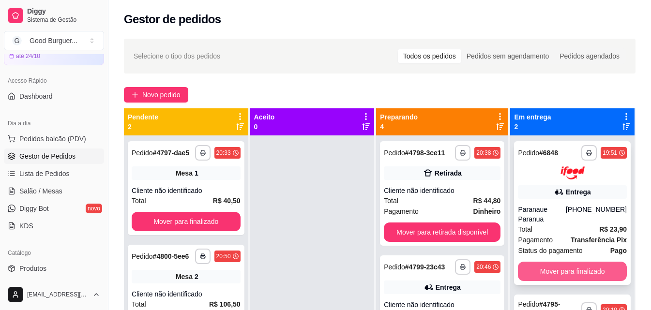
click at [578, 266] on button "Mover para finalizado" at bounding box center [572, 271] width 109 height 19
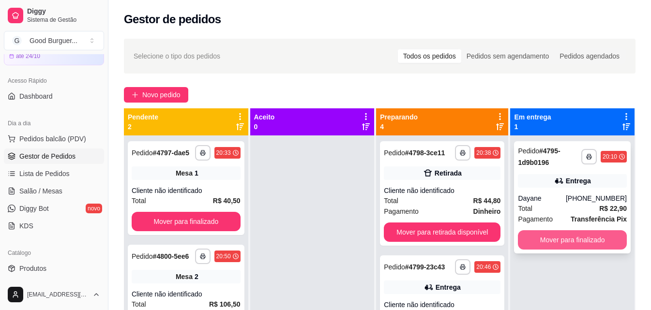
click at [573, 238] on button "Mover para finalizado" at bounding box center [572, 240] width 109 height 19
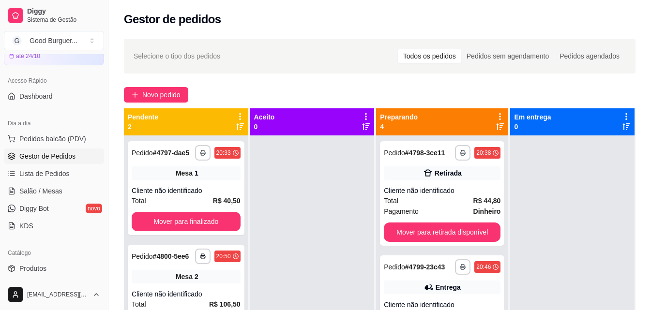
click at [431, 197] on div "Total R$ 44,80" at bounding box center [442, 201] width 117 height 11
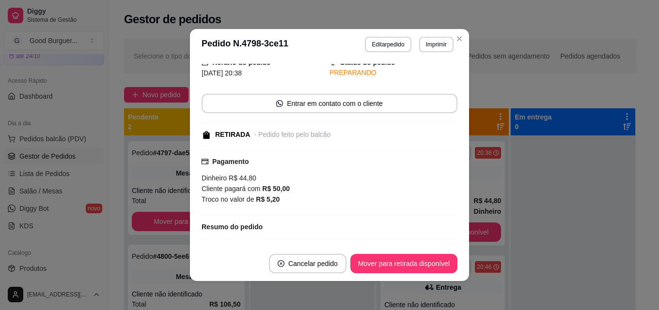
scroll to position [123, 0]
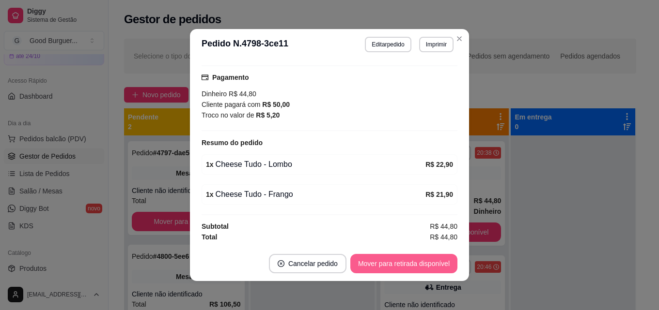
click at [417, 264] on button "Mover para retirada disponível" at bounding box center [403, 263] width 107 height 19
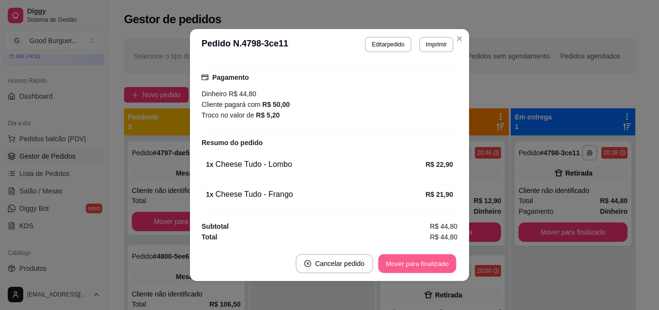
click at [423, 264] on button "Mover para finalizado" at bounding box center [417, 264] width 78 height 19
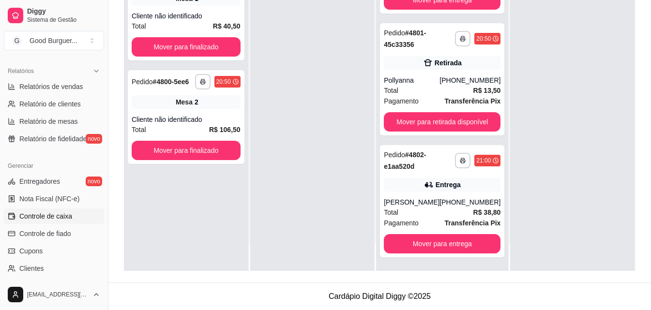
scroll to position [242, 0]
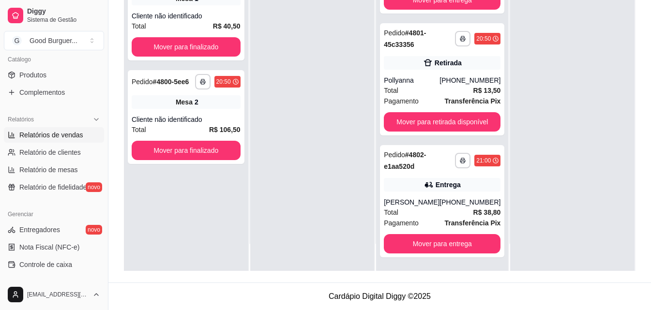
click at [79, 133] on span "Relatórios de vendas" at bounding box center [51, 135] width 64 height 10
select select "ALL"
select select "0"
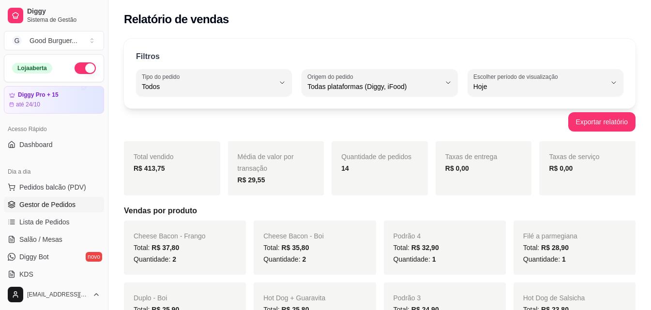
click at [62, 205] on span "Gestor de Pedidos" at bounding box center [47, 205] width 56 height 10
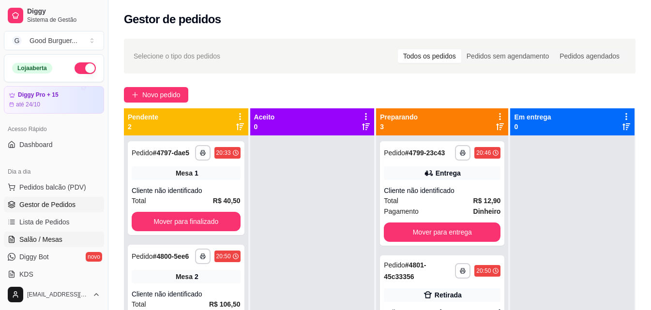
click at [64, 233] on link "Salão / Mesas" at bounding box center [54, 239] width 100 height 15
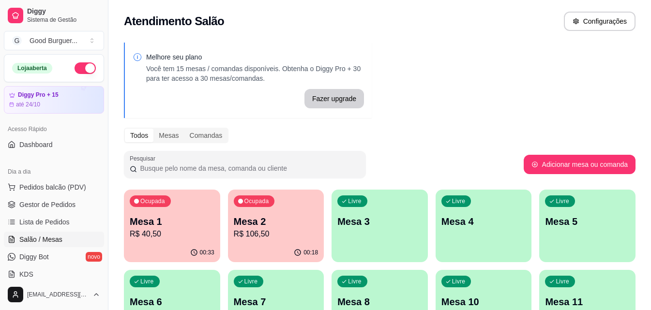
click at [175, 230] on p "R$ 40,50" at bounding box center [172, 235] width 85 height 12
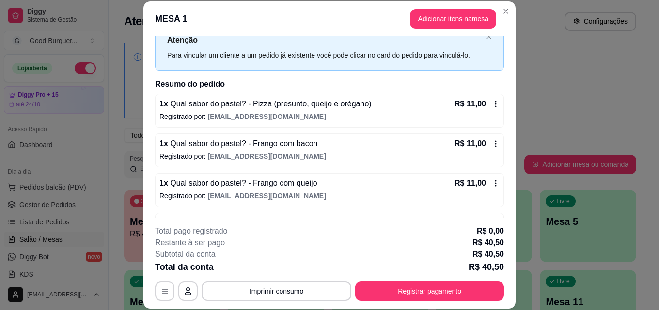
scroll to position [67, 0]
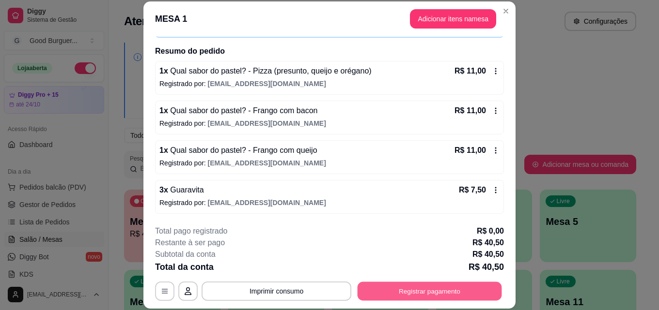
click at [428, 293] on button "Registrar pagamento" at bounding box center [429, 291] width 144 height 19
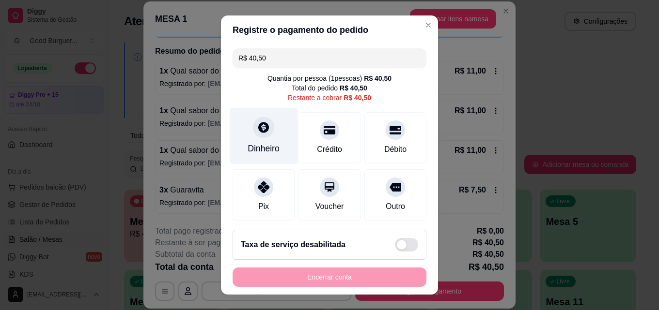
click at [258, 129] on icon at bounding box center [263, 127] width 11 height 11
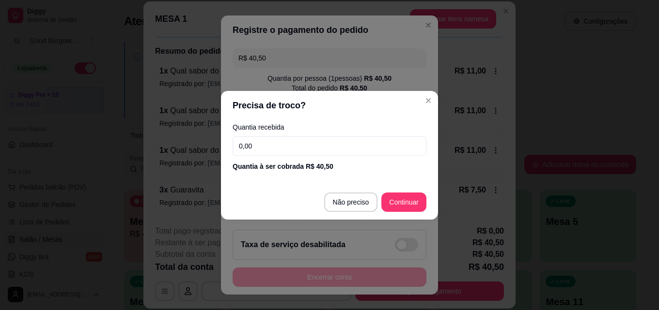
click at [282, 149] on input "0,00" at bounding box center [329, 146] width 194 height 19
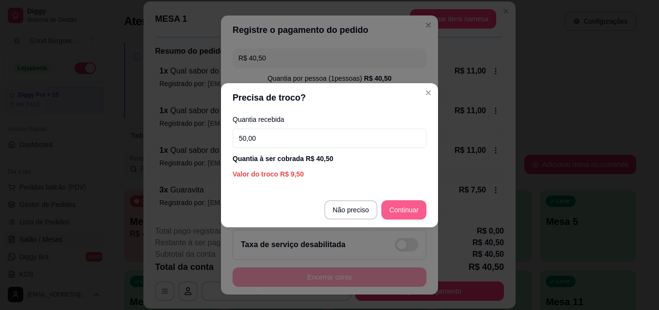
type input "50,00"
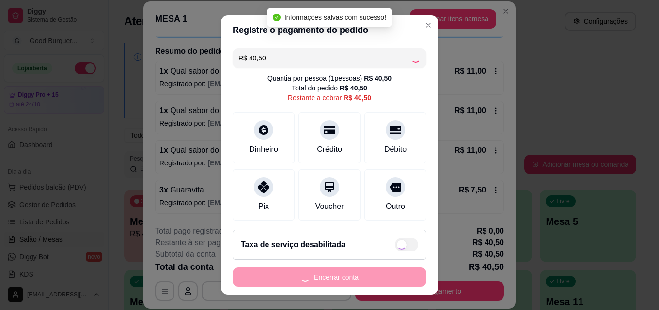
type input "R$ 0,00"
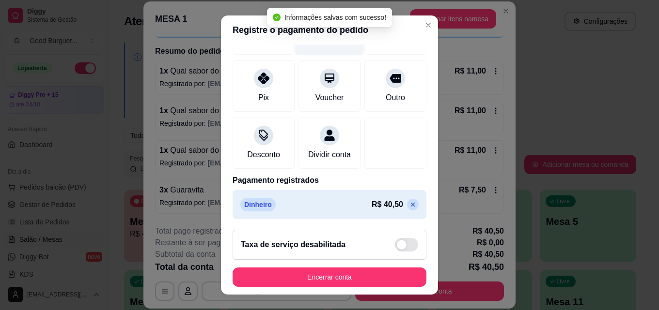
scroll to position [112, 0]
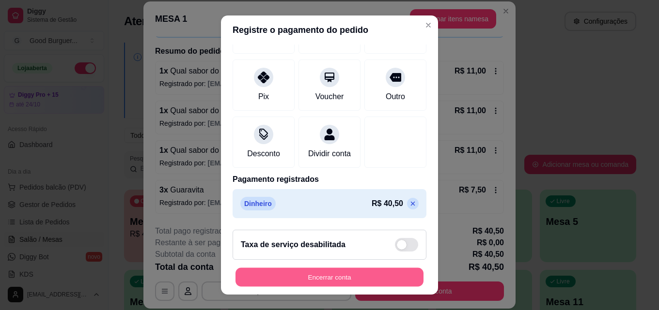
click at [351, 276] on button "Encerrar conta" at bounding box center [329, 277] width 188 height 19
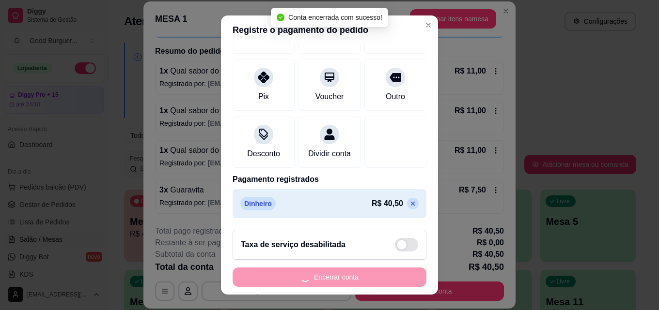
scroll to position [0, 0]
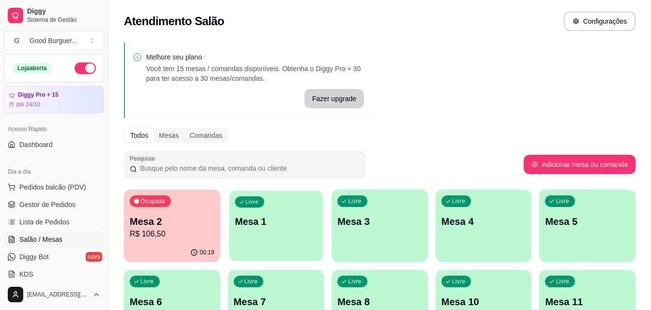
click at [273, 235] on div "Livre Mesa 1" at bounding box center [276, 220] width 93 height 59
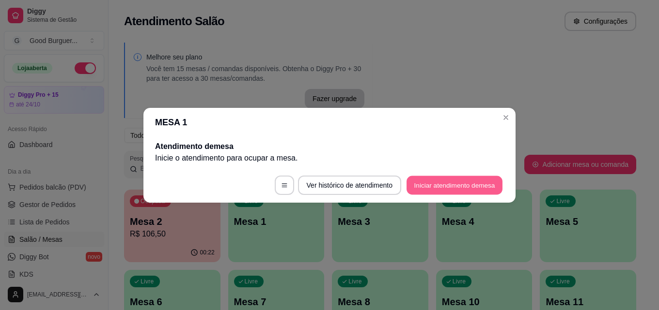
click at [443, 185] on button "Iniciar atendimento de mesa" at bounding box center [454, 185] width 96 height 19
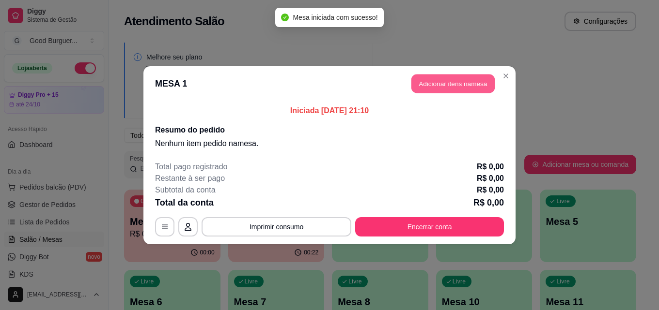
click at [449, 78] on button "Adicionar itens na mesa" at bounding box center [452, 83] width 83 height 19
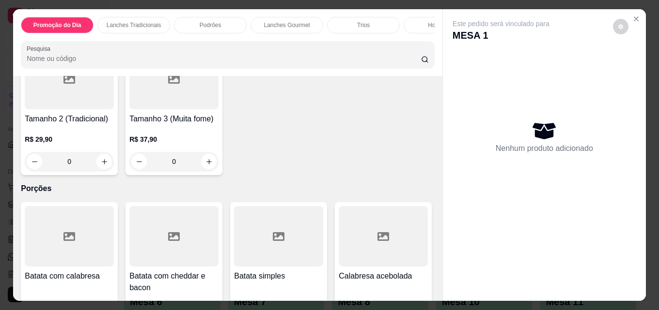
scroll to position [2247, 0]
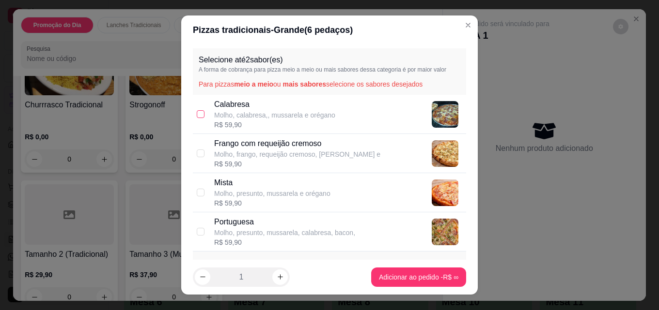
click at [197, 111] on input "checkbox" at bounding box center [201, 114] width 8 height 8
checkbox input "true"
click at [197, 227] on label at bounding box center [201, 232] width 8 height 11
click at [197, 228] on input "checkbox" at bounding box center [201, 232] width 8 height 8
click at [197, 231] on input "checkbox" at bounding box center [201, 232] width 8 height 8
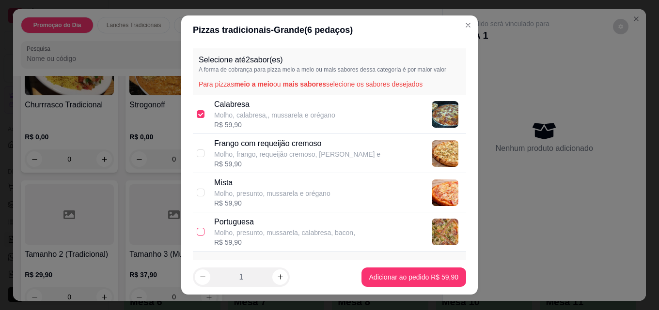
checkbox input "true"
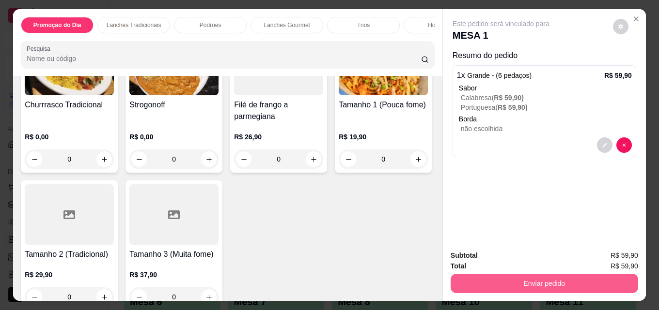
click at [534, 280] on button "Enviar pedido" at bounding box center [543, 283] width 187 height 19
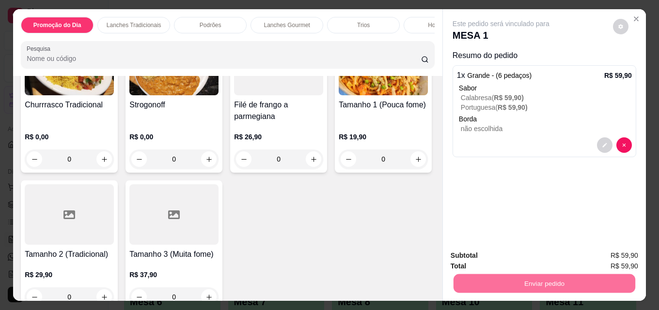
click at [608, 256] on button "Enviar pedido" at bounding box center [612, 256] width 55 height 18
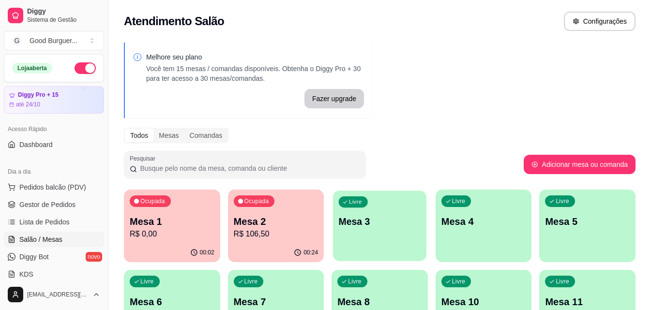
click at [388, 229] on div "Livre Mesa 3" at bounding box center [379, 220] width 93 height 59
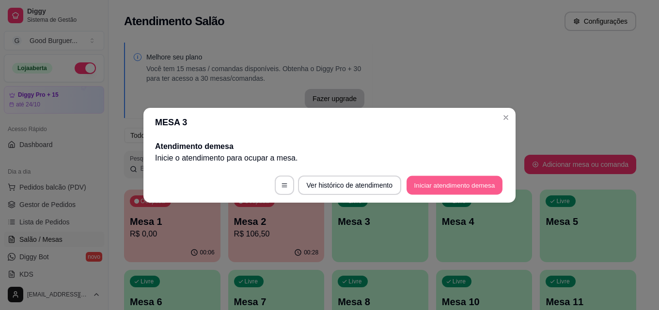
click at [461, 187] on button "Iniciar atendimento de mesa" at bounding box center [454, 185] width 96 height 19
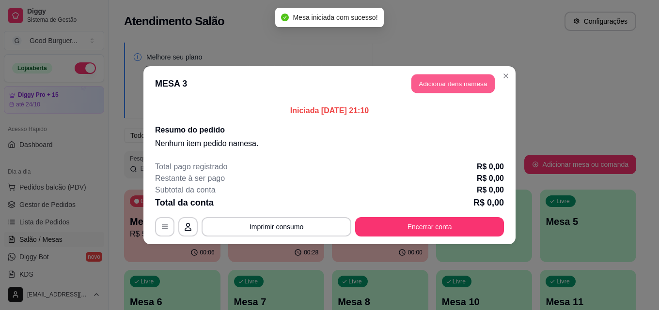
click at [463, 80] on button "Adicionar itens na mesa" at bounding box center [452, 83] width 83 height 19
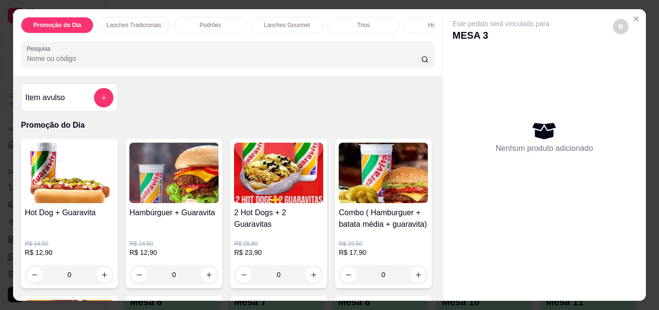
click at [108, 61] on input "Pesquisa" at bounding box center [224, 59] width 394 height 10
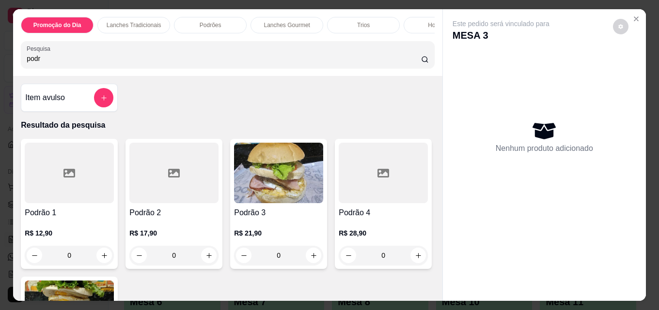
type input "podr"
click at [179, 182] on div at bounding box center [173, 173] width 89 height 61
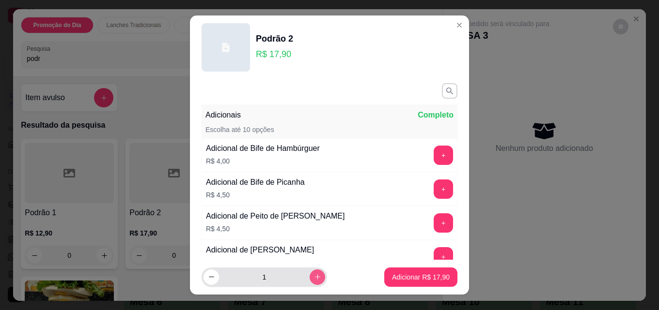
click at [314, 276] on icon "increase-product-quantity" at bounding box center [317, 277] width 7 height 7
type input "2"
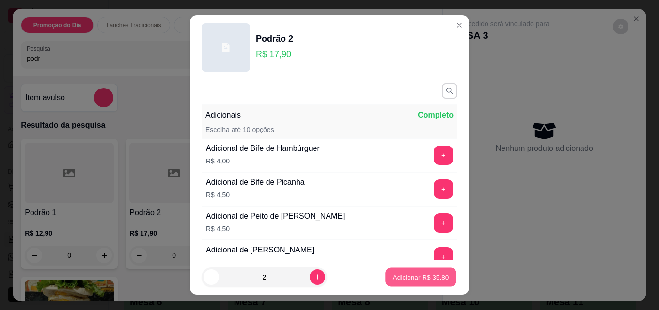
click at [403, 277] on p "Adicionar R$ 35,80" at bounding box center [421, 277] width 56 height 9
type input "2"
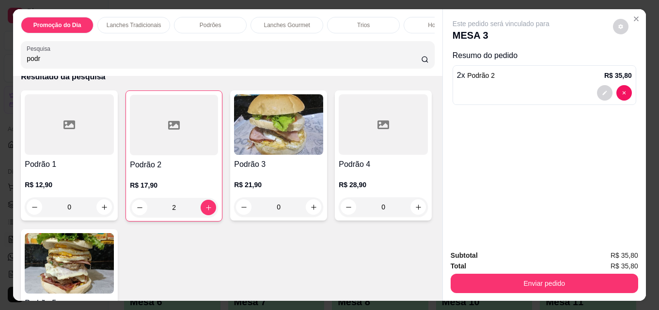
scroll to position [0, 0]
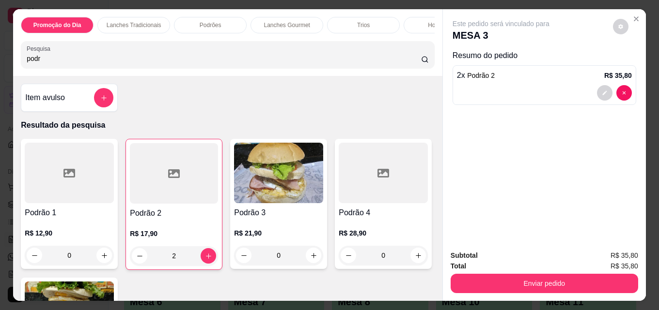
click at [66, 58] on input "podr" at bounding box center [224, 59] width 394 height 10
type input "p"
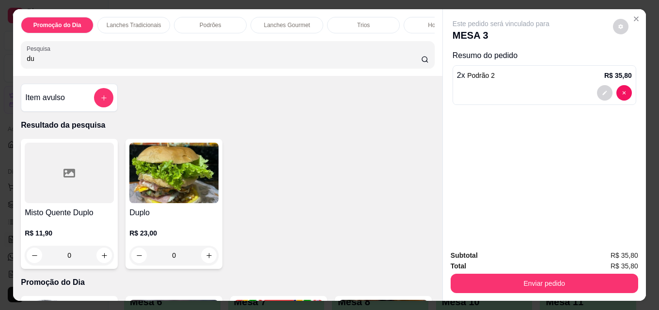
type input "du"
click at [174, 189] on img at bounding box center [173, 173] width 89 height 61
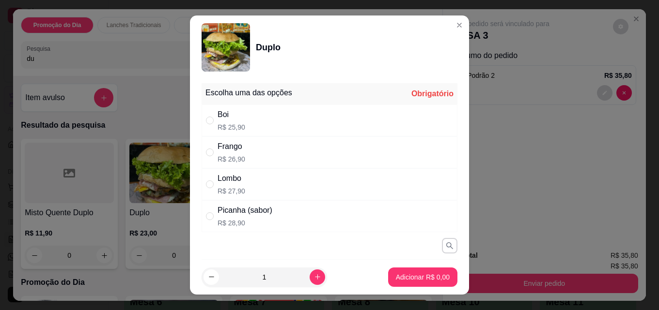
click at [225, 115] on div "Boi" at bounding box center [231, 115] width 28 height 12
radio input "true"
click at [408, 277] on p "Adicionar R$ 25,90" at bounding box center [421, 278] width 58 height 10
type input "1"
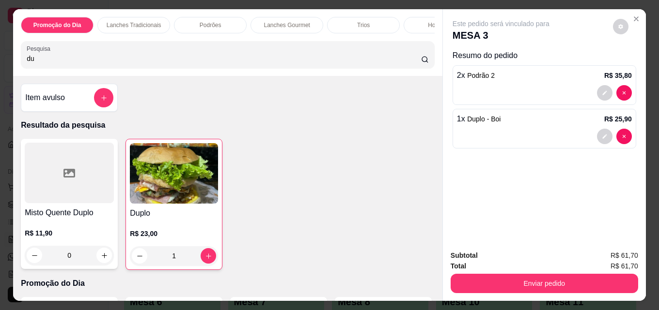
click at [137, 63] on input "du" at bounding box center [224, 59] width 394 height 10
type input "d"
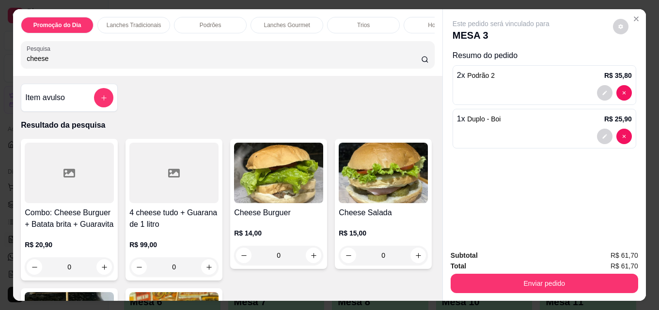
type input "cheese"
click at [281, 166] on img at bounding box center [278, 173] width 89 height 61
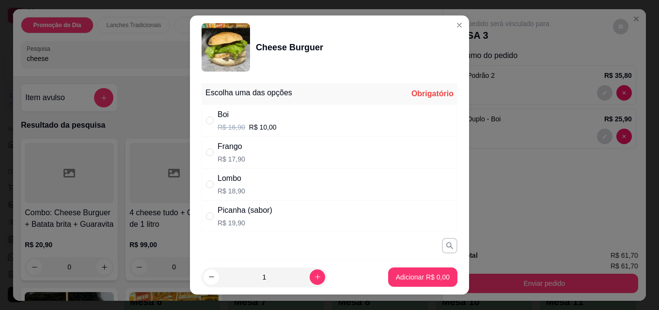
click at [225, 118] on div "Boi" at bounding box center [246, 115] width 59 height 12
radio input "true"
click at [415, 276] on p "Adicionar R$ 10,00" at bounding box center [421, 278] width 58 height 10
type input "1"
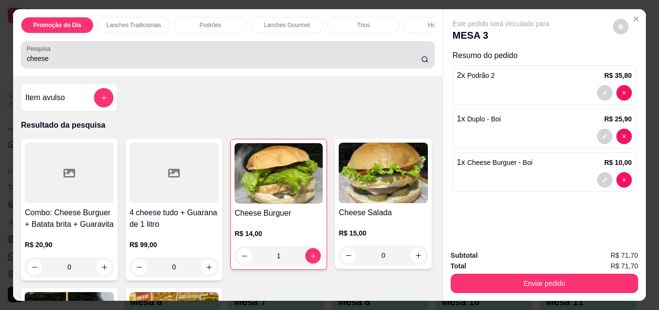
click at [107, 62] on input "cheese" at bounding box center [224, 59] width 394 height 10
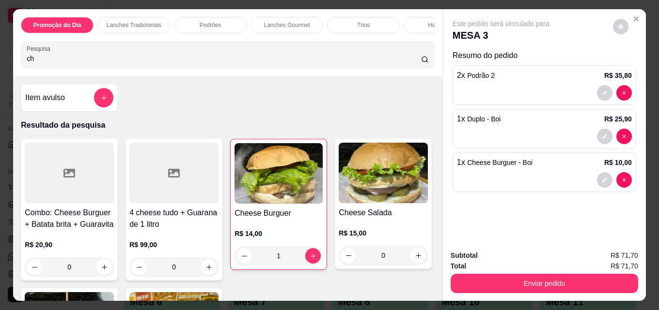
type input "c"
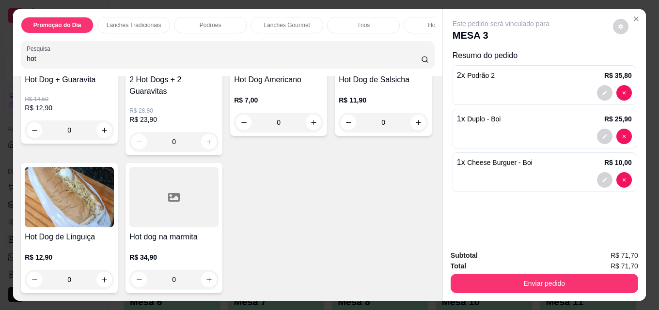
scroll to position [145, 0]
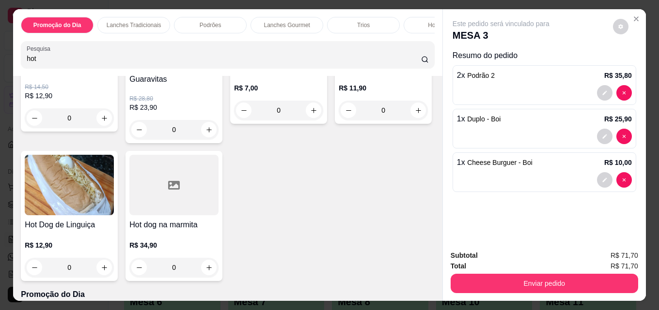
type input "hot"
click at [114, 186] on img at bounding box center [69, 185] width 89 height 61
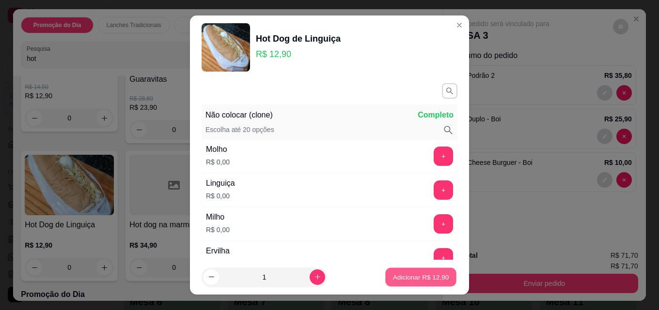
click at [409, 277] on p "Adicionar R$ 12,90" at bounding box center [421, 277] width 56 height 9
type input "1"
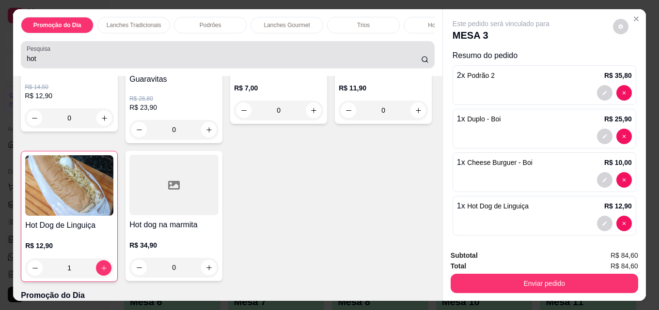
click at [112, 54] on div "hot" at bounding box center [228, 54] width 402 height 19
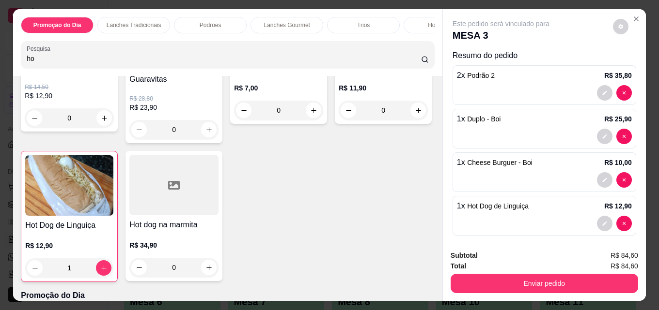
type input "h"
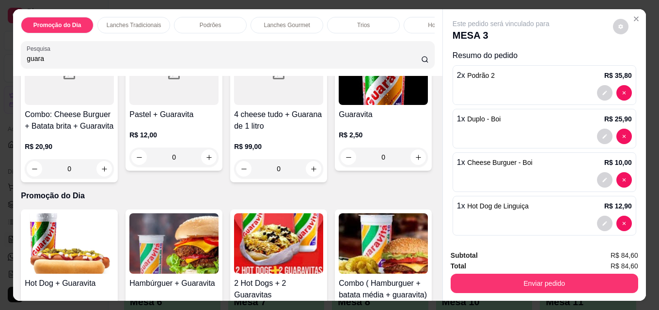
scroll to position [242, 0]
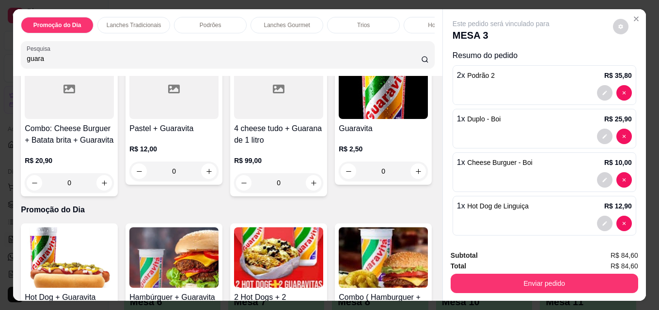
type input "guara"
click at [338, 119] on img at bounding box center [382, 89] width 89 height 61
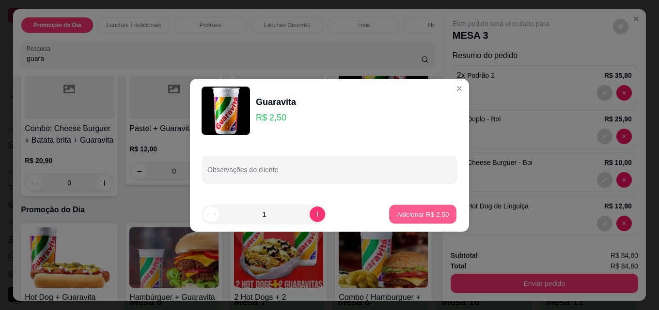
click at [419, 214] on p "Adicionar R$ 2,50" at bounding box center [422, 214] width 52 height 9
type input "1"
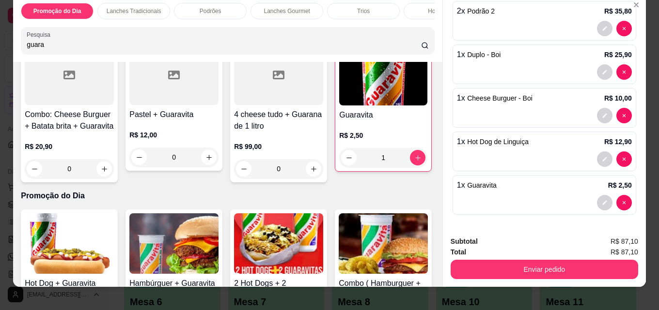
scroll to position [25, 0]
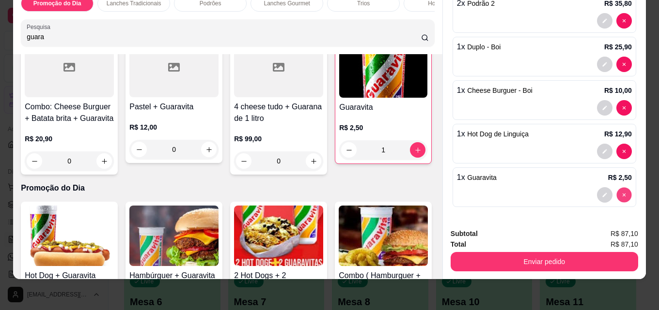
type input "0"
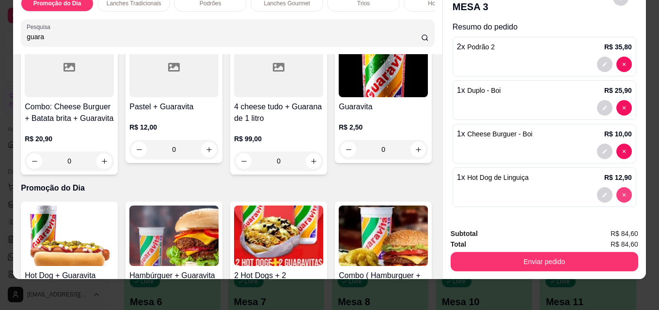
scroll to position [7, 0]
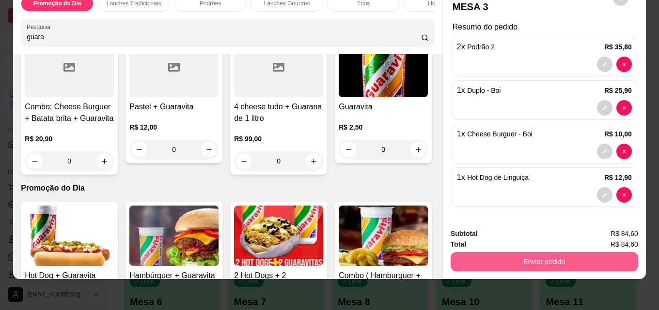
click at [545, 257] on button "Enviar pedido" at bounding box center [543, 261] width 187 height 19
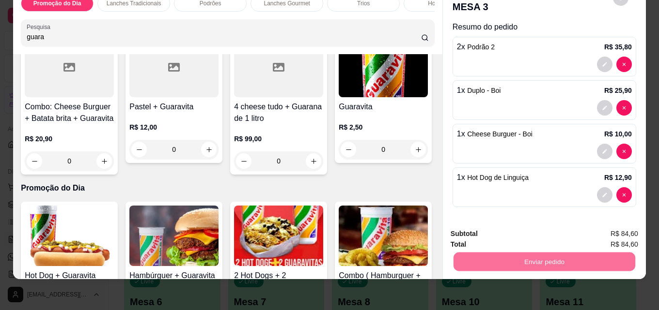
click at [629, 228] on button "Enviar pedido" at bounding box center [612, 231] width 53 height 18
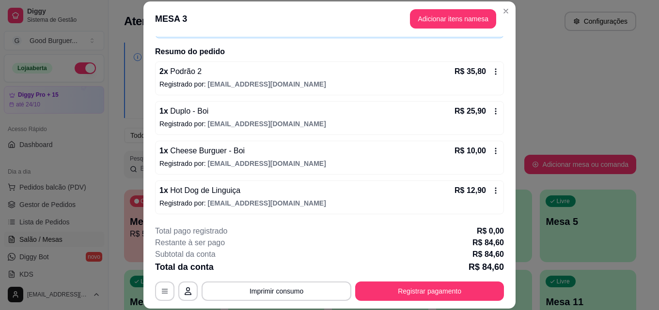
scroll to position [67, 0]
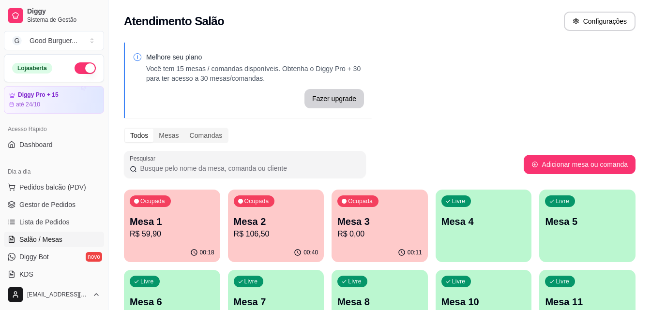
click at [284, 237] on p "R$ 106,50" at bounding box center [276, 235] width 85 height 12
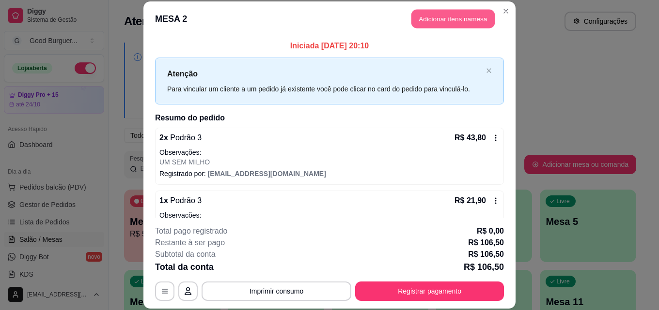
click at [441, 20] on button "Adicionar itens na mesa" at bounding box center [452, 19] width 83 height 19
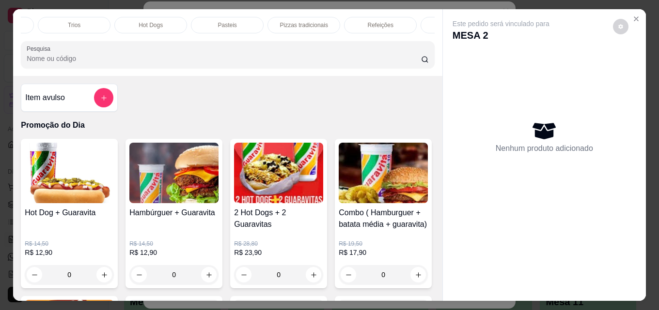
scroll to position [0, 424]
click at [391, 21] on p "Bebidas" at bounding box center [398, 25] width 21 height 8
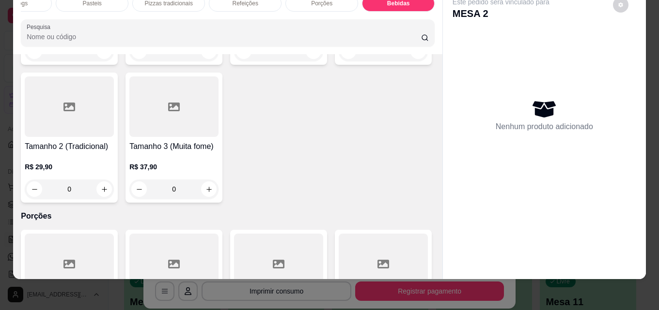
scroll to position [2296, 0]
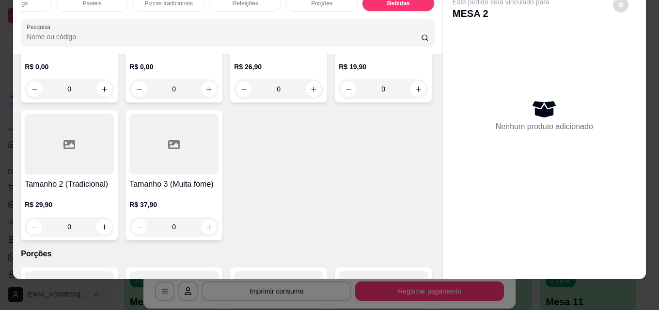
click at [615, 3] on button "decrease-product-quantity" at bounding box center [620, 4] width 15 height 15
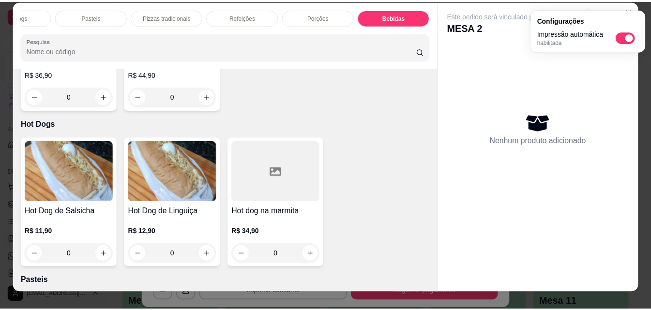
scroll to position [0, 0]
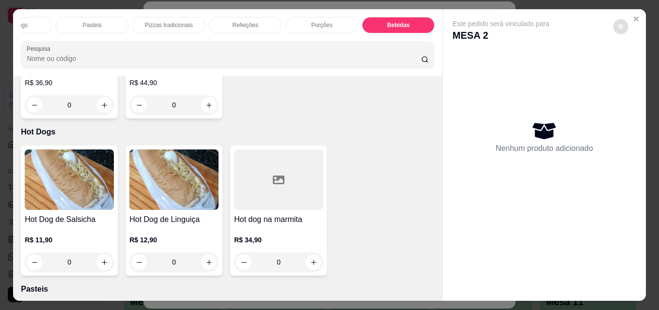
click at [632, 107] on div "Este pedido será vinculado para MESA 2 Nenhum produto adicionado" at bounding box center [544, 147] width 203 height 277
click at [632, 16] on icon "Close" at bounding box center [636, 19] width 8 height 8
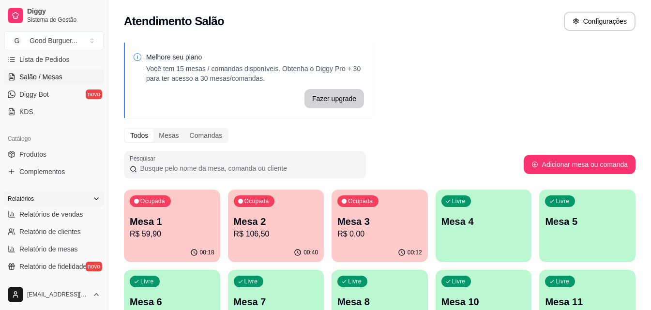
scroll to position [145, 0]
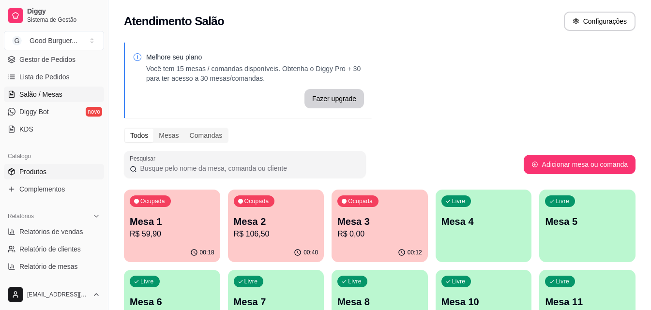
click at [65, 170] on link "Produtos" at bounding box center [54, 171] width 100 height 15
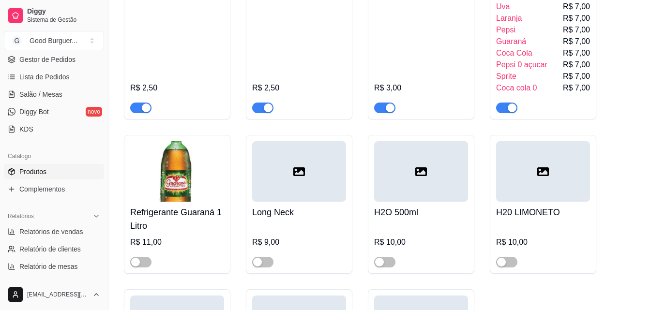
scroll to position [3923, 0]
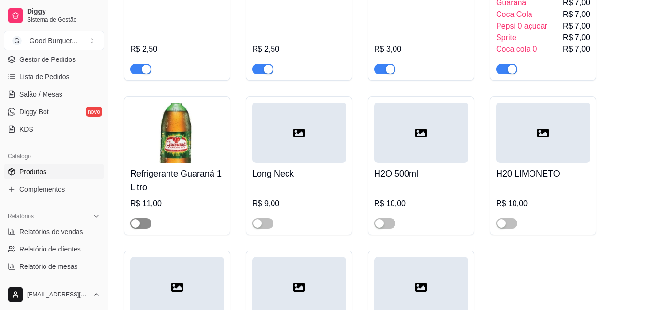
click at [146, 229] on span "button" at bounding box center [140, 223] width 21 height 11
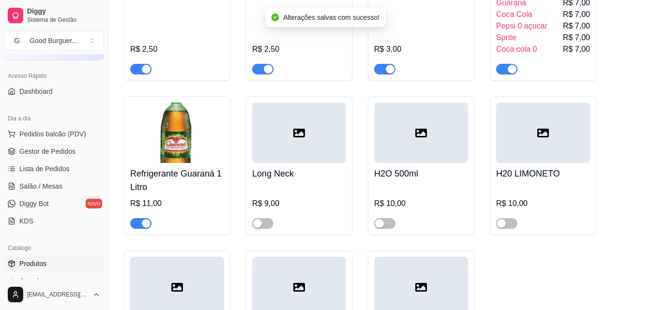
scroll to position [0, 0]
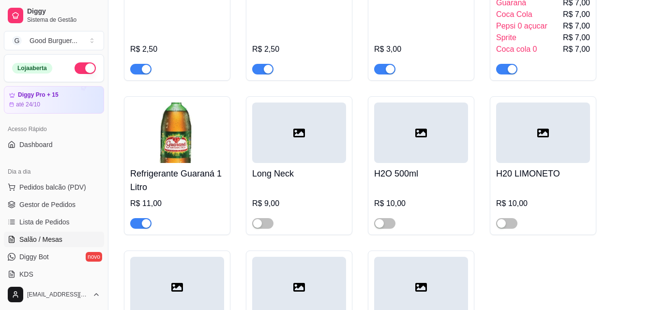
click at [52, 235] on span "Salão / Mesas" at bounding box center [40, 240] width 43 height 10
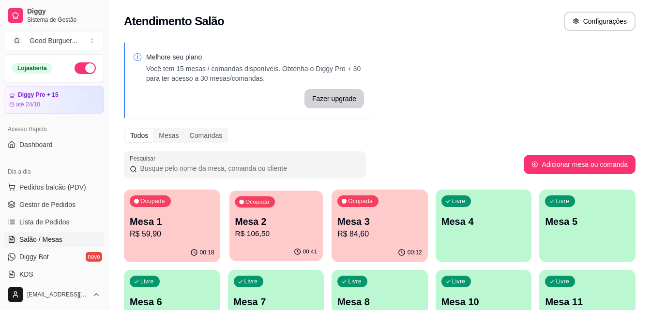
click at [287, 231] on p "R$ 106,50" at bounding box center [276, 234] width 82 height 11
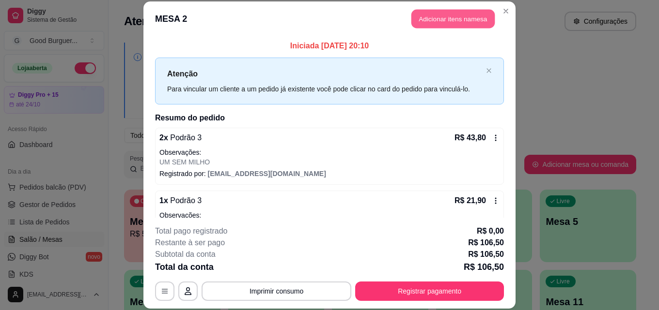
click at [438, 21] on button "Adicionar itens na mesa" at bounding box center [452, 19] width 83 height 19
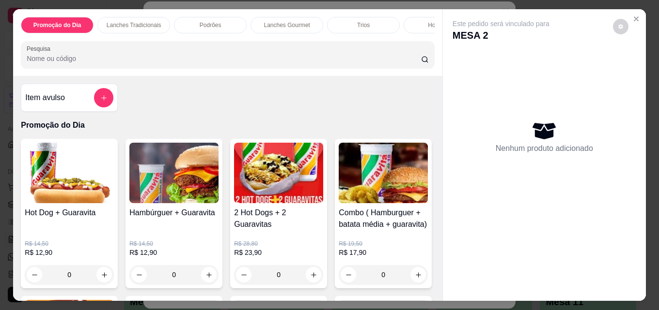
click at [146, 61] on input "Pesquisa" at bounding box center [224, 59] width 394 height 10
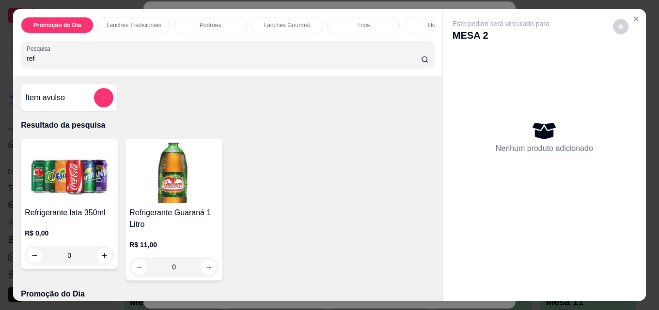
type input "ref"
click at [163, 203] on img at bounding box center [173, 173] width 89 height 61
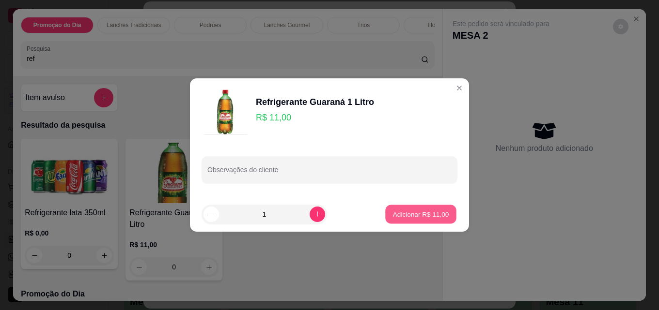
click at [400, 210] on p "Adicionar R$ 11,00" at bounding box center [421, 214] width 56 height 9
type input "1"
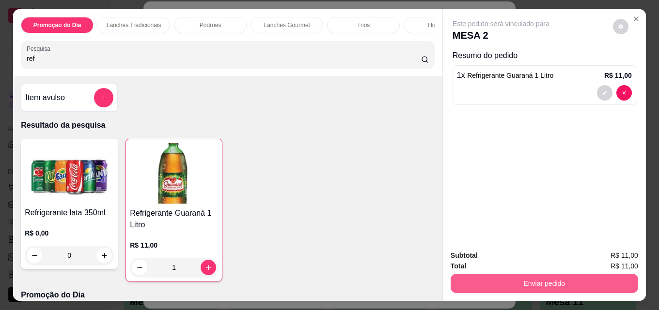
click at [554, 277] on button "Enviar pedido" at bounding box center [543, 283] width 187 height 19
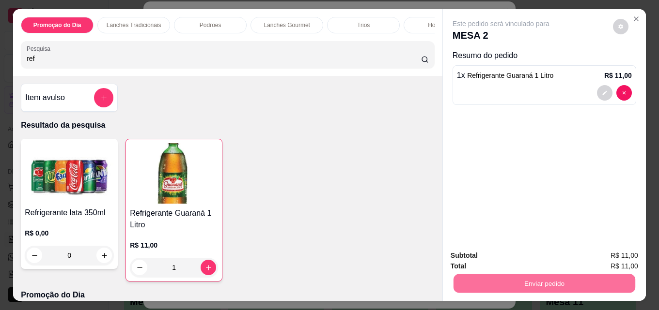
click at [610, 255] on button "Enviar pedido" at bounding box center [612, 256] width 55 height 18
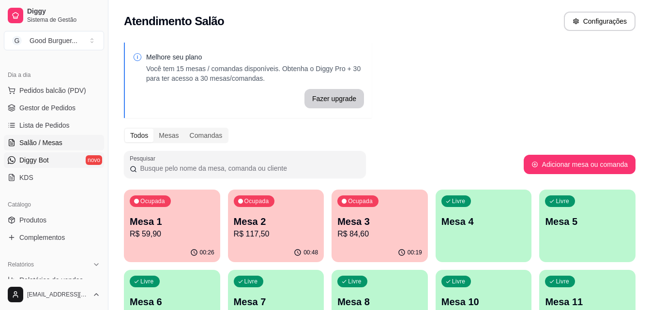
scroll to position [48, 0]
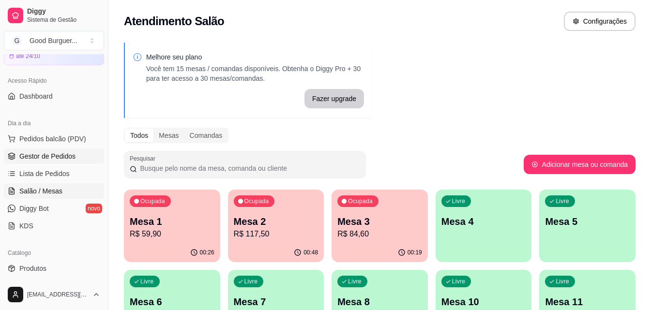
click at [58, 152] on span "Gestor de Pedidos" at bounding box center [47, 157] width 56 height 10
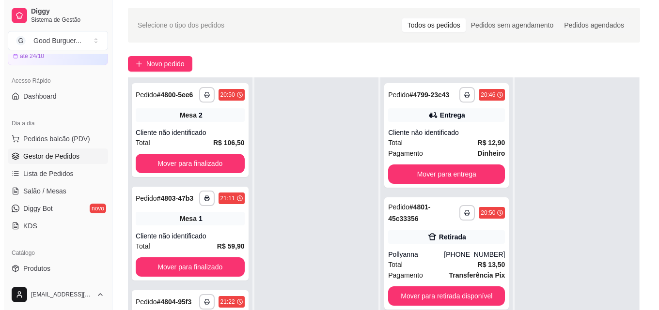
scroll to position [48, 0]
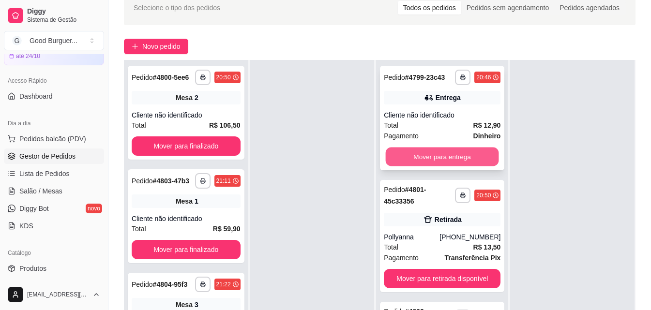
click at [438, 166] on button "Mover para entrega" at bounding box center [442, 157] width 113 height 19
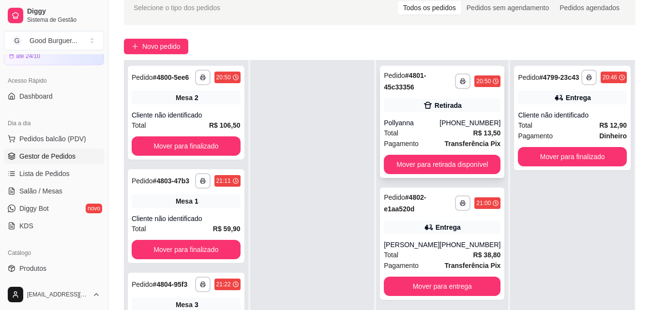
click at [463, 133] on div "Total R$ 13,50" at bounding box center [442, 133] width 117 height 11
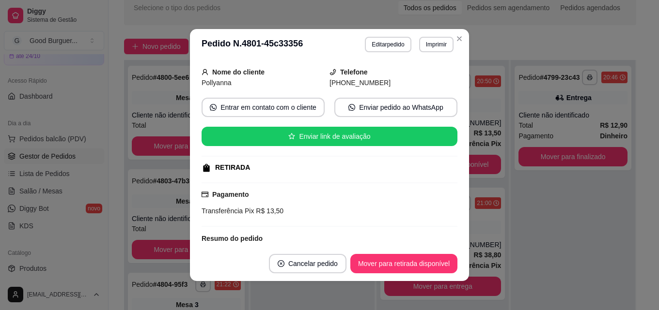
scroll to position [177, 0]
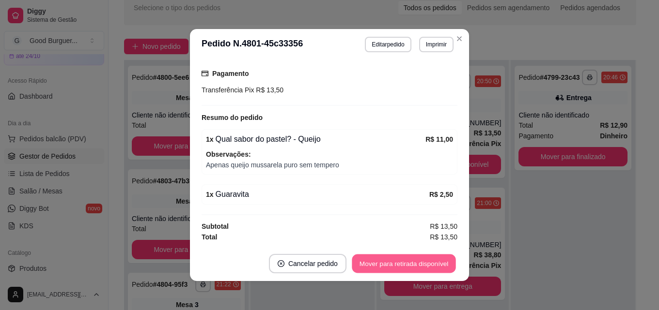
click at [414, 264] on button "Mover para retirada disponível" at bounding box center [404, 264] width 104 height 19
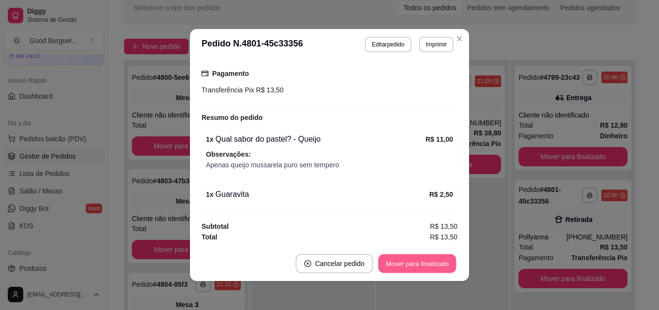
click at [414, 264] on button "Mover para finalizado" at bounding box center [417, 264] width 78 height 19
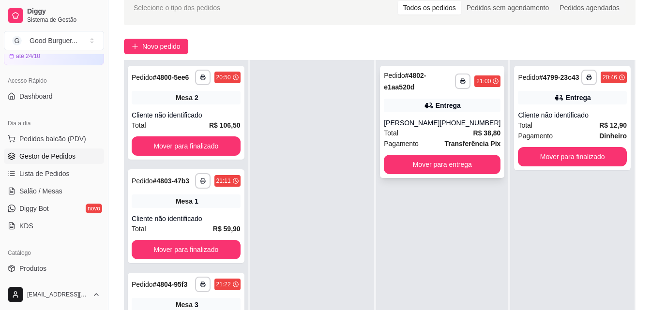
click at [440, 138] on div "Total R$ 38,80" at bounding box center [442, 133] width 117 height 11
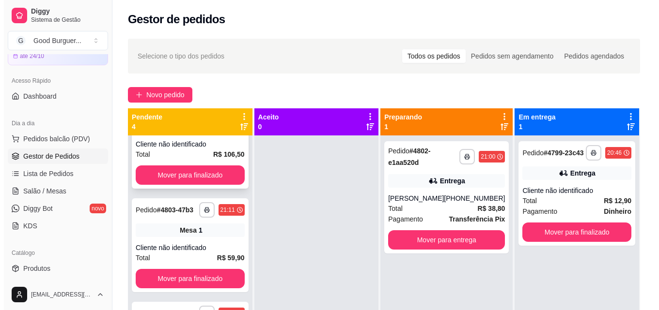
scroll to position [0, 0]
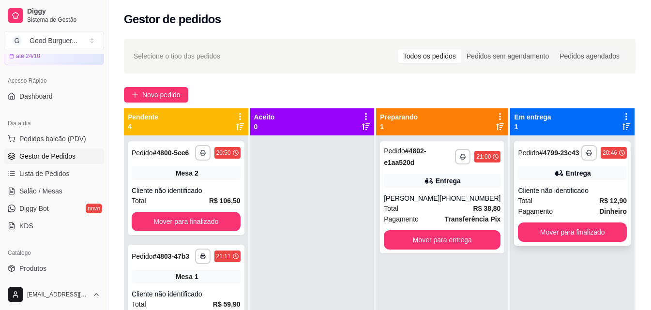
click at [575, 197] on div "Total R$ 12,90" at bounding box center [572, 201] width 109 height 11
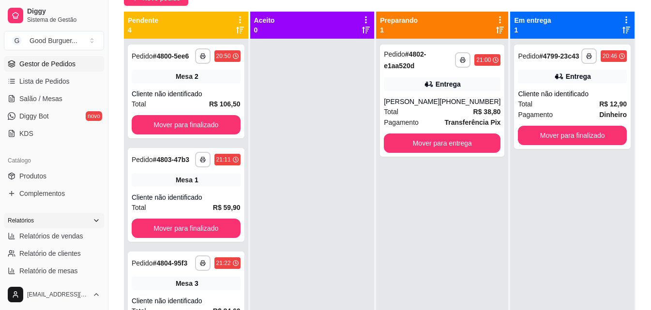
scroll to position [48, 0]
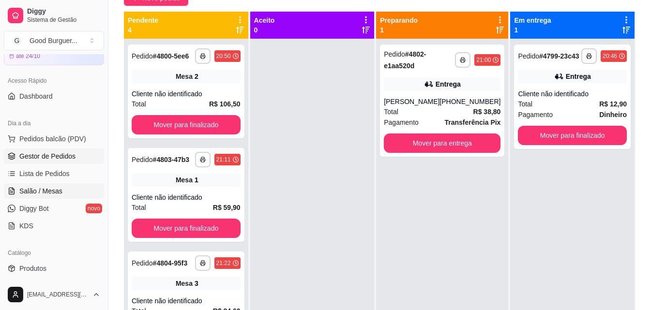
click at [51, 191] on span "Salão / Mesas" at bounding box center [40, 191] width 43 height 10
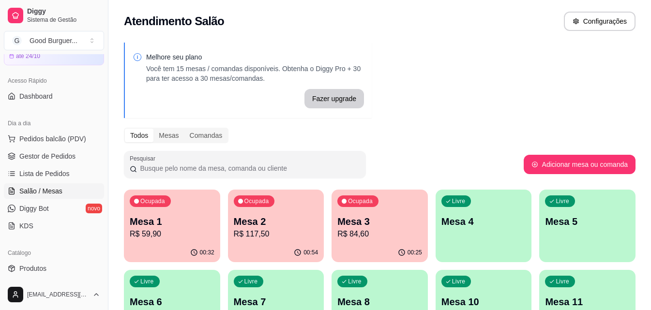
click at [283, 234] on p "R$ 117,50" at bounding box center [276, 235] width 85 height 12
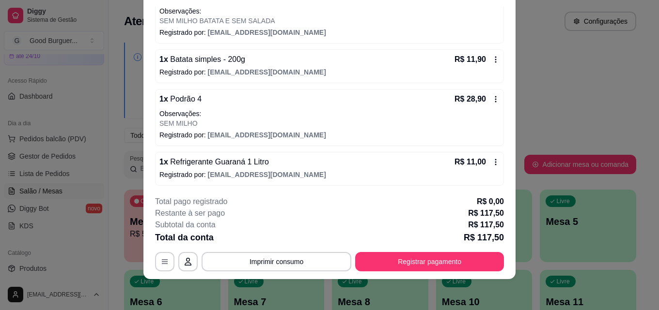
scroll to position [176, 0]
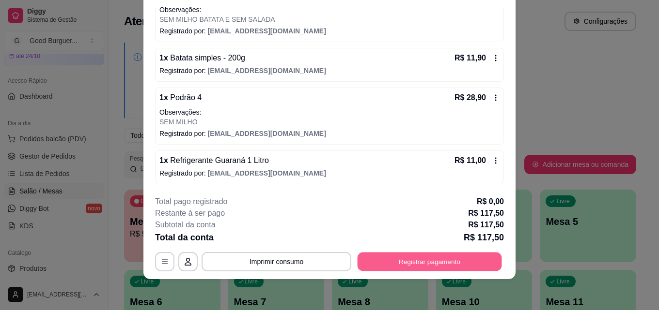
click at [423, 256] on button "Registrar pagamento" at bounding box center [429, 261] width 144 height 19
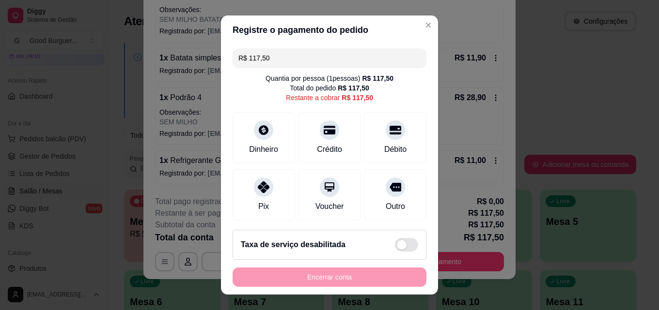
click at [277, 57] on input "R$ 117,50" at bounding box center [329, 57] width 182 height 19
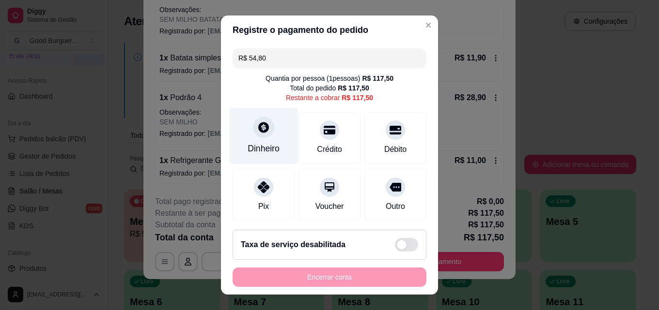
type input "R$ 54,80"
click at [257, 134] on icon at bounding box center [263, 127] width 13 height 13
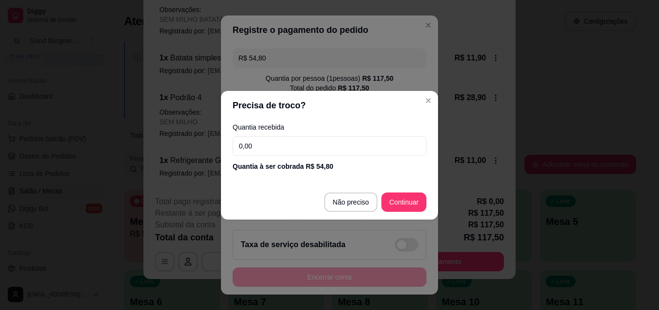
click at [290, 151] on input "0,00" at bounding box center [329, 146] width 194 height 19
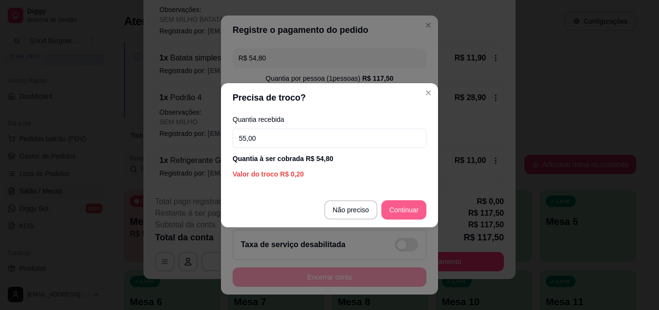
type input "55,00"
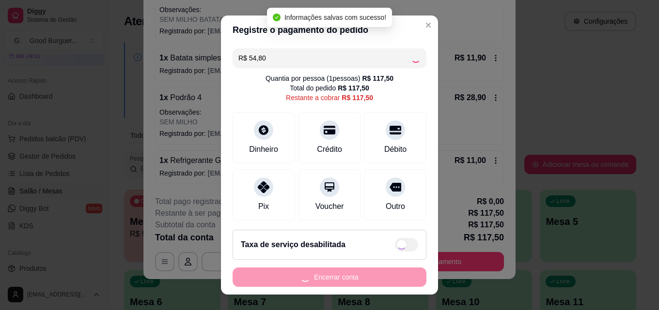
type input "R$ 62,70"
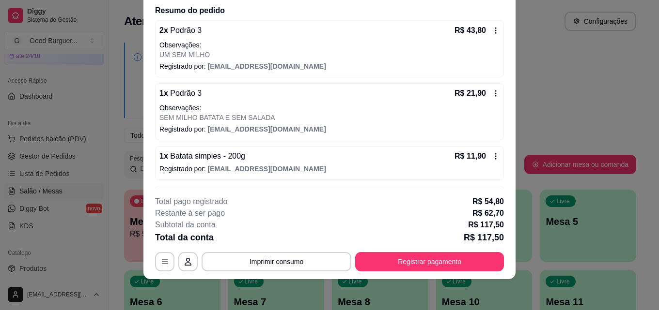
scroll to position [0, 0]
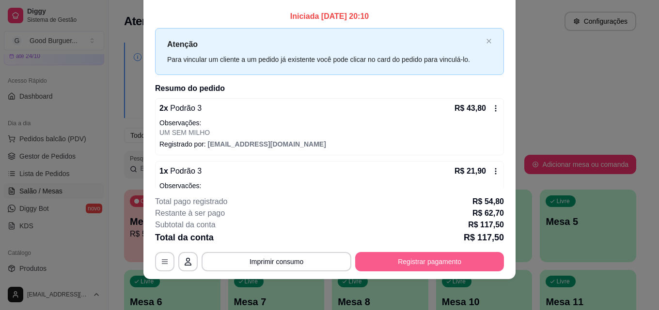
click at [456, 261] on button "Registrar pagamento" at bounding box center [429, 261] width 149 height 19
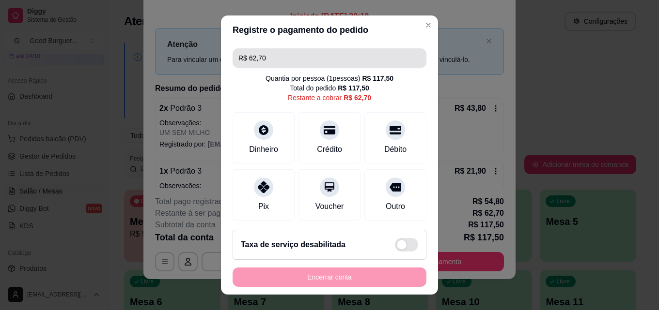
click at [275, 59] on input "R$ 62,70" at bounding box center [329, 57] width 182 height 19
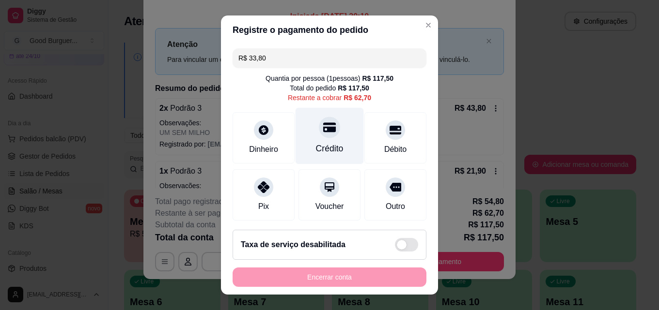
click at [319, 136] on div at bounding box center [329, 127] width 21 height 21
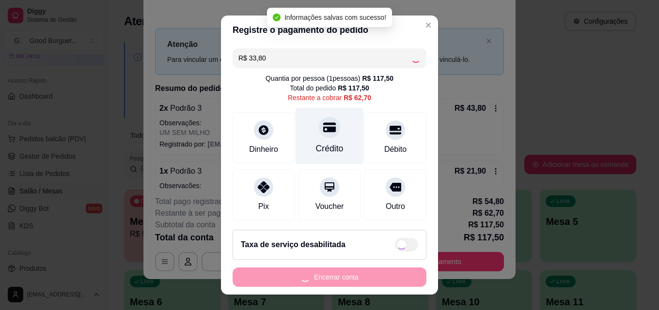
type input "R$ 28,90"
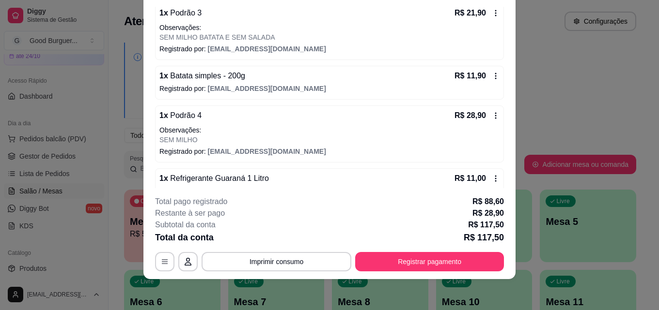
scroll to position [128, 0]
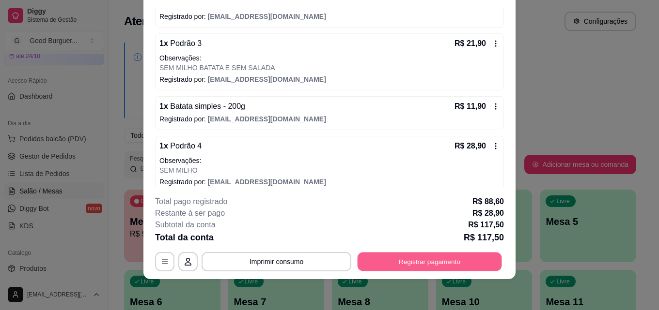
click at [409, 265] on button "Registrar pagamento" at bounding box center [429, 261] width 144 height 19
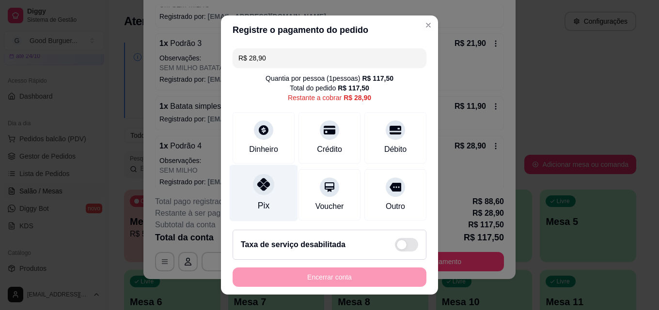
click at [259, 186] on icon at bounding box center [263, 184] width 13 height 13
type input "R$ 0,00"
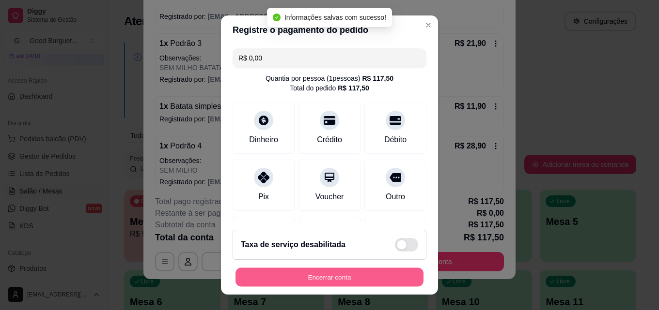
click at [327, 277] on button "Encerrar conta" at bounding box center [329, 277] width 188 height 19
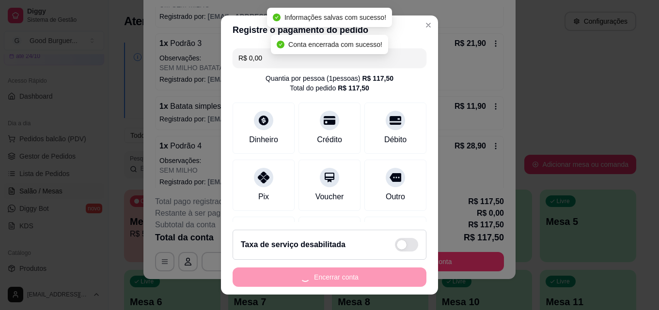
scroll to position [0, 0]
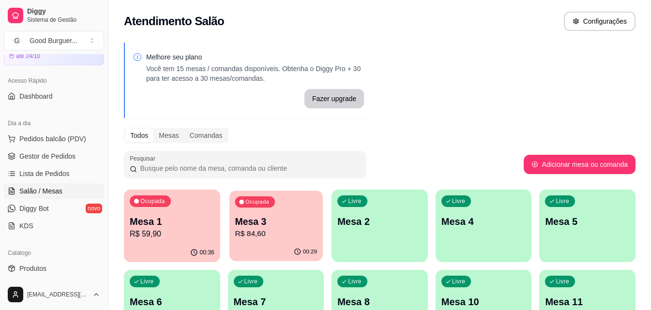
click at [271, 227] on p "Mesa 3" at bounding box center [276, 221] width 82 height 13
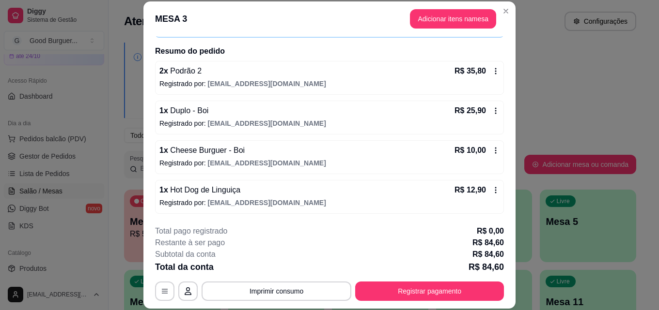
scroll to position [18, 0]
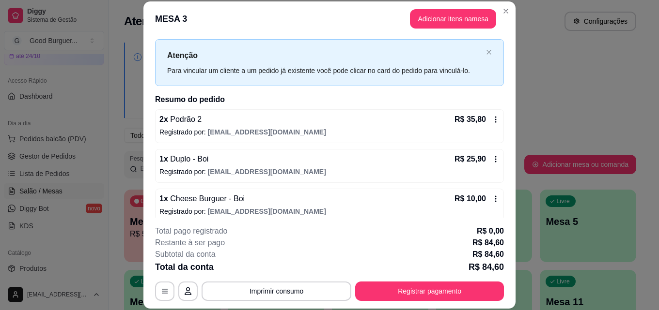
click at [492, 118] on icon at bounding box center [496, 120] width 8 height 8
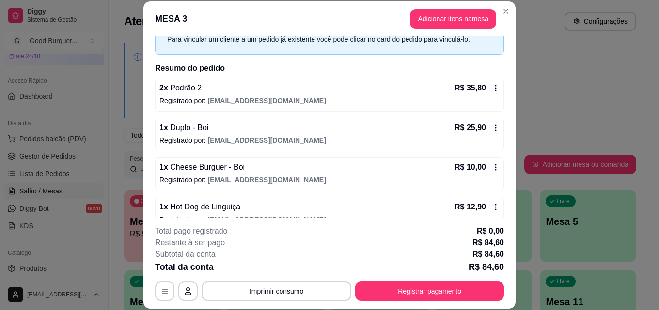
scroll to position [67, 0]
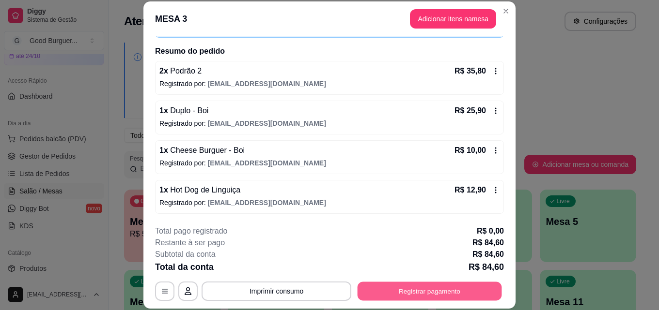
click at [432, 291] on button "Registrar pagamento" at bounding box center [429, 291] width 144 height 19
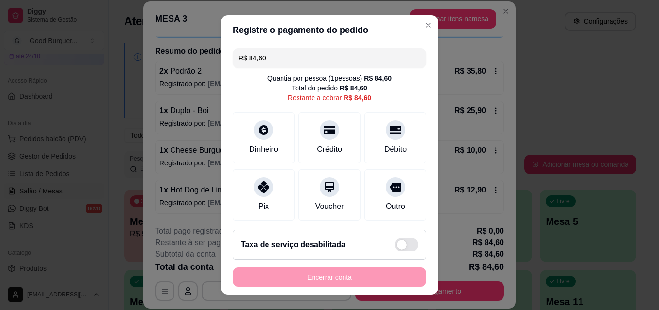
click at [280, 55] on input "R$ 84,60" at bounding box center [329, 57] width 182 height 19
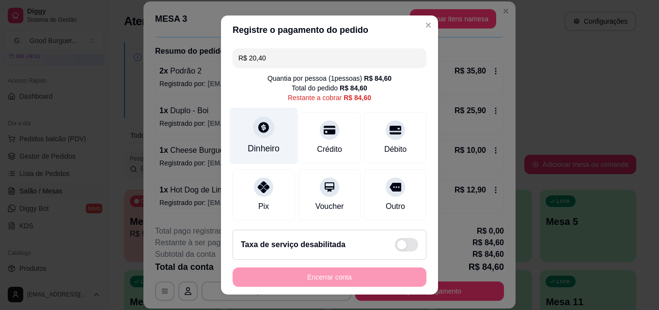
type input "R$ 20,40"
click at [258, 127] on icon at bounding box center [263, 127] width 13 height 13
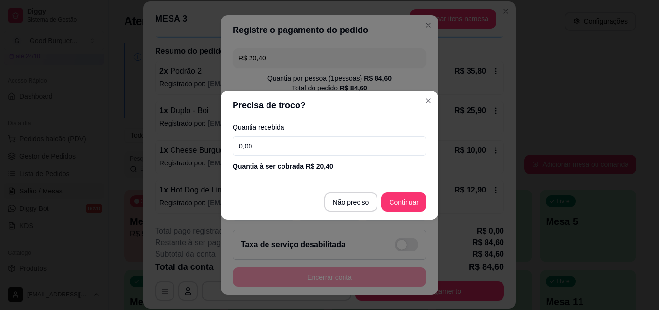
click at [266, 150] on input "0,00" at bounding box center [329, 146] width 194 height 19
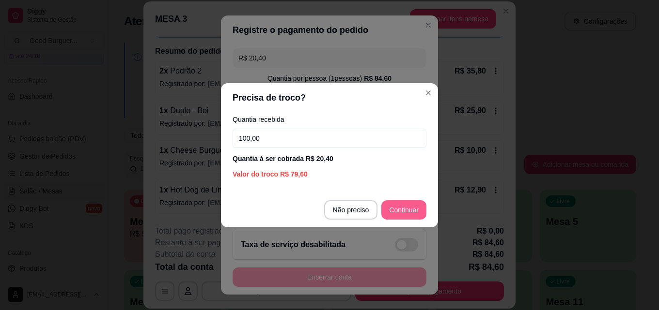
type input "100,00"
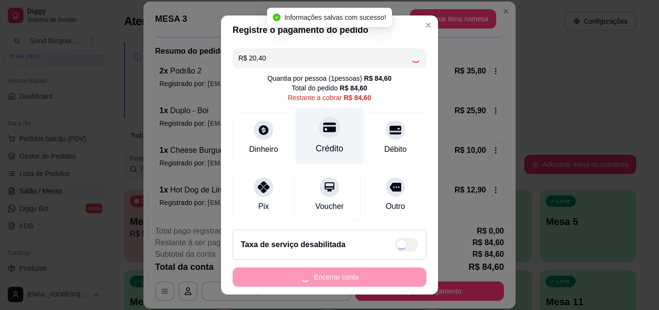
type input "R$ 64,20"
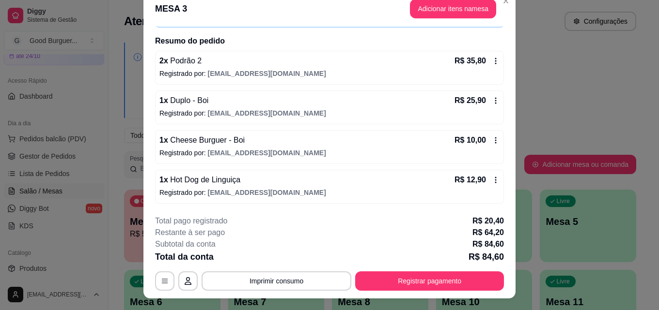
scroll to position [0, 0]
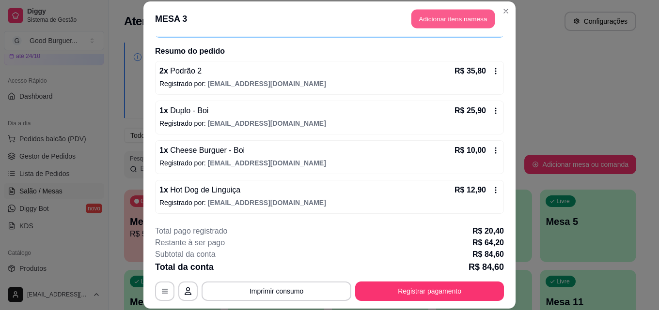
click at [450, 16] on button "Adicionar itens na mesa" at bounding box center [452, 19] width 83 height 19
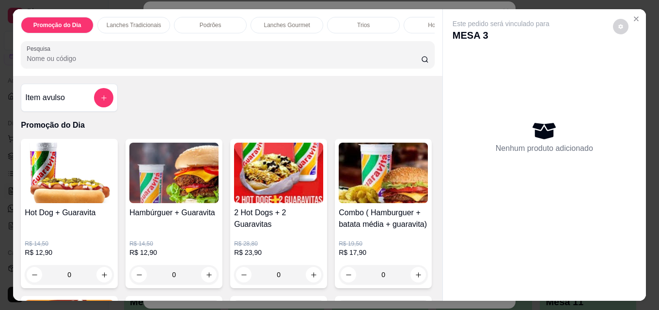
click at [221, 62] on input "Pesquisa" at bounding box center [224, 59] width 394 height 10
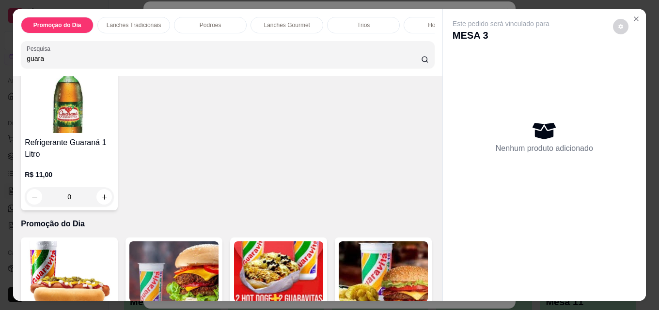
scroll to position [387, 0]
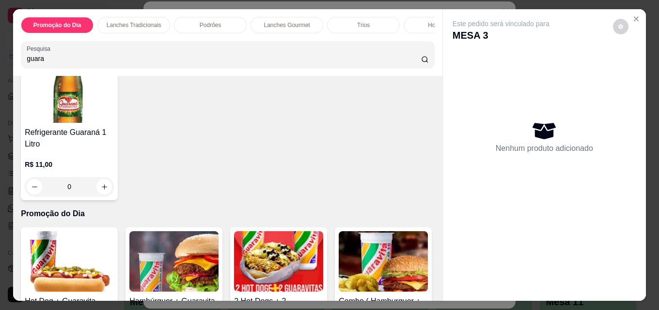
type input "guara"
click at [415, 30] on icon "increase-product-quantity" at bounding box center [418, 25] width 7 height 7
type input "1"
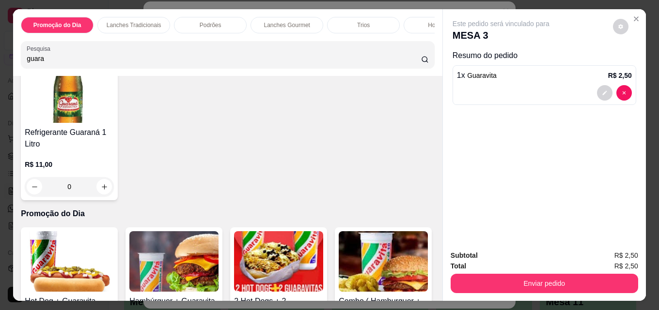
click at [414, 30] on icon "increase-product-quantity" at bounding box center [417, 26] width 7 height 7
type input "2"
click at [414, 30] on icon "increase-product-quantity" at bounding box center [417, 26] width 7 height 7
type input "3"
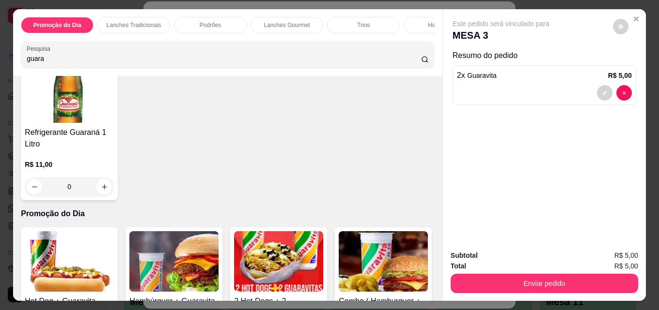
type input "3"
click at [414, 30] on icon "increase-product-quantity" at bounding box center [417, 26] width 7 height 7
type input "4"
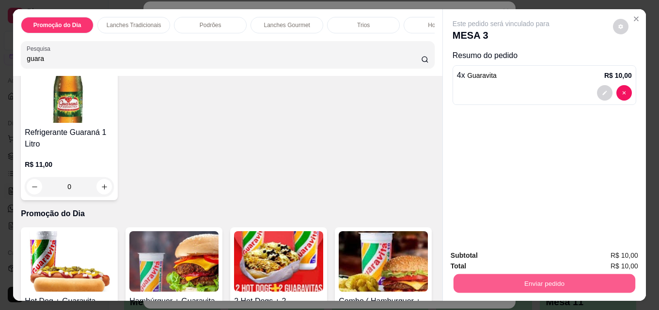
click at [519, 281] on button "Enviar pedido" at bounding box center [544, 283] width 182 height 19
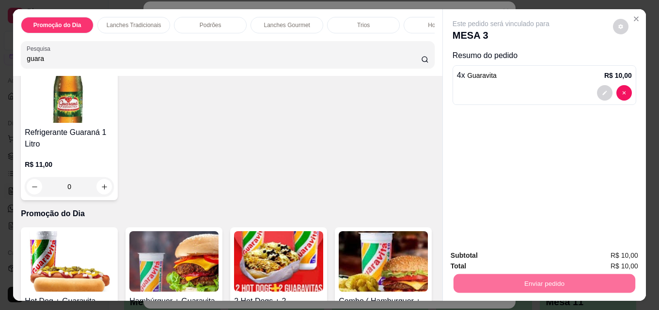
click at [606, 256] on button "Enviar pedido" at bounding box center [612, 256] width 55 height 18
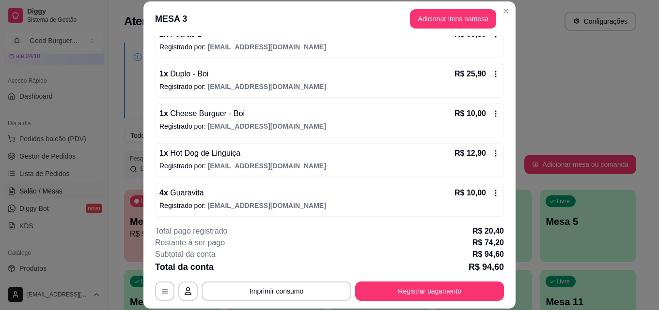
scroll to position [107, 0]
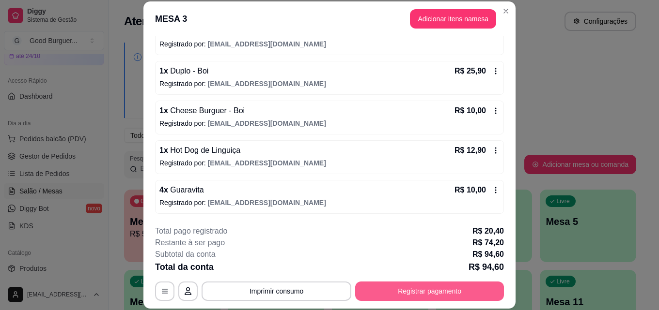
click at [407, 295] on button "Registrar pagamento" at bounding box center [429, 291] width 149 height 19
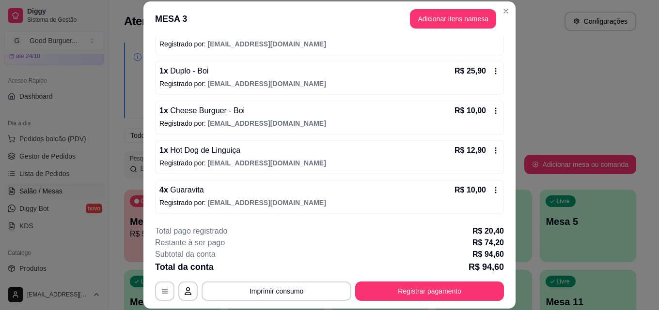
scroll to position [30, 0]
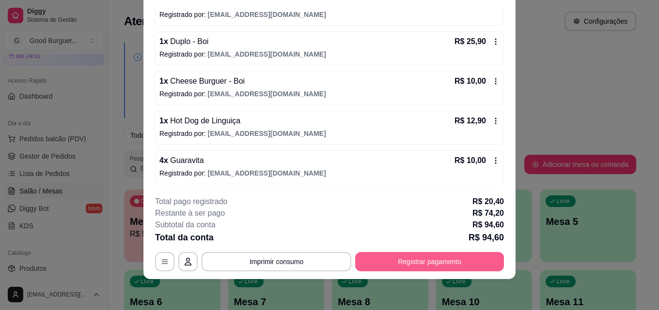
click at [443, 258] on button "Registrar pagamento" at bounding box center [429, 261] width 149 height 19
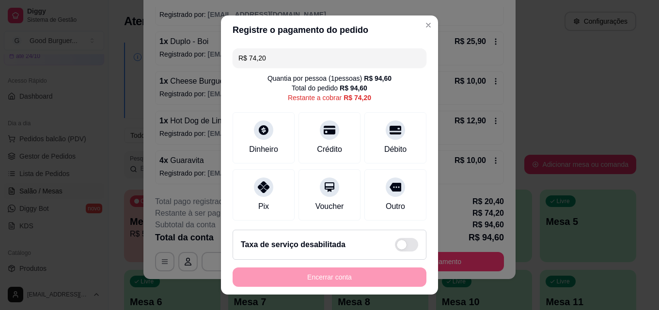
click at [286, 59] on input "R$ 74,20" at bounding box center [329, 57] width 182 height 19
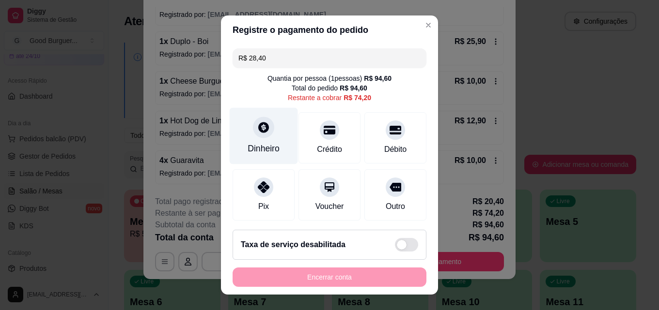
type input "R$ 28,40"
click at [258, 127] on icon at bounding box center [263, 127] width 11 height 11
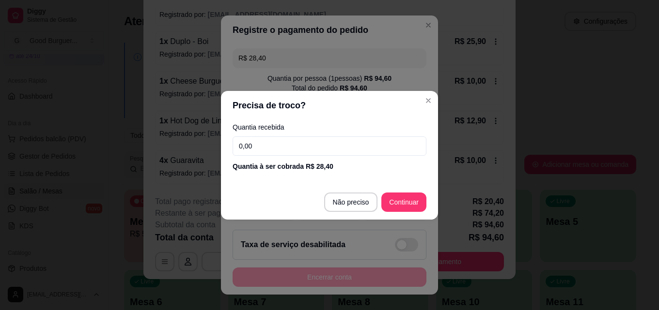
click at [319, 151] on input "0,00" at bounding box center [329, 146] width 194 height 19
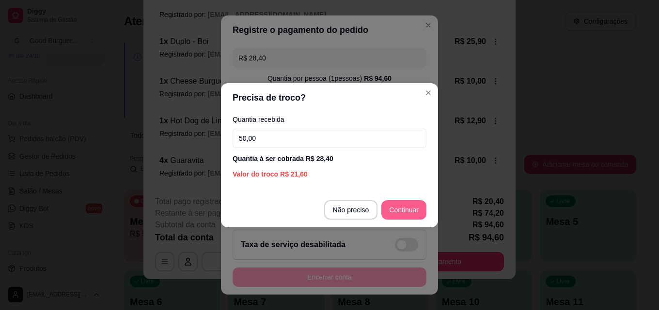
type input "50,00"
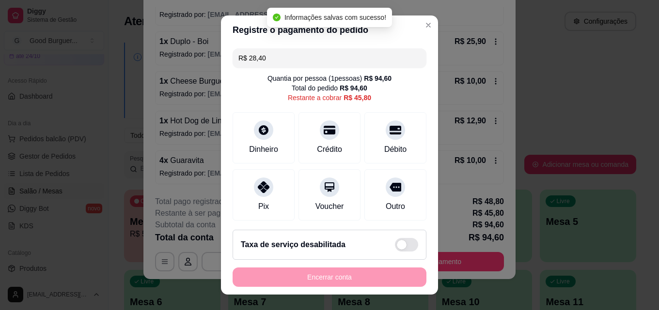
type input "R$ 45,80"
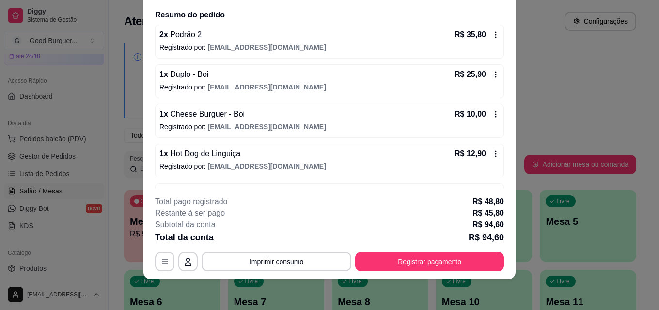
scroll to position [58, 0]
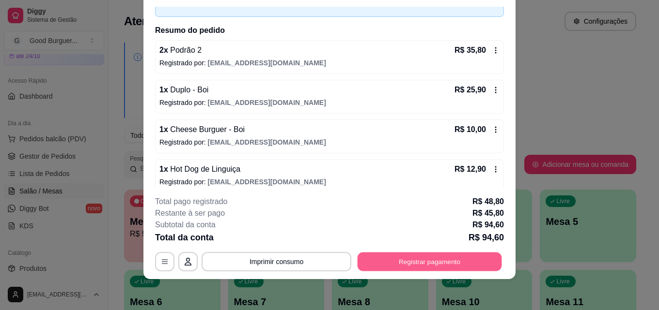
click at [425, 258] on button "Registrar pagamento" at bounding box center [429, 261] width 144 height 19
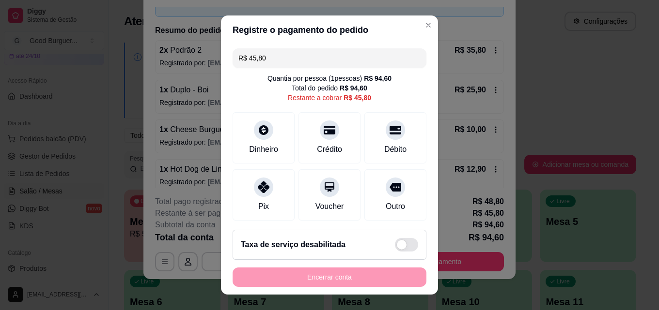
click at [278, 60] on input "R$ 45,80" at bounding box center [329, 57] width 182 height 19
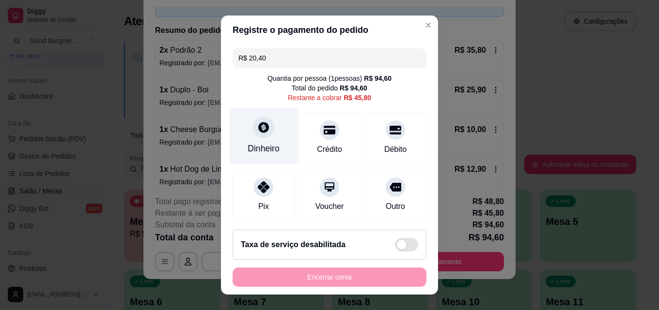
click at [257, 134] on icon at bounding box center [263, 127] width 13 height 13
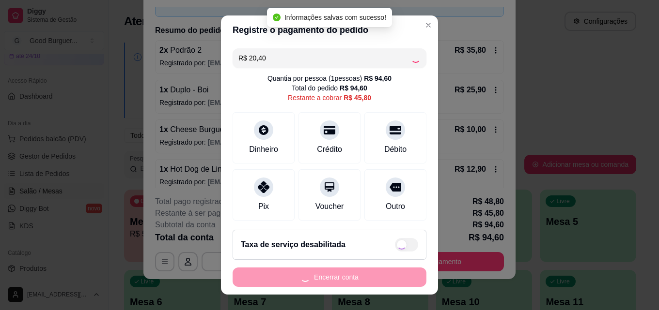
type input "R$ 25,40"
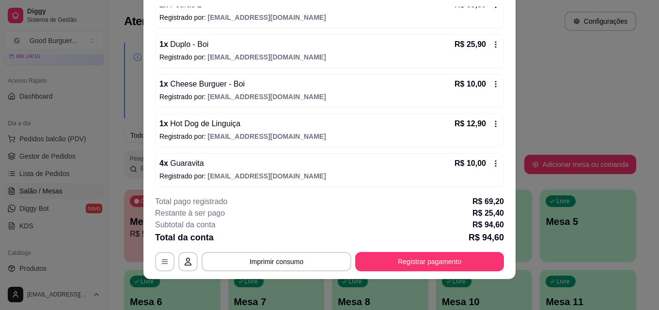
scroll to position [107, 0]
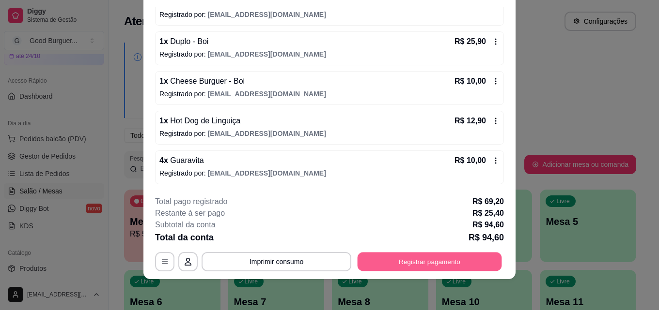
click at [389, 254] on button "Registrar pagamento" at bounding box center [429, 261] width 144 height 19
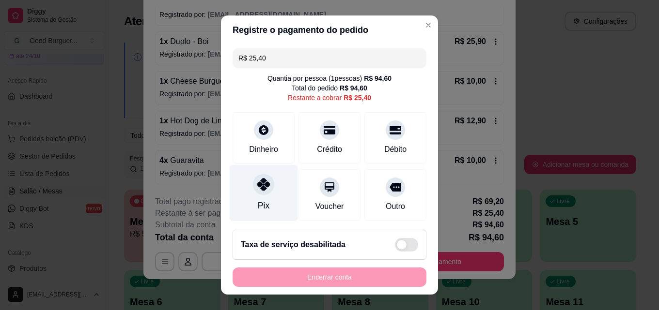
click at [262, 186] on icon at bounding box center [263, 184] width 13 height 13
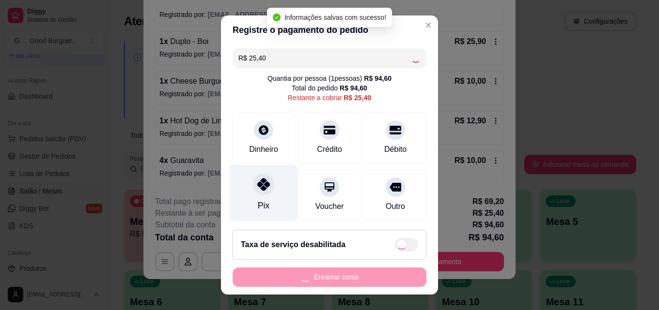
type input "R$ 0,00"
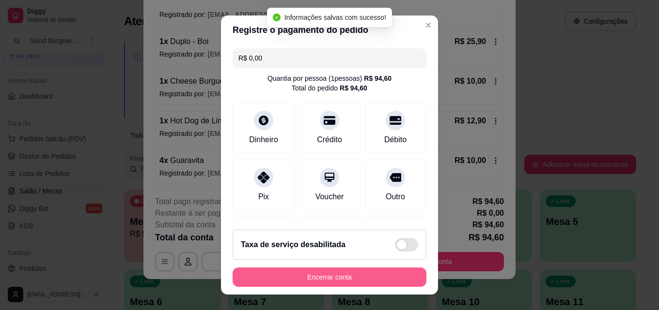
click at [336, 275] on button "Encerrar conta" at bounding box center [329, 277] width 194 height 19
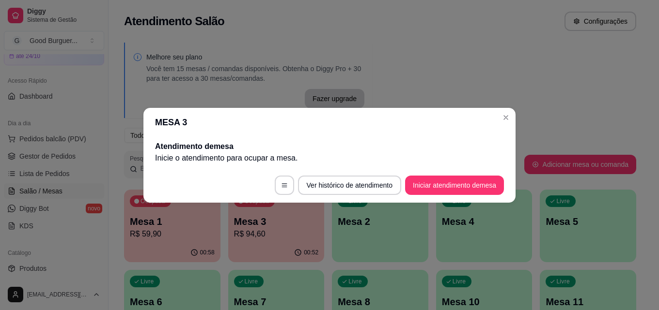
scroll to position [0, 0]
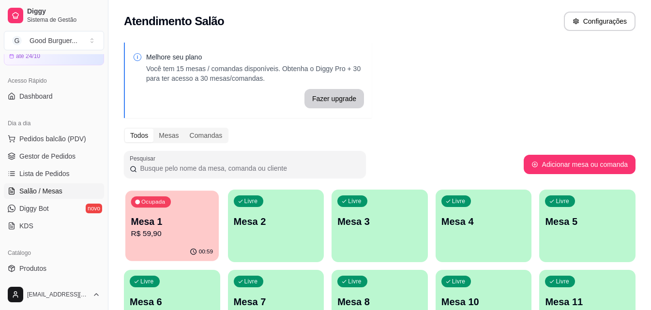
click at [177, 237] on p "R$ 59,90" at bounding box center [172, 234] width 82 height 11
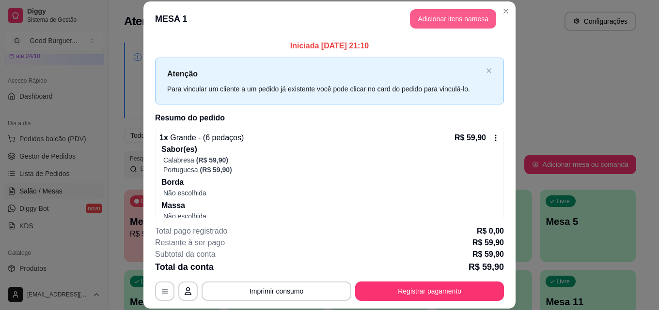
click at [442, 19] on button "Adicionar itens na mesa" at bounding box center [453, 18] width 86 height 19
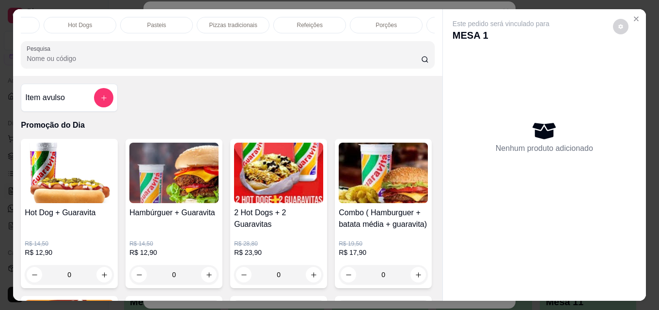
scroll to position [0, 424]
click at [399, 17] on div "Bebidas" at bounding box center [398, 25] width 73 height 16
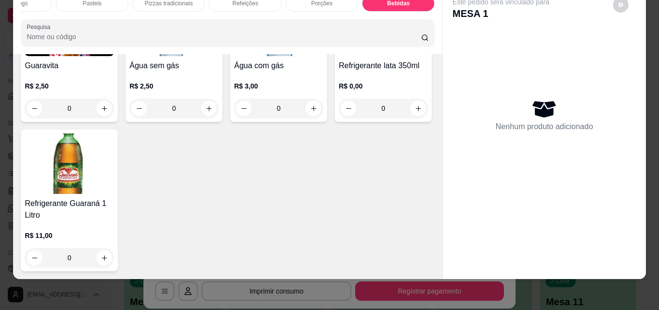
click at [338, 56] on img at bounding box center [382, 26] width 89 height 61
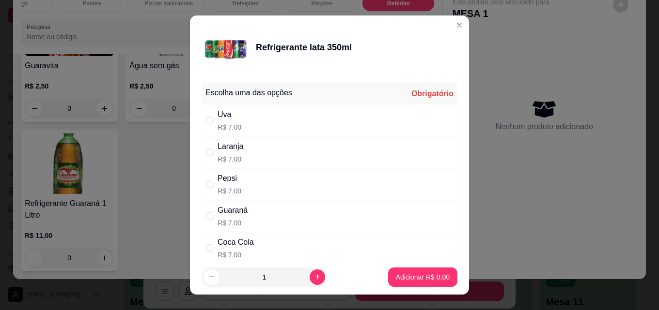
click at [236, 145] on div "Laranja" at bounding box center [230, 147] width 26 height 12
radio input "true"
click at [406, 275] on p "Adicionar R$ 7,00" at bounding box center [422, 277] width 52 height 9
type input "1"
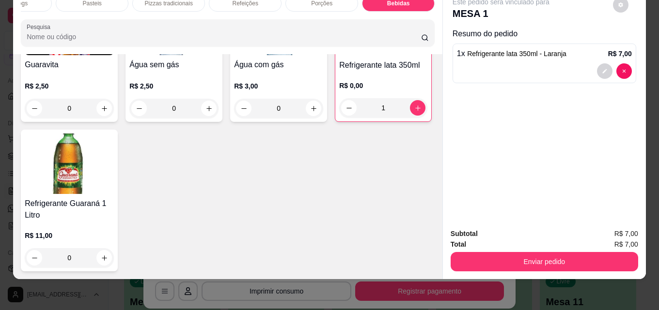
click at [114, 194] on img at bounding box center [69, 164] width 89 height 61
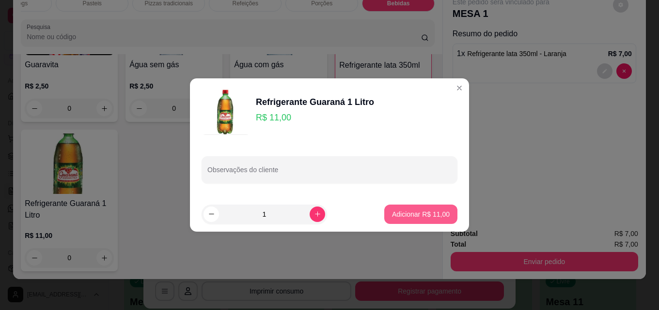
click at [432, 210] on p "Adicionar R$ 11,00" at bounding box center [421, 215] width 58 height 10
type input "1"
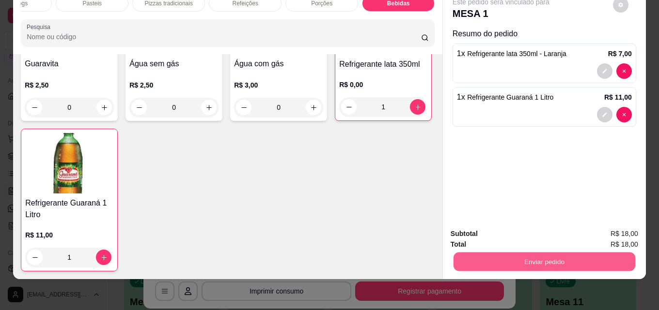
click at [532, 252] on button "Enviar pedido" at bounding box center [544, 261] width 182 height 19
click at [619, 229] on button "Enviar pedido" at bounding box center [612, 231] width 53 height 18
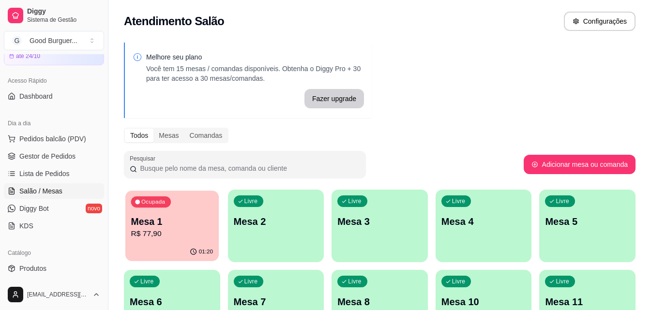
click at [180, 228] on div "Mesa 1 R$ 77,90" at bounding box center [172, 227] width 82 height 24
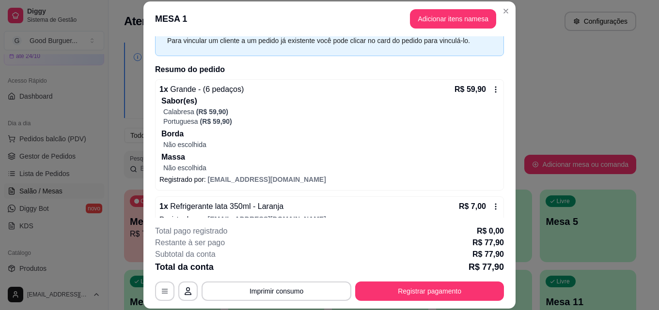
scroll to position [105, 0]
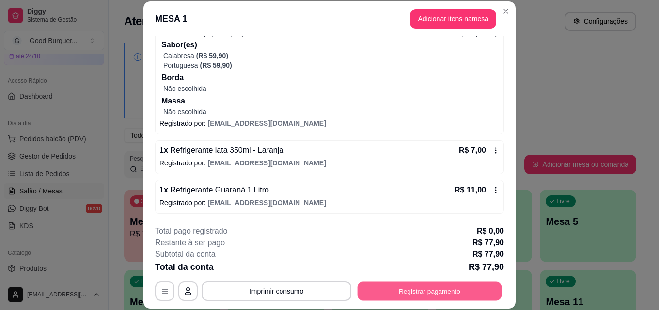
click at [438, 285] on button "Registrar pagamento" at bounding box center [429, 291] width 144 height 19
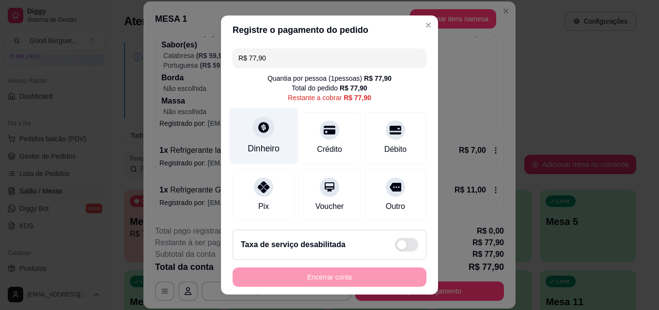
click at [253, 127] on div at bounding box center [263, 127] width 21 height 21
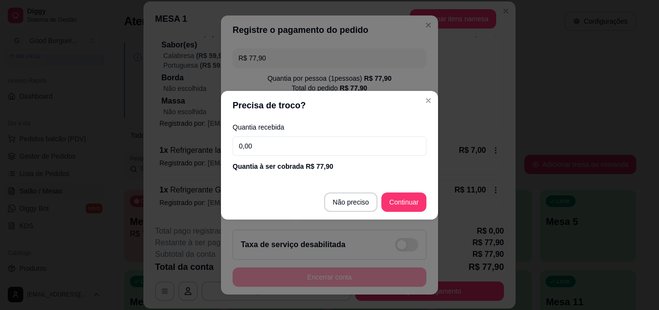
click at [282, 148] on input "0,00" at bounding box center [329, 146] width 194 height 19
type input "0,00"
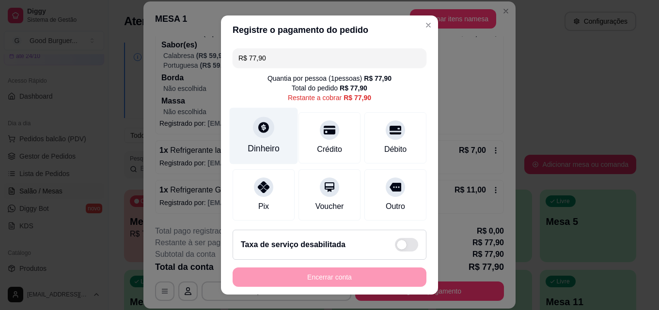
click at [259, 134] on div at bounding box center [263, 127] width 21 height 21
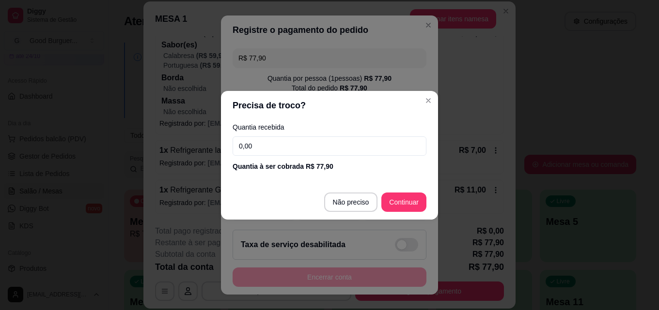
click at [254, 141] on input "0,00" at bounding box center [329, 146] width 194 height 19
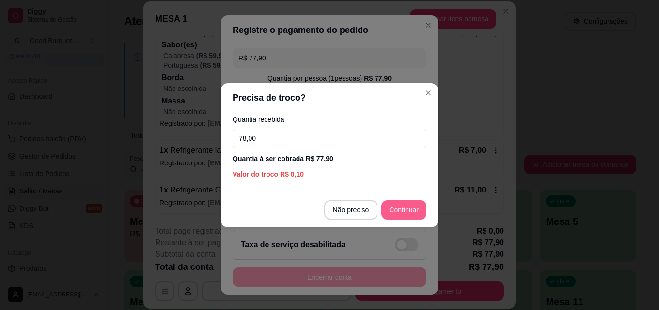
type input "78,00"
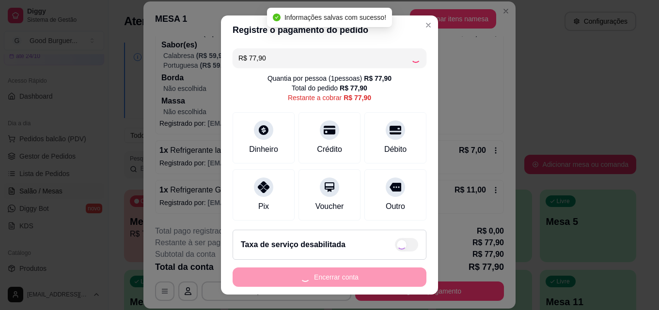
type input "R$ 0,00"
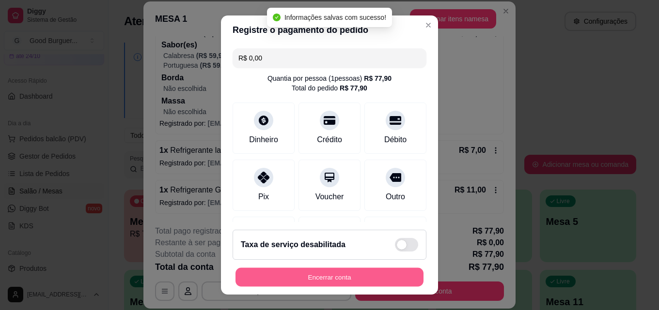
click at [346, 272] on button "Encerrar conta" at bounding box center [329, 277] width 188 height 19
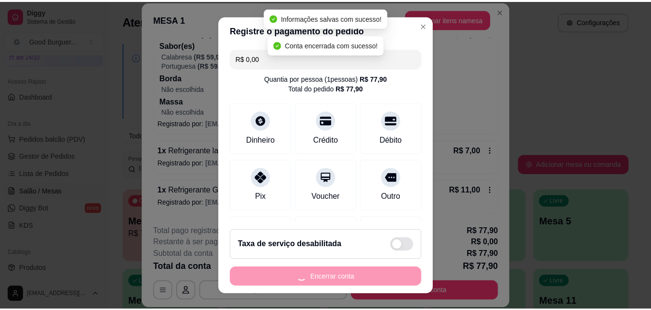
scroll to position [0, 0]
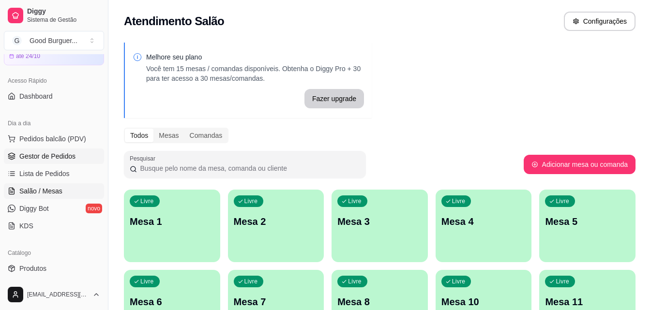
click at [66, 157] on span "Gestor de Pedidos" at bounding box center [47, 157] width 56 height 10
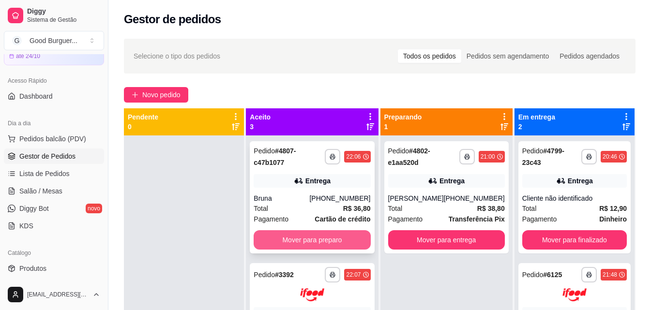
click at [315, 240] on button "Mover para preparo" at bounding box center [312, 240] width 117 height 19
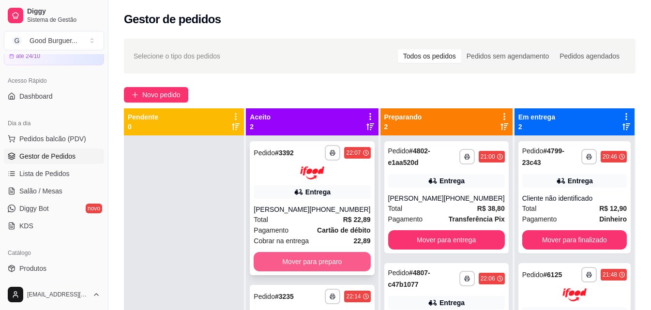
click at [316, 260] on button "Mover para preparo" at bounding box center [312, 261] width 117 height 19
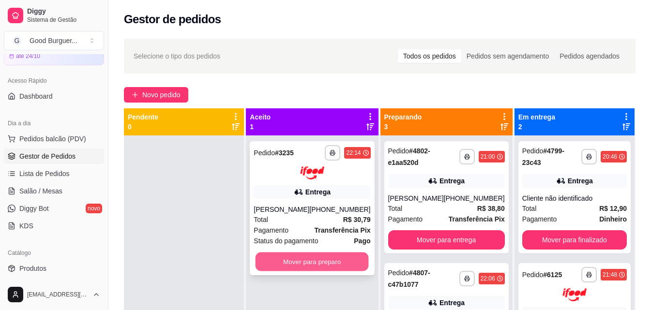
click at [319, 271] on button "Mover para preparo" at bounding box center [312, 261] width 113 height 19
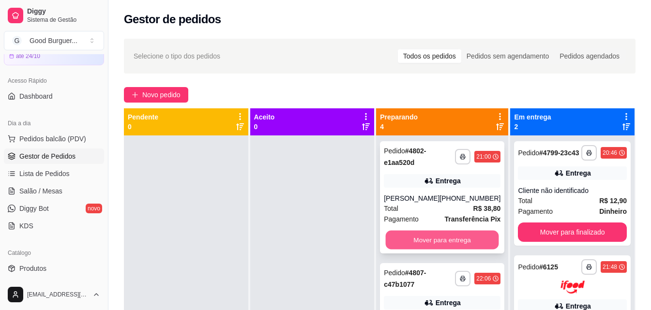
click at [415, 250] on button "Mover para entrega" at bounding box center [442, 240] width 113 height 19
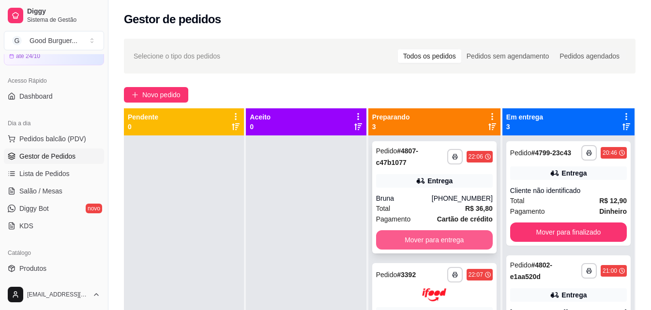
click at [416, 241] on button "Mover para entrega" at bounding box center [434, 240] width 117 height 19
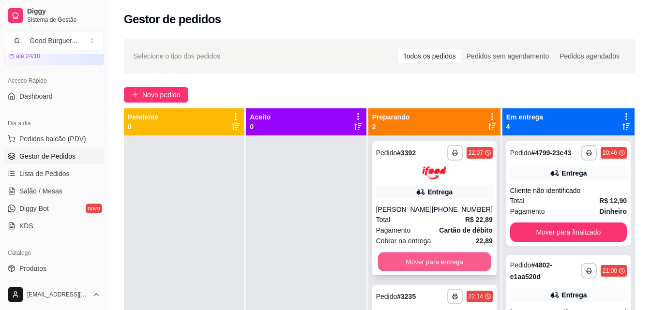
click at [424, 260] on button "Mover para entrega" at bounding box center [434, 261] width 113 height 19
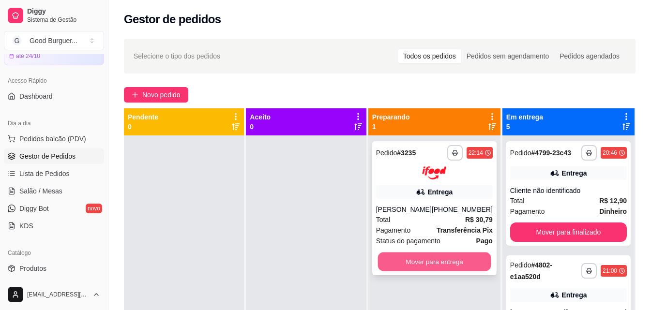
click at [426, 271] on button "Mover para entrega" at bounding box center [434, 261] width 113 height 19
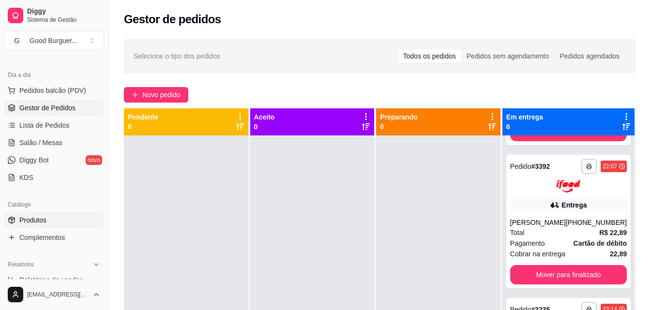
scroll to position [194, 0]
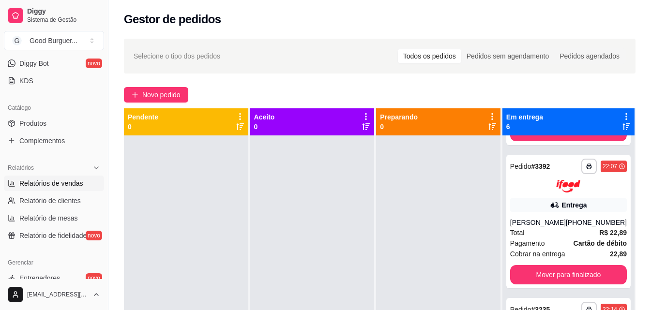
click at [71, 184] on span "Relatórios de vendas" at bounding box center [51, 184] width 64 height 10
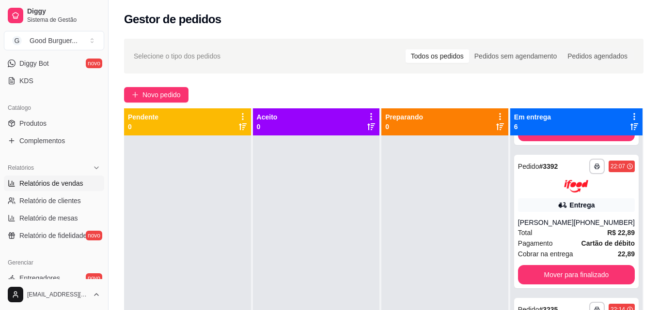
select select "ALL"
select select "0"
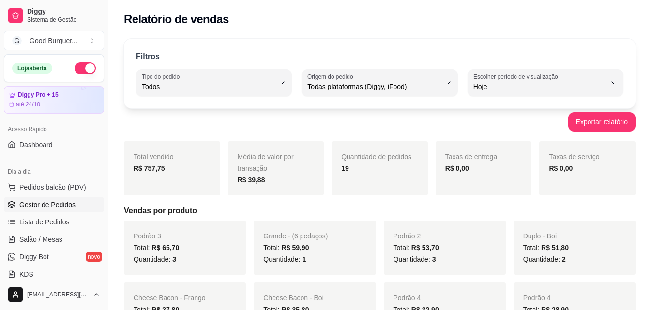
click at [62, 204] on span "Gestor de Pedidos" at bounding box center [47, 205] width 56 height 10
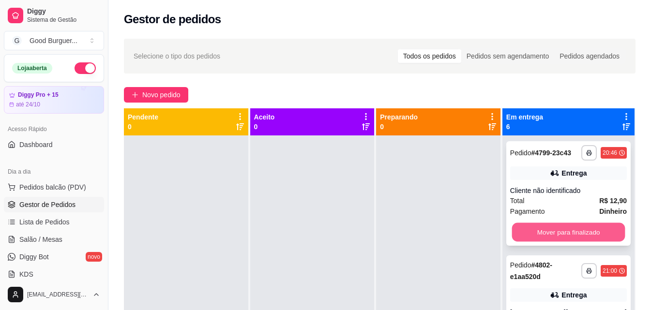
click at [566, 239] on button "Mover para finalizado" at bounding box center [568, 232] width 113 height 19
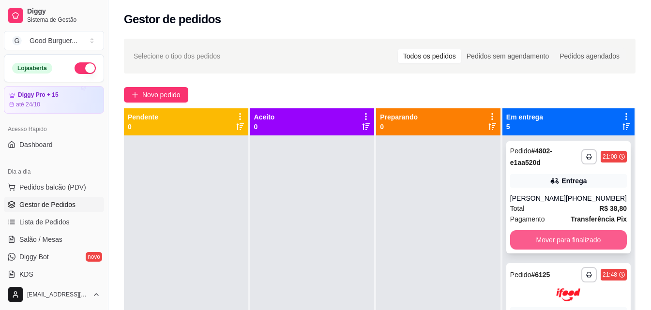
click at [564, 245] on button "Mover para finalizado" at bounding box center [568, 240] width 117 height 19
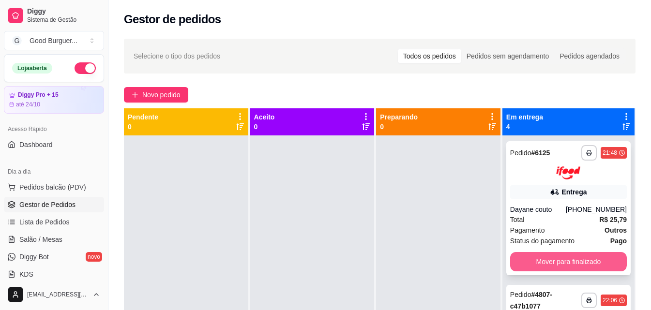
click at [561, 255] on button "Mover para finalizado" at bounding box center [568, 261] width 117 height 19
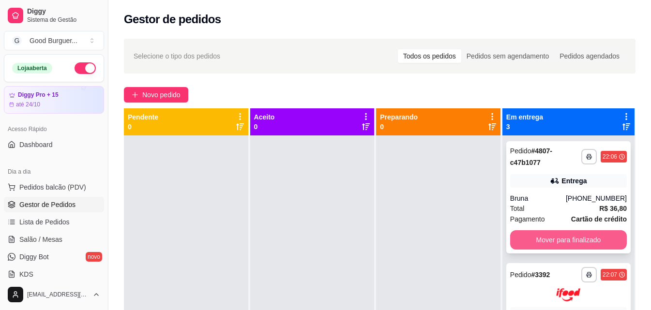
click at [566, 241] on button "Mover para finalizado" at bounding box center [568, 240] width 117 height 19
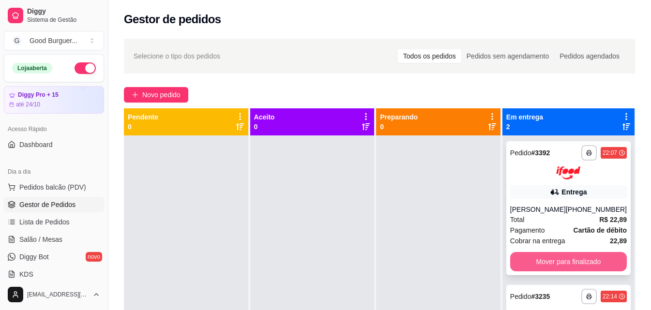
click at [564, 252] on button "Mover para finalizado" at bounding box center [568, 261] width 117 height 19
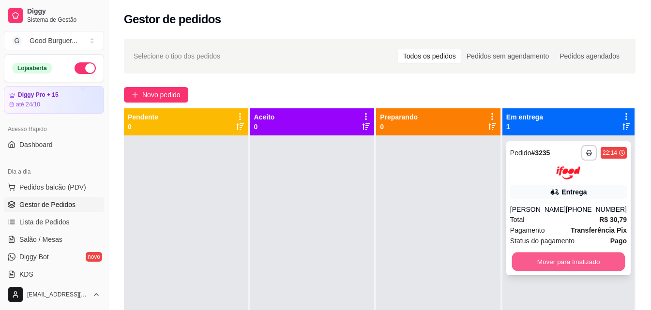
click at [569, 271] on button "Mover para finalizado" at bounding box center [568, 261] width 113 height 19
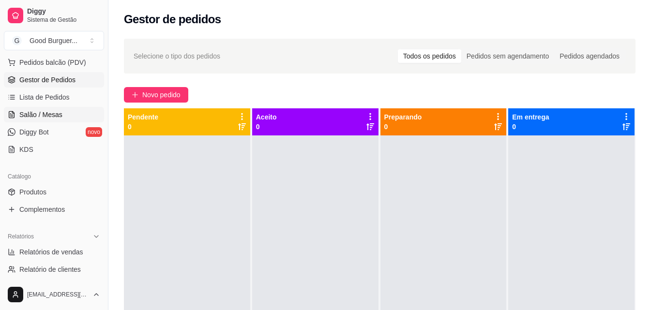
scroll to position [145, 0]
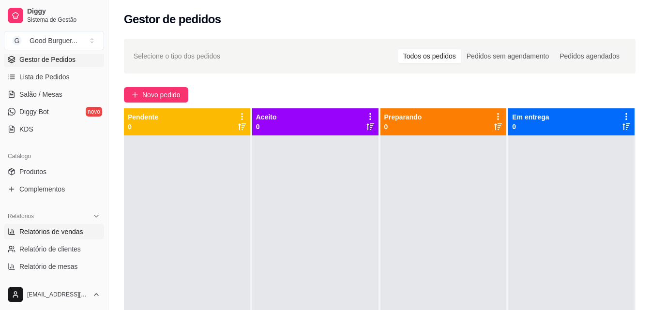
click at [63, 231] on span "Relatórios de vendas" at bounding box center [51, 232] width 64 height 10
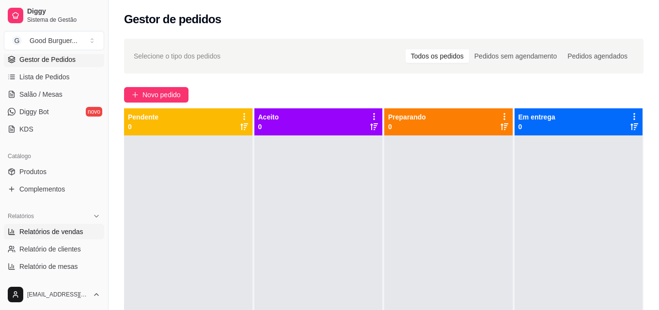
select select "ALL"
select select "0"
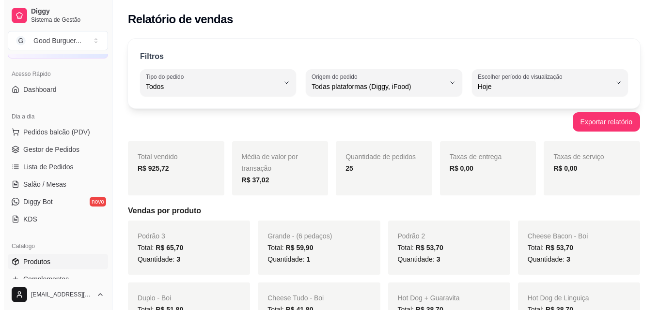
scroll to position [48, 0]
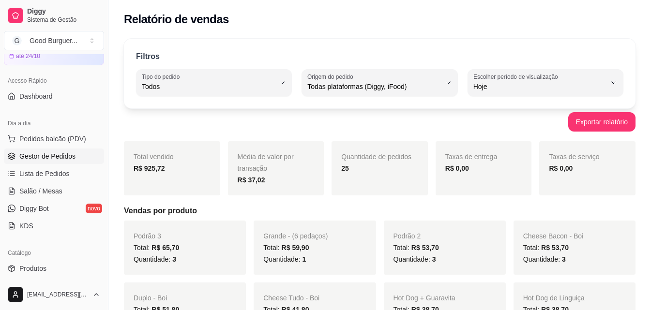
click at [49, 157] on span "Gestor de Pedidos" at bounding box center [47, 157] width 56 height 10
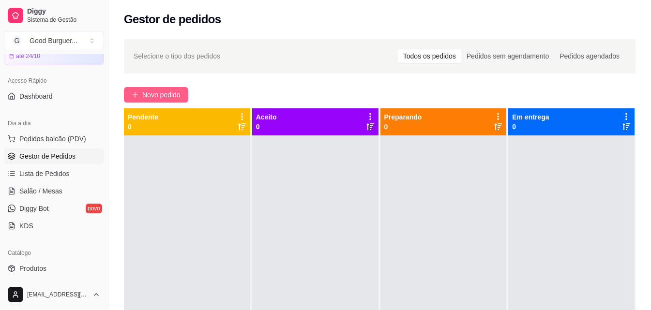
click at [171, 97] on span "Novo pedido" at bounding box center [161, 95] width 38 height 11
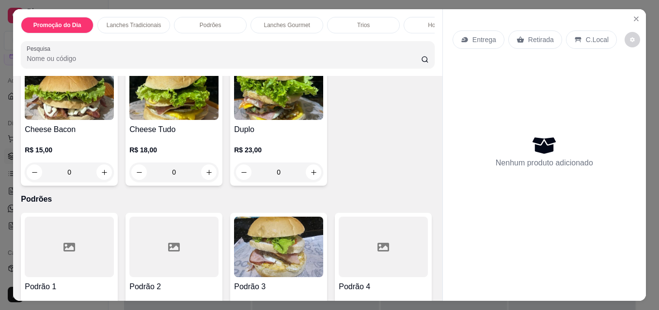
scroll to position [823, 0]
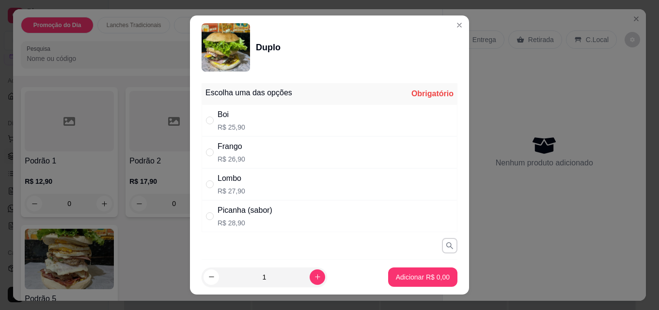
click at [230, 127] on p "R$ 25,90" at bounding box center [231, 128] width 28 height 10
radio input "true"
click at [410, 272] on button "Adicionar R$ 25,90" at bounding box center [420, 277] width 73 height 19
type input "1"
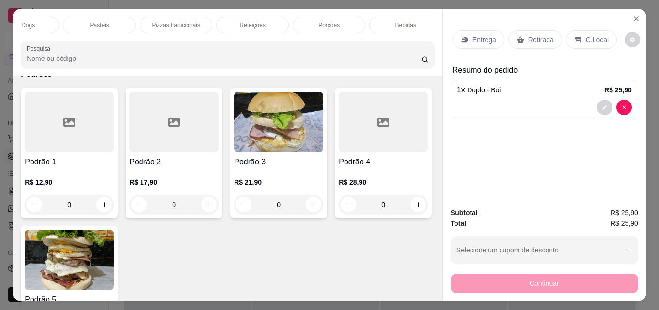
scroll to position [0, 424]
click at [408, 18] on div "Bebidas" at bounding box center [398, 25] width 73 height 16
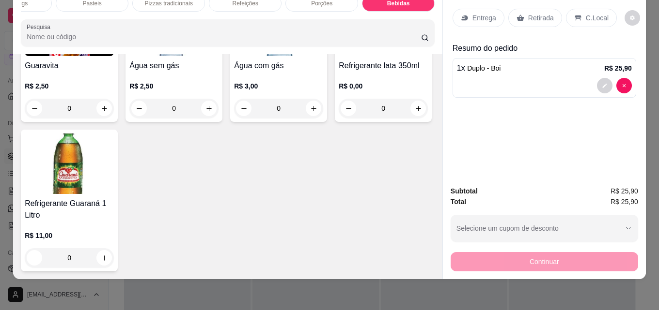
click at [67, 56] on img at bounding box center [69, 26] width 89 height 61
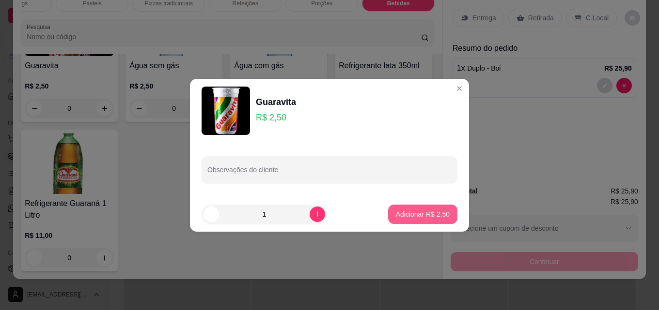
click at [427, 212] on p "Adicionar R$ 2,50" at bounding box center [423, 215] width 54 height 10
type input "1"
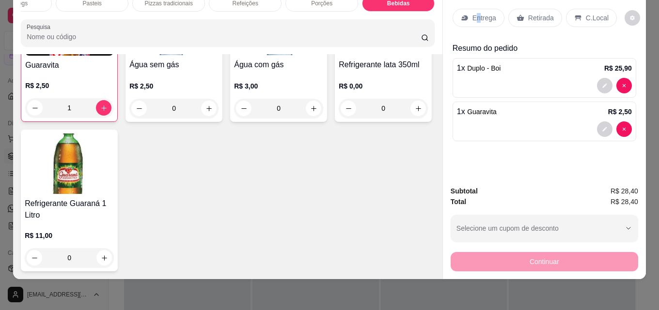
click at [474, 7] on div "Entrega Retirada C.Local" at bounding box center [544, 18] width 184 height 34
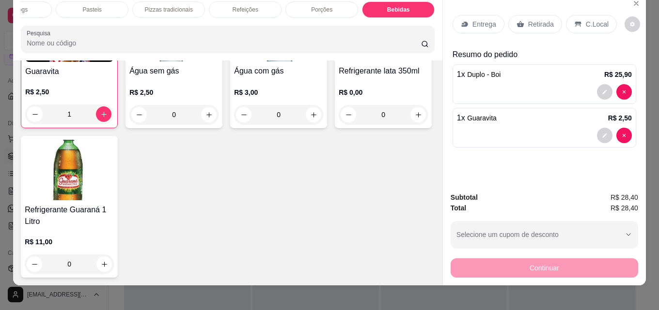
click at [477, 23] on p "Entrega" at bounding box center [484, 24] width 24 height 10
click at [476, 23] on p "Entrega" at bounding box center [484, 24] width 24 height 10
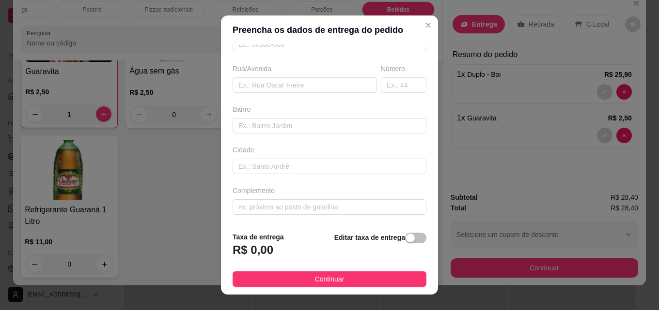
scroll to position [147, 0]
click at [303, 203] on input "text" at bounding box center [329, 206] width 194 height 15
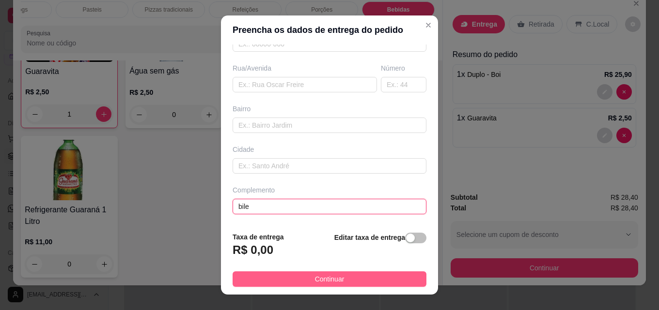
type input "bile"
click at [347, 281] on button "Continuar" at bounding box center [329, 279] width 194 height 15
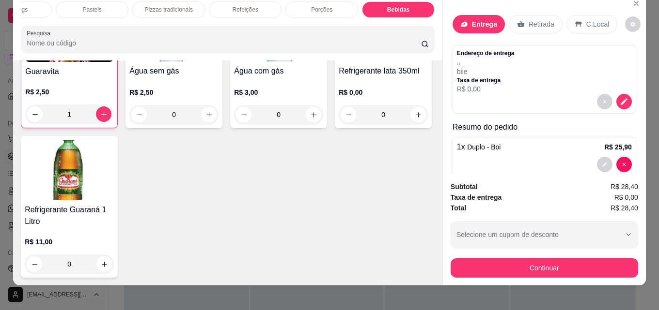
scroll to position [60, 0]
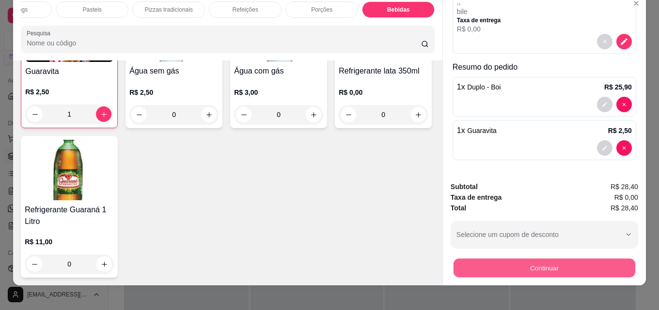
click at [550, 264] on button "Continuar" at bounding box center [544, 268] width 182 height 19
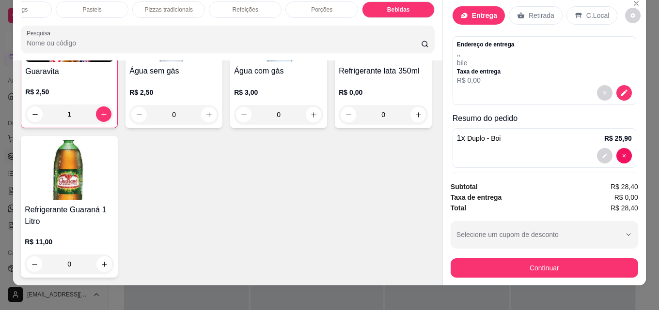
scroll to position [0, 0]
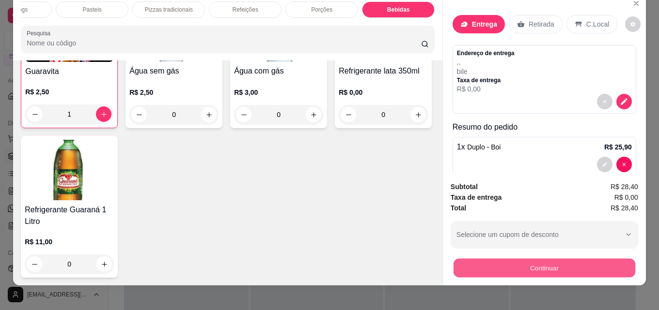
click at [549, 263] on button "Continuar" at bounding box center [544, 268] width 182 height 19
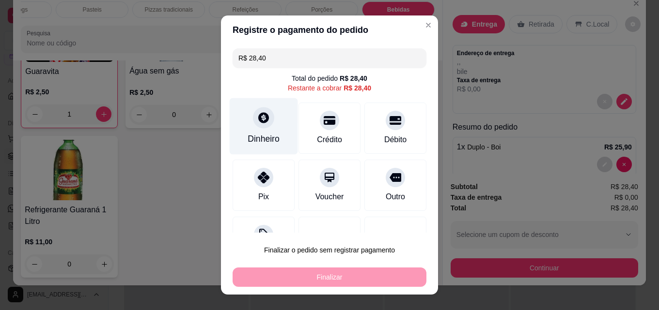
click at [257, 118] on icon at bounding box center [263, 117] width 13 height 13
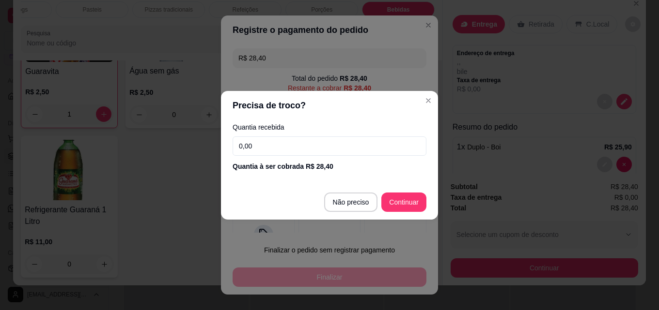
click at [267, 143] on input "0,00" at bounding box center [329, 146] width 194 height 19
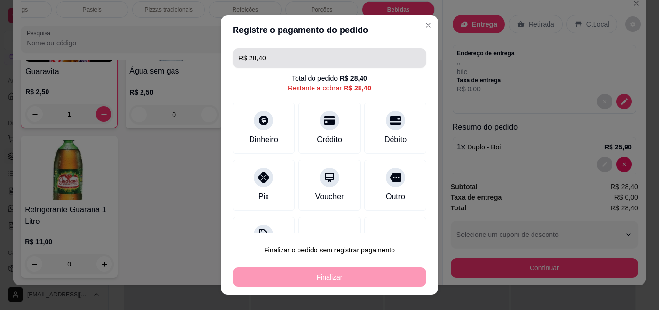
click at [278, 59] on input "R$ 28,40" at bounding box center [329, 57] width 182 height 19
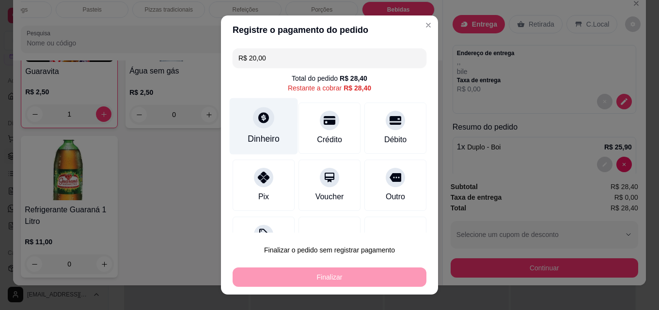
click at [261, 117] on icon at bounding box center [263, 117] width 11 height 11
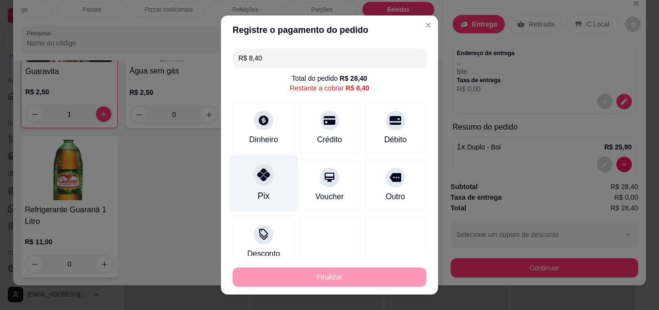
click at [258, 175] on icon at bounding box center [263, 175] width 13 height 13
type input "R$ 0,00"
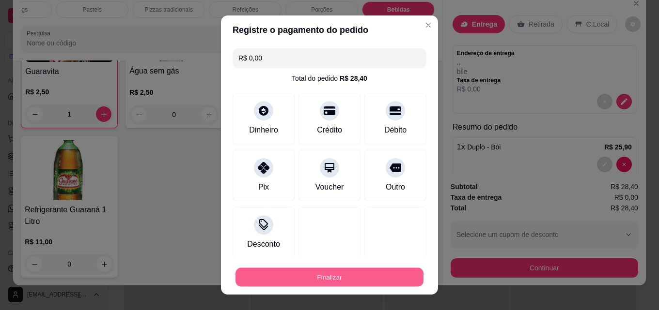
click at [334, 275] on button "Finalizar" at bounding box center [329, 277] width 188 height 19
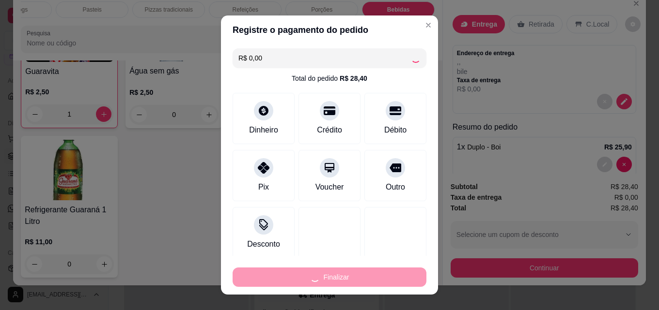
type input "0"
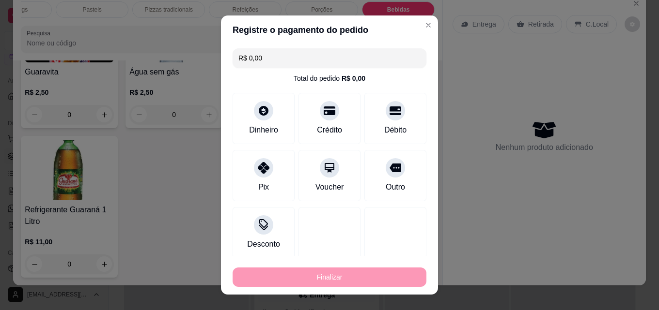
type input "-R$ 28,40"
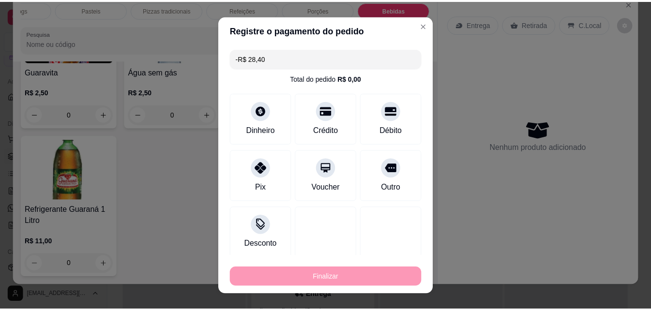
scroll to position [3380, 0]
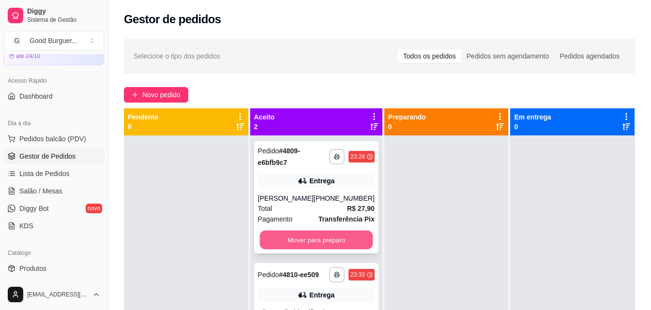
click at [336, 237] on button "Mover para preparo" at bounding box center [316, 240] width 113 height 19
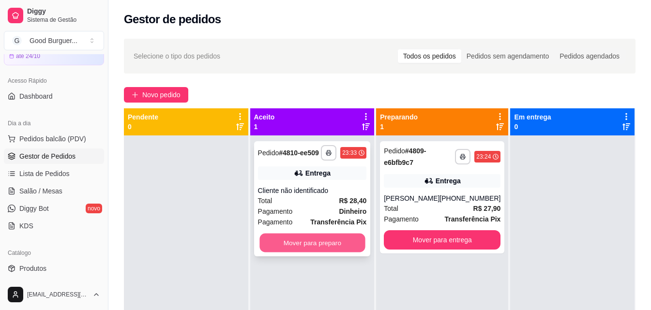
click at [328, 244] on button "Mover para preparo" at bounding box center [313, 243] width 106 height 19
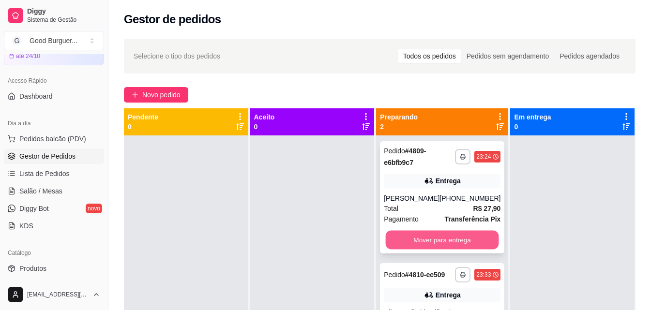
click at [413, 234] on button "Mover para entrega" at bounding box center [442, 240] width 113 height 19
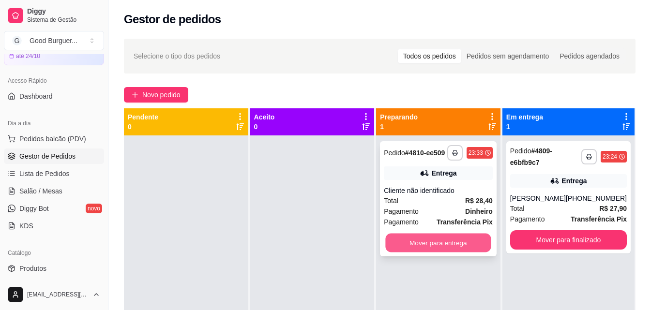
click at [431, 239] on button "Mover para entrega" at bounding box center [439, 243] width 106 height 19
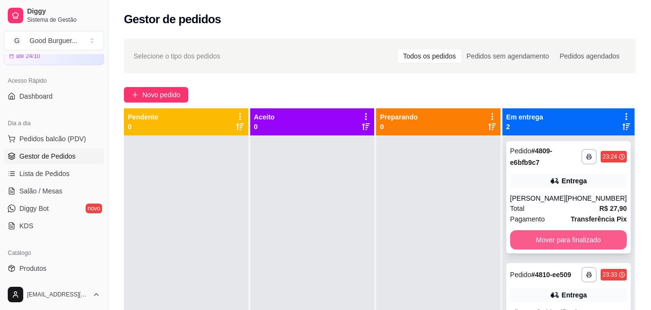
click at [579, 240] on button "Mover para finalizado" at bounding box center [568, 240] width 117 height 19
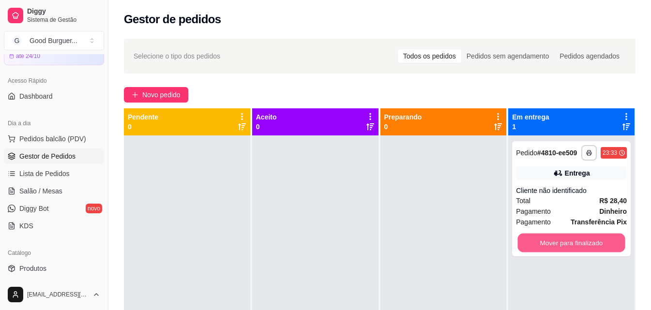
click at [579, 240] on button "Mover para finalizado" at bounding box center [572, 243] width 108 height 19
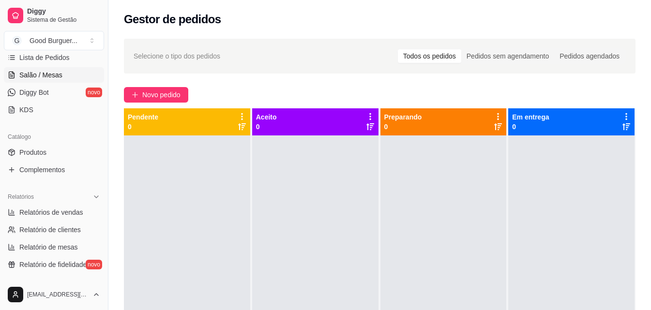
scroll to position [194, 0]
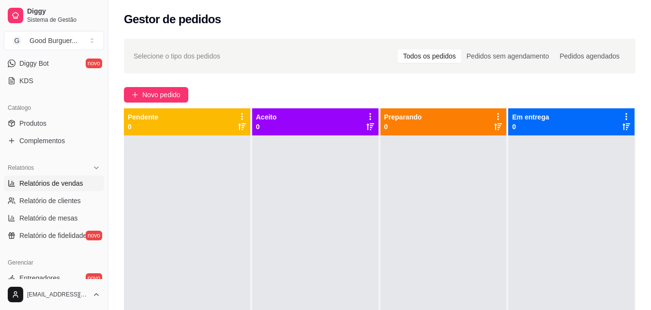
click at [63, 185] on span "Relatórios de vendas" at bounding box center [51, 184] width 64 height 10
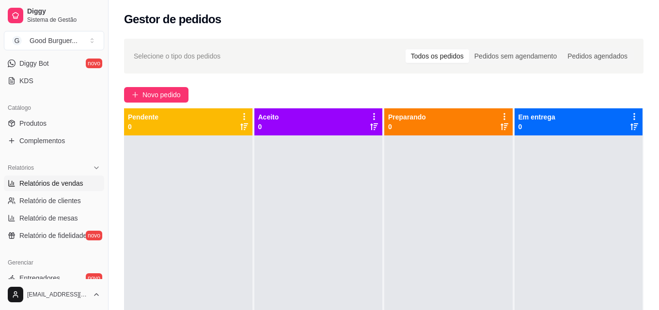
select select "ALL"
select select "0"
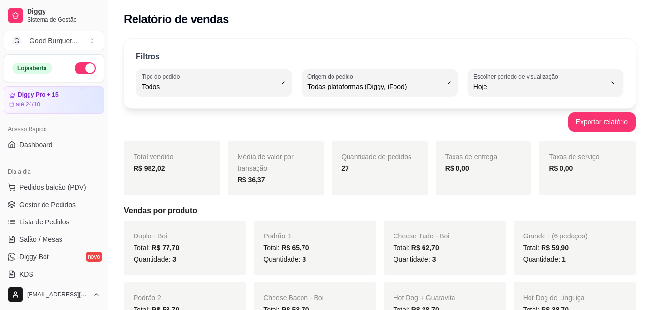
click at [75, 68] on button "button" at bounding box center [85, 68] width 21 height 12
